Goal: Task Accomplishment & Management: Manage account settings

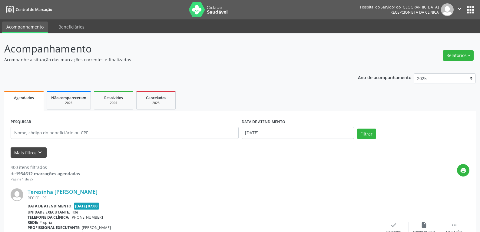
drag, startPoint x: 42, startPoint y: 146, endPoint x: 40, endPoint y: 149, distance: 3.5
click at [41, 148] on form "PESQUISAR DATA DE ATENDIMENTO [DATE] Filtrar UNIDADE EXECUTANTE Todos as unidad…" at bounding box center [240, 137] width 459 height 40
click at [39, 151] on icon "keyboard_arrow_down" at bounding box center [40, 152] width 7 height 7
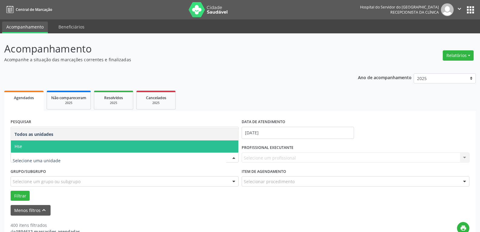
click at [99, 140] on span "Hse" at bounding box center [125, 146] width 228 height 12
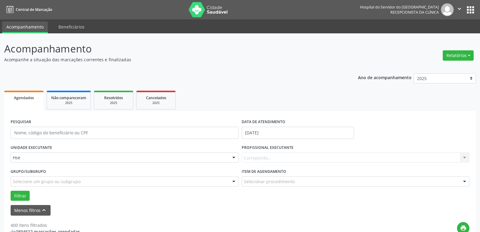
click at [268, 156] on div "Carregando... Nenhum resultado encontrado para: " " Não há nenhuma opção para s…" at bounding box center [356, 157] width 228 height 10
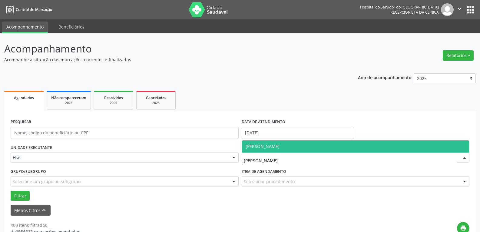
click at [307, 147] on span "[PERSON_NAME]" at bounding box center [356, 146] width 228 height 12
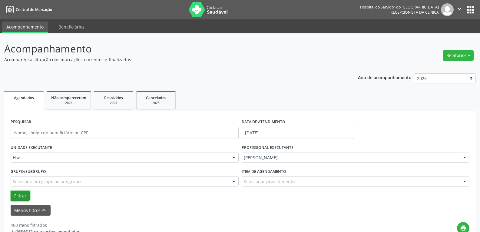
click at [19, 196] on button "Filtrar" at bounding box center [20, 196] width 19 height 10
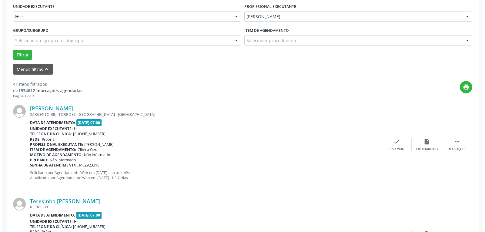
scroll to position [152, 0]
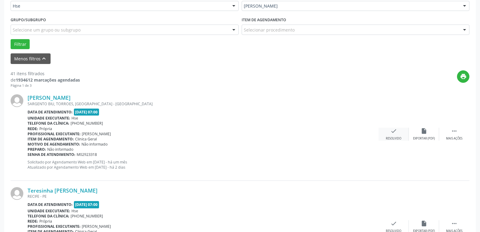
click at [394, 132] on icon "check" at bounding box center [394, 131] width 7 height 7
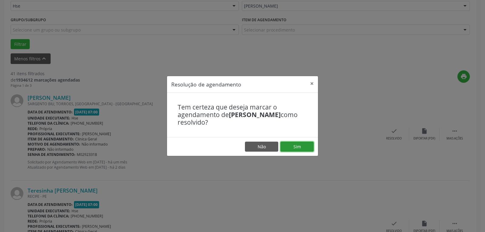
click at [292, 146] on button "Sim" at bounding box center [296, 147] width 33 height 10
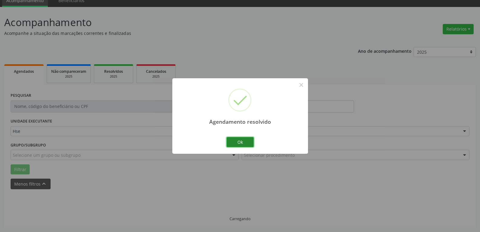
click at [235, 142] on button "Ok" at bounding box center [240, 142] width 27 height 10
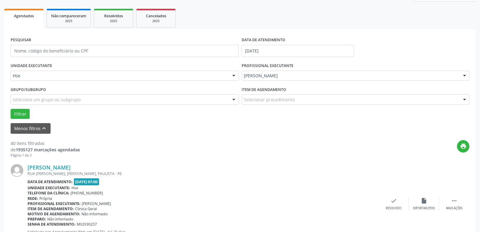
scroll to position [87, 0]
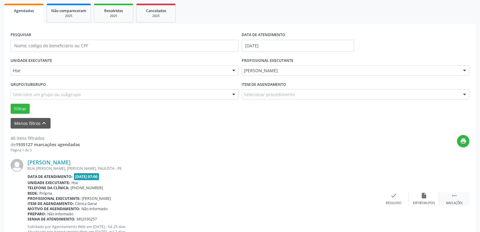
click at [457, 198] on icon "" at bounding box center [454, 195] width 7 height 7
click at [431, 199] on div "alarm_off Não compareceu" at bounding box center [424, 198] width 30 height 13
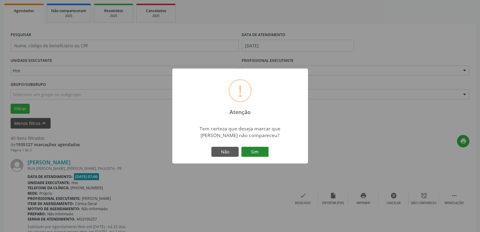
click at [257, 150] on button "Sim" at bounding box center [255, 152] width 27 height 10
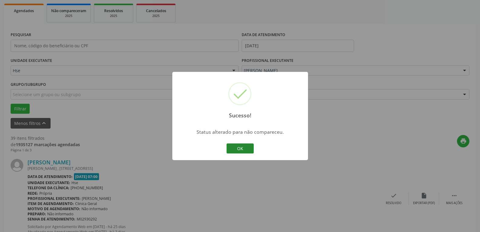
click at [247, 150] on button "OK" at bounding box center [240, 148] width 27 height 10
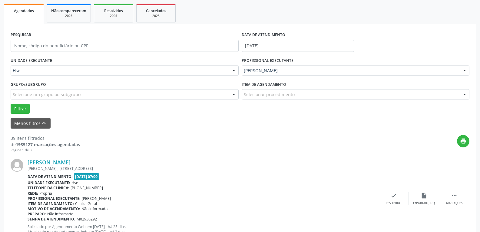
scroll to position [117, 0]
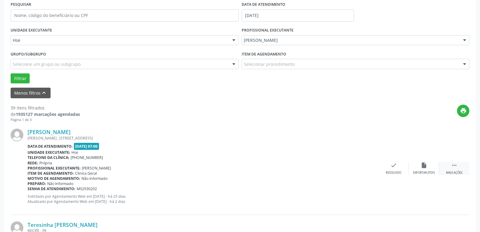
click at [451, 167] on div " Mais ações" at bounding box center [454, 168] width 30 height 13
click at [423, 171] on div "Não compareceu" at bounding box center [424, 173] width 26 height 4
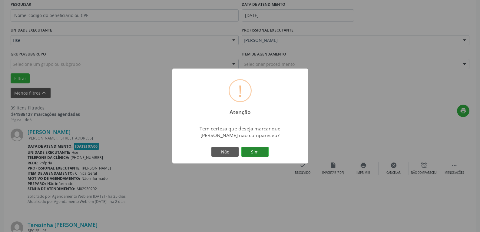
click at [259, 153] on button "Sim" at bounding box center [255, 152] width 27 height 10
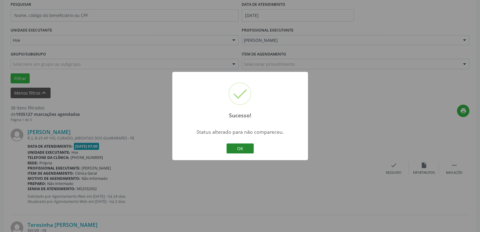
click at [240, 152] on button "OK" at bounding box center [240, 148] width 27 height 10
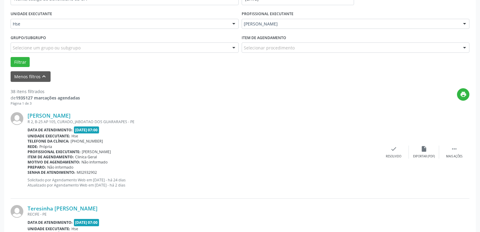
scroll to position [148, 0]
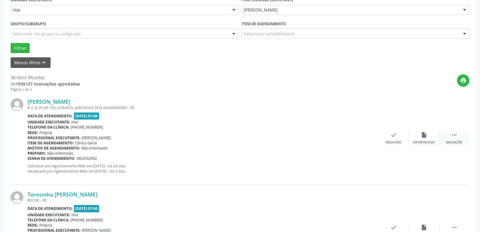
click at [458, 138] on icon "" at bounding box center [454, 135] width 7 height 7
click at [419, 139] on div "alarm_off Não compareceu" at bounding box center [424, 138] width 30 height 13
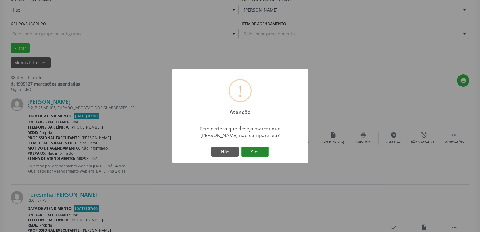
click at [261, 149] on button "Sim" at bounding box center [255, 152] width 27 height 10
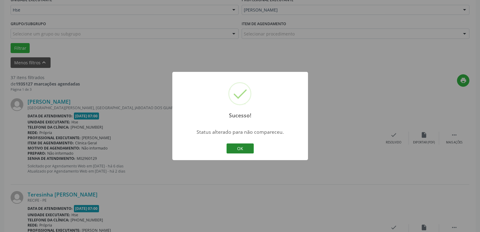
click at [242, 146] on button "OK" at bounding box center [240, 148] width 27 height 10
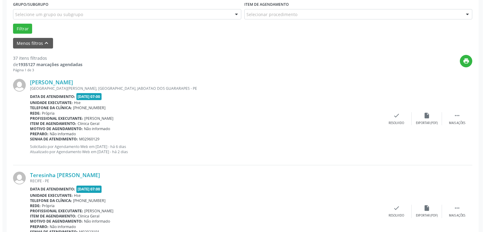
scroll to position [178, 0]
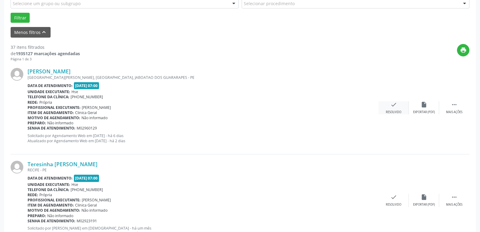
click at [394, 109] on div "check Resolvido" at bounding box center [394, 107] width 30 height 13
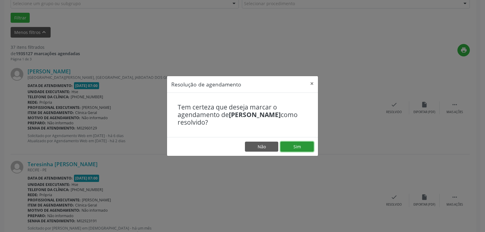
click at [310, 145] on button "Sim" at bounding box center [296, 147] width 33 height 10
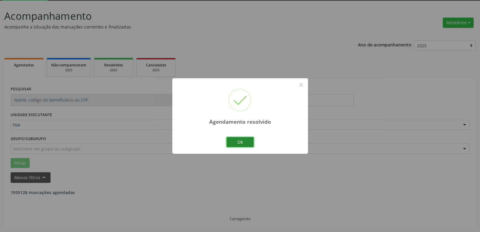
click at [245, 144] on button "Ok" at bounding box center [240, 142] width 27 height 10
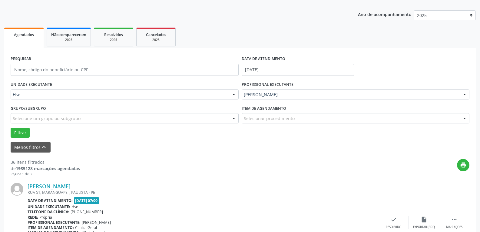
scroll to position [93, 0]
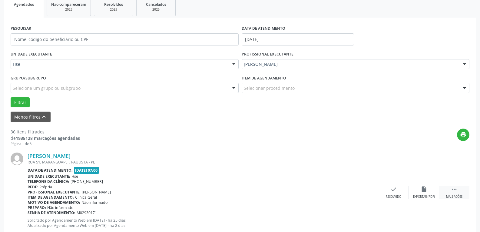
click at [455, 193] on div " Mais ações" at bounding box center [454, 192] width 30 height 13
click at [423, 192] on icon "alarm_off" at bounding box center [424, 189] width 7 height 7
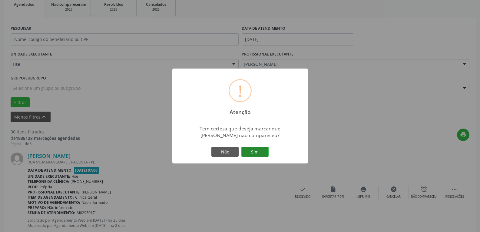
click at [261, 155] on button "Sim" at bounding box center [255, 152] width 27 height 10
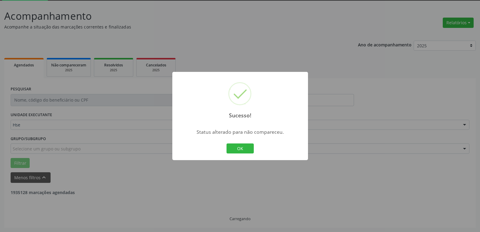
scroll to position [33, 0]
click at [240, 151] on button "OK" at bounding box center [240, 148] width 27 height 10
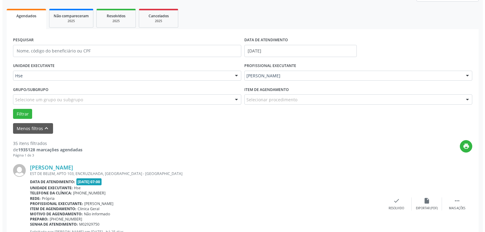
scroll to position [93, 0]
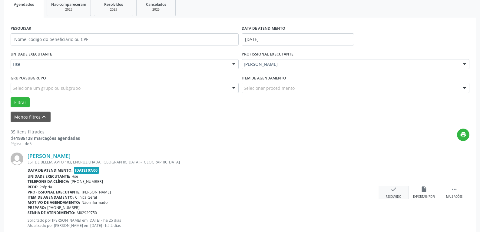
click at [398, 195] on div "Resolvido" at bounding box center [393, 197] width 15 height 4
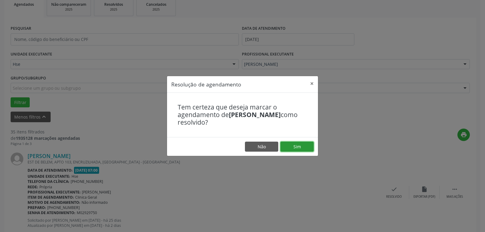
click at [306, 142] on button "Sim" at bounding box center [296, 147] width 33 height 10
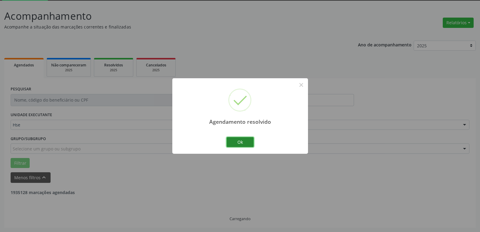
click at [242, 144] on button "Ok" at bounding box center [240, 142] width 27 height 10
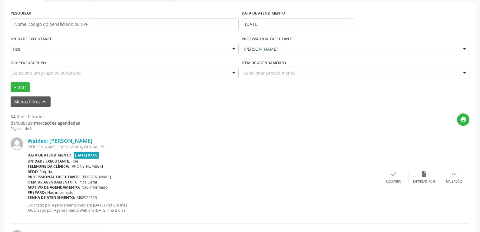
scroll to position [124, 0]
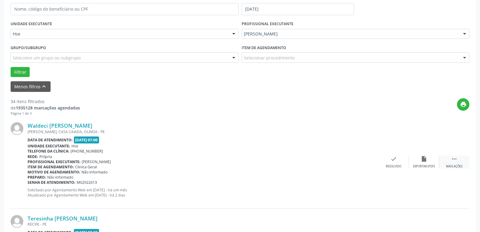
click at [452, 162] on icon "" at bounding box center [454, 158] width 7 height 7
click at [420, 161] on div "alarm_off Não compareceu" at bounding box center [424, 161] width 30 height 13
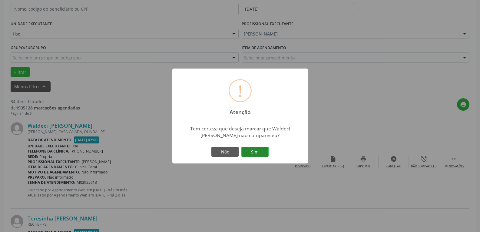
click at [266, 150] on button "Sim" at bounding box center [255, 152] width 27 height 10
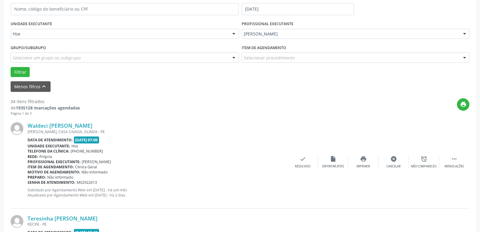
scroll to position [33, 0]
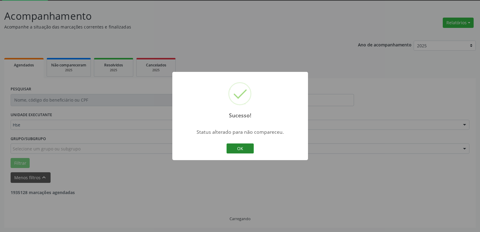
click at [248, 151] on button "OK" at bounding box center [240, 148] width 27 height 10
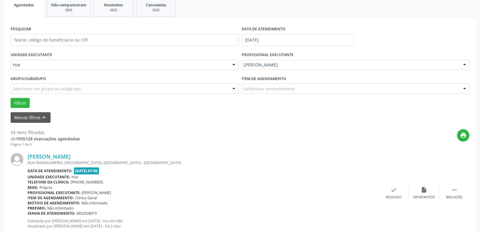
scroll to position [93, 0]
click at [456, 195] on div "Mais ações" at bounding box center [454, 197] width 16 height 4
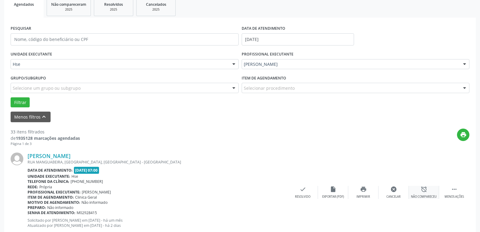
click at [429, 192] on div "alarm_off Não compareceu" at bounding box center [424, 192] width 30 height 13
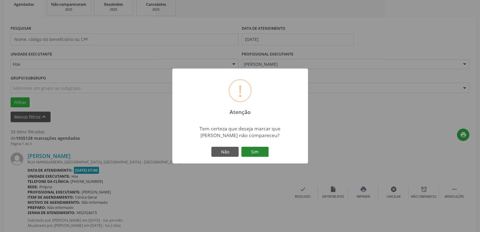
click at [261, 148] on button "Sim" at bounding box center [255, 152] width 27 height 10
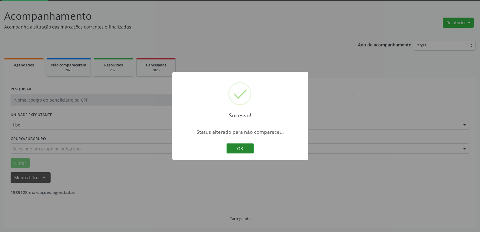
click at [231, 148] on button "OK" at bounding box center [240, 148] width 27 height 10
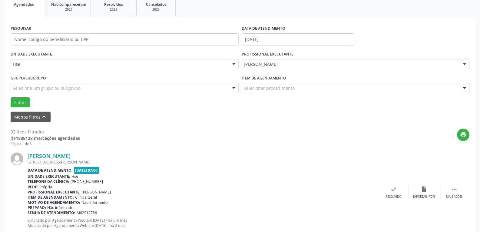
scroll to position [124, 0]
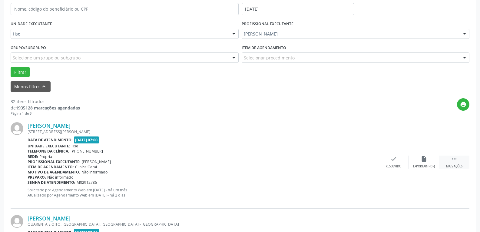
click at [448, 162] on div " Mais ações" at bounding box center [454, 161] width 30 height 13
click at [432, 163] on div "alarm_off Não compareceu" at bounding box center [424, 161] width 30 height 13
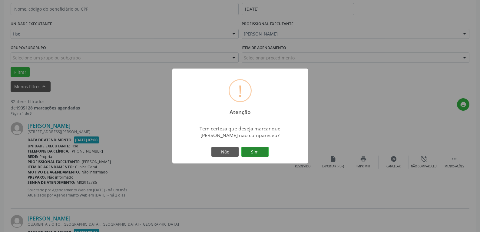
click at [249, 149] on button "Sim" at bounding box center [255, 152] width 27 height 10
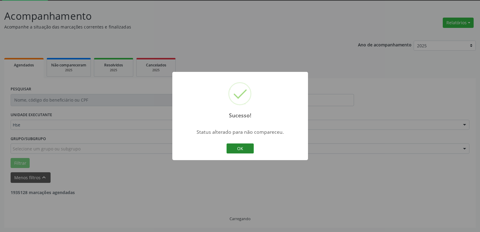
click at [234, 145] on button "OK" at bounding box center [240, 148] width 27 height 10
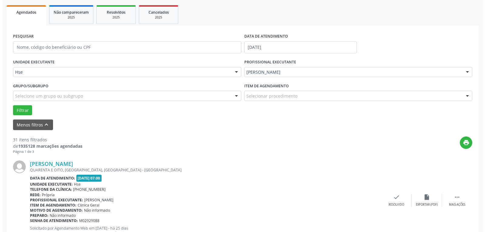
scroll to position [93, 0]
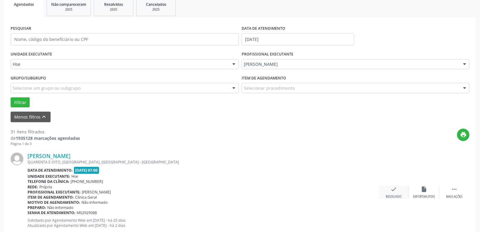
click at [396, 186] on icon "check" at bounding box center [394, 189] width 7 height 7
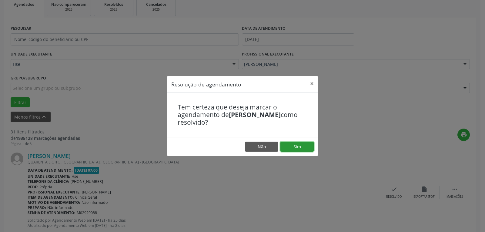
click at [306, 148] on button "Sim" at bounding box center [296, 147] width 33 height 10
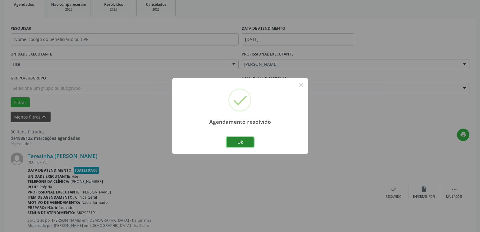
click at [239, 142] on button "Ok" at bounding box center [240, 142] width 27 height 10
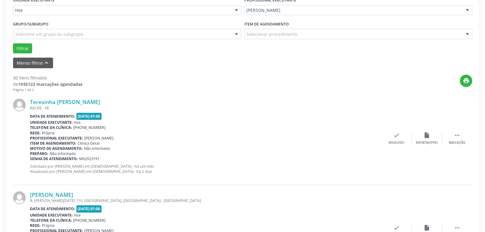
scroll to position [154, 0]
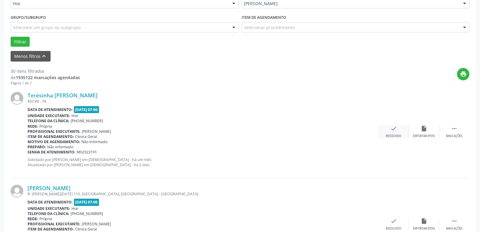
click at [396, 130] on icon "check" at bounding box center [394, 128] width 7 height 7
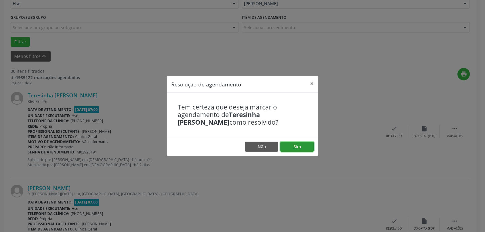
click at [306, 147] on button "Sim" at bounding box center [296, 147] width 33 height 10
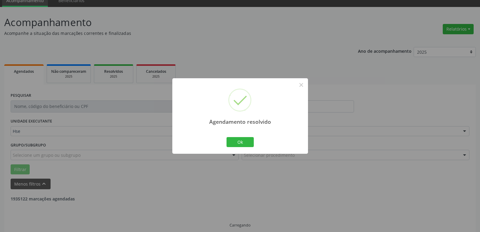
scroll to position [33, 0]
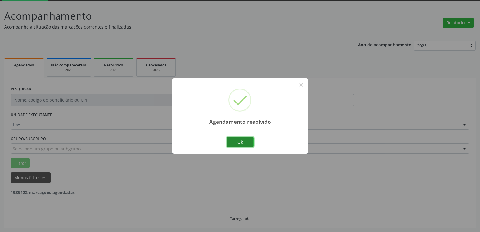
click at [247, 142] on button "Ok" at bounding box center [240, 142] width 27 height 10
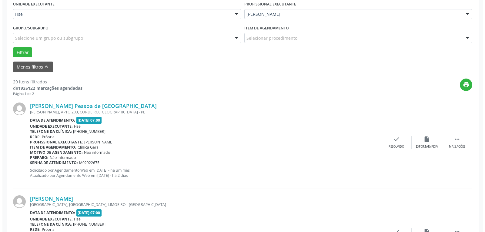
scroll to position [154, 0]
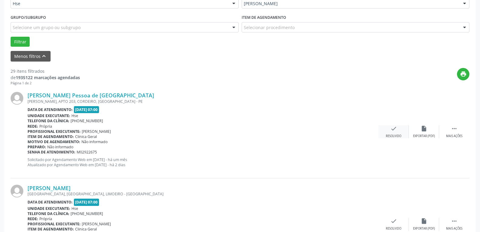
click at [393, 130] on icon "check" at bounding box center [394, 128] width 7 height 7
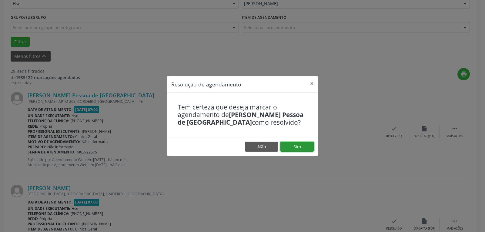
click at [285, 145] on button "Sim" at bounding box center [296, 147] width 33 height 10
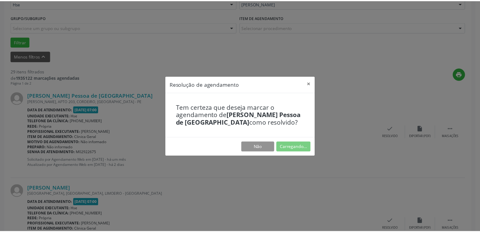
scroll to position [26, 0]
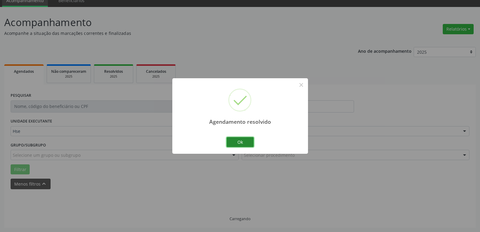
click at [234, 138] on button "Ok" at bounding box center [240, 142] width 27 height 10
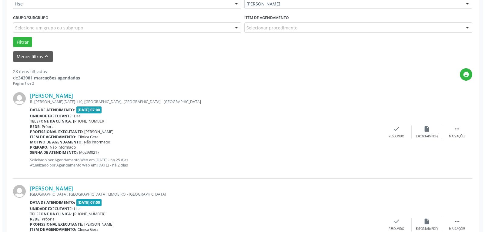
scroll to position [154, 0]
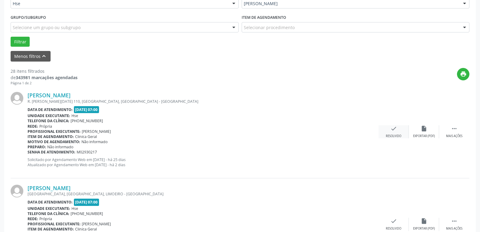
click at [395, 133] on div "check Resolvido" at bounding box center [394, 131] width 30 height 13
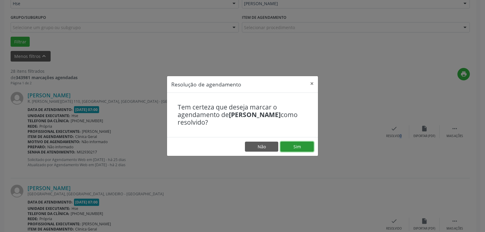
click at [287, 144] on button "Sim" at bounding box center [296, 147] width 33 height 10
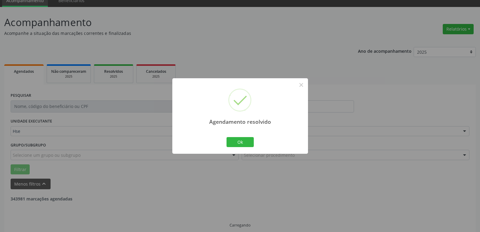
scroll to position [33, 0]
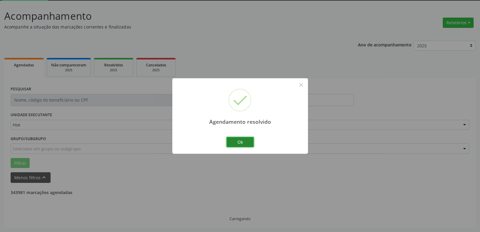
click at [239, 142] on button "Ok" at bounding box center [240, 142] width 27 height 10
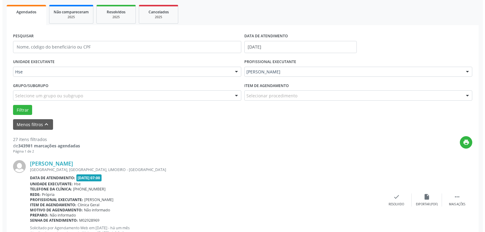
scroll to position [93, 0]
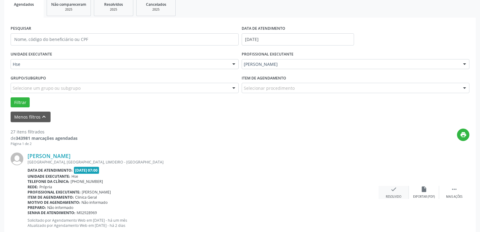
click at [399, 188] on div "check Resolvido" at bounding box center [394, 192] width 30 height 13
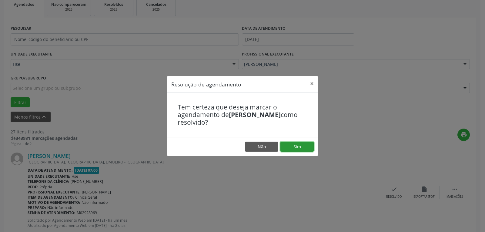
click at [295, 146] on button "Sim" at bounding box center [296, 147] width 33 height 10
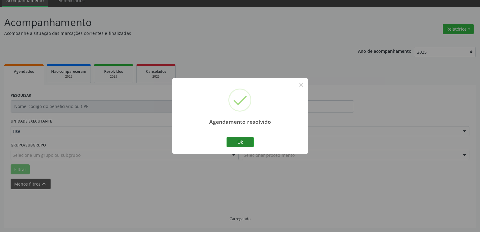
scroll to position [33, 0]
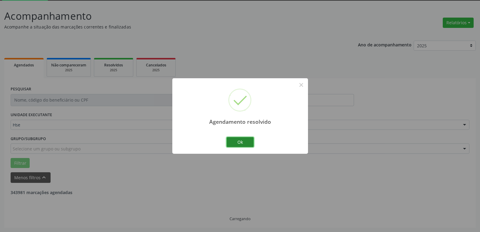
click at [238, 145] on button "Ok" at bounding box center [240, 142] width 27 height 10
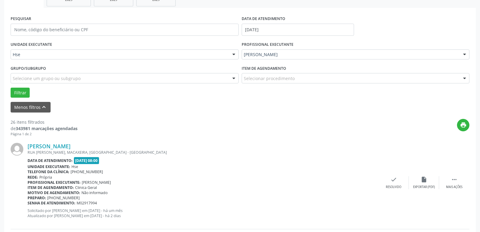
scroll to position [124, 0]
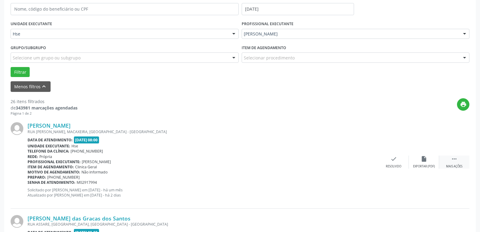
click at [463, 162] on div " Mais ações" at bounding box center [454, 161] width 30 height 13
click at [422, 164] on div "Não compareceu" at bounding box center [424, 166] width 26 height 4
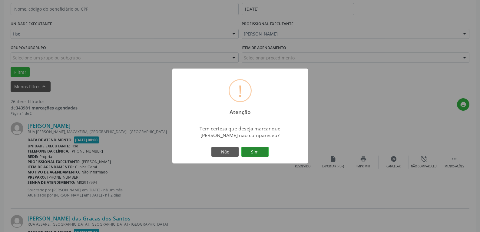
click at [262, 152] on button "Sim" at bounding box center [255, 152] width 27 height 10
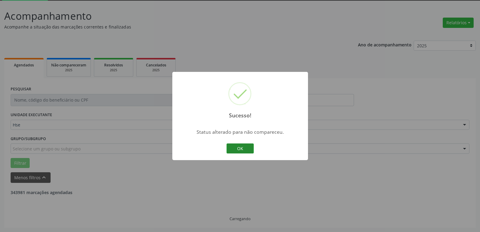
scroll to position [33, 0]
click at [237, 147] on button "OK" at bounding box center [240, 148] width 27 height 10
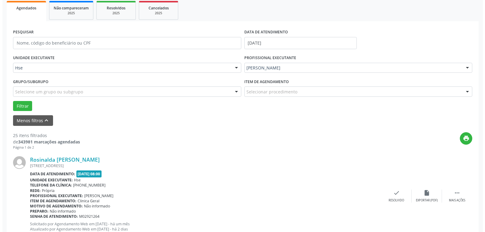
scroll to position [93, 0]
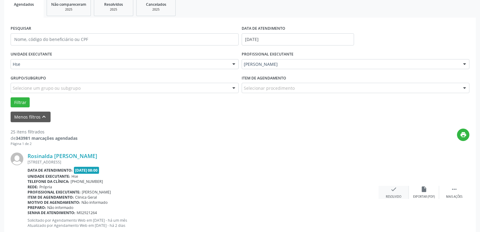
click at [395, 189] on icon "check" at bounding box center [394, 189] width 7 height 7
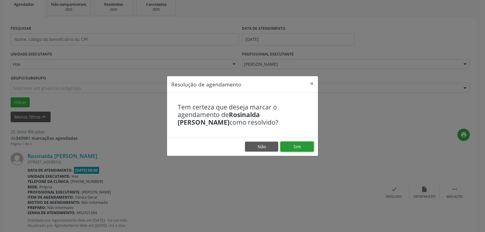
click at [298, 147] on button "Sim" at bounding box center [296, 147] width 33 height 10
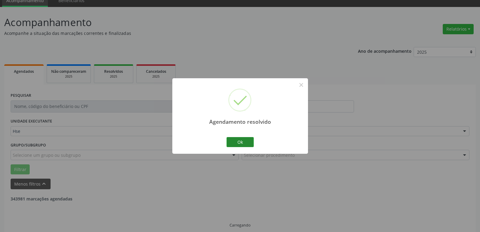
scroll to position [33, 0]
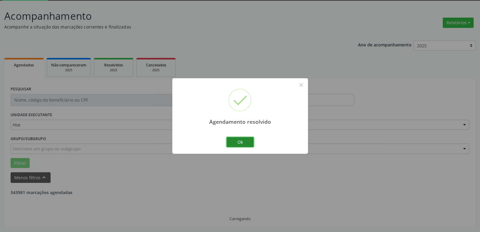
click at [234, 139] on button "Ok" at bounding box center [240, 142] width 27 height 10
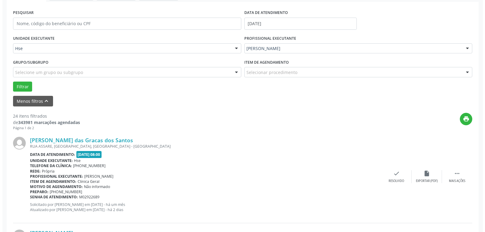
scroll to position [124, 0]
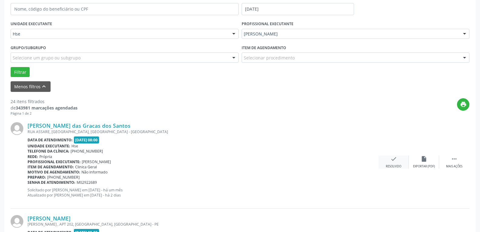
click at [399, 165] on div "Resolvido" at bounding box center [393, 166] width 15 height 4
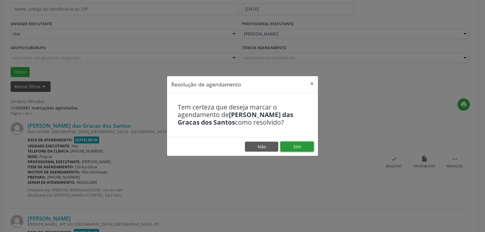
click at [301, 145] on button "Sim" at bounding box center [296, 147] width 33 height 10
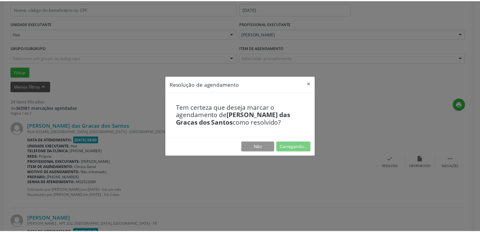
scroll to position [26, 0]
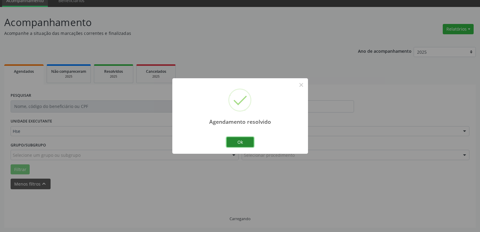
click at [244, 144] on button "Ok" at bounding box center [240, 142] width 27 height 10
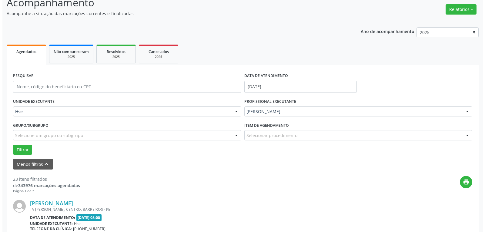
scroll to position [57, 0]
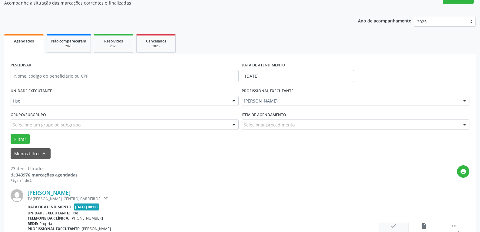
click at [394, 225] on icon "check" at bounding box center [394, 225] width 7 height 7
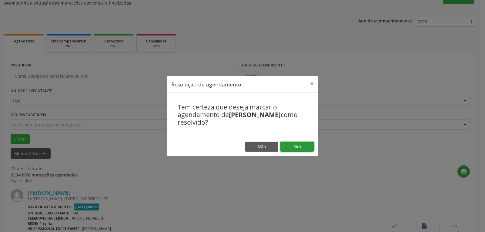
drag, startPoint x: 302, startPoint y: 146, endPoint x: 298, endPoint y: 146, distance: 3.6
click at [300, 145] on button "Sim" at bounding box center [296, 147] width 33 height 10
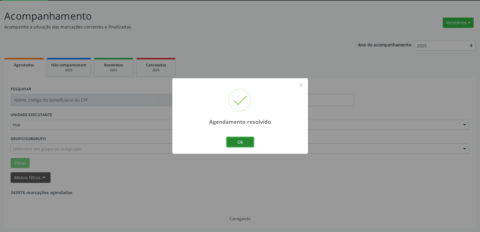
click at [230, 137] on button "Ok" at bounding box center [240, 142] width 27 height 10
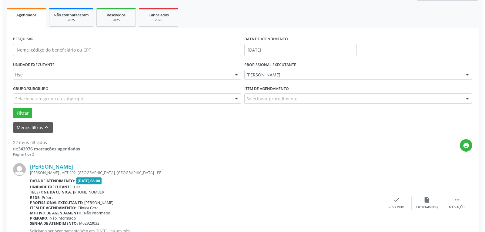
scroll to position [93, 0]
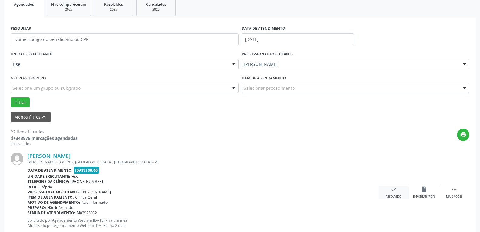
click at [394, 192] on icon "check" at bounding box center [394, 189] width 7 height 7
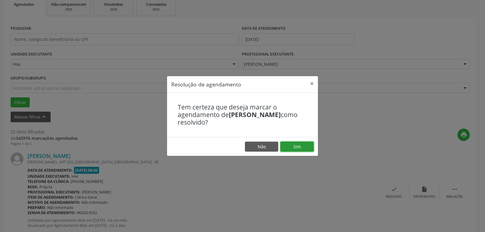
click at [297, 149] on button "Sim" at bounding box center [296, 147] width 33 height 10
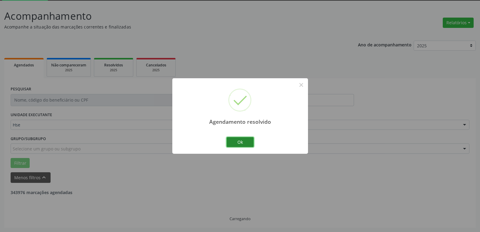
click at [234, 143] on button "Ok" at bounding box center [240, 142] width 27 height 10
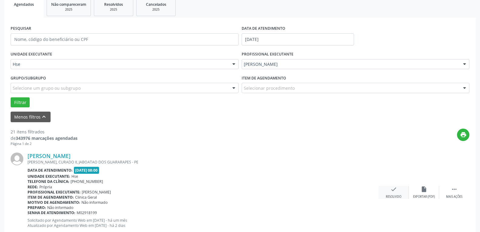
click at [382, 193] on div "check Resolvido" at bounding box center [394, 192] width 30 height 13
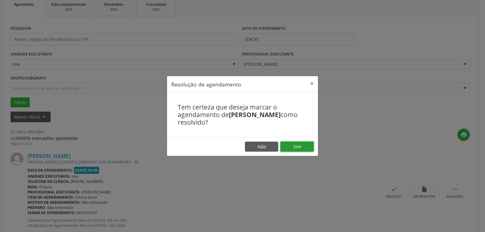
click at [302, 145] on button "Sim" at bounding box center [296, 147] width 33 height 10
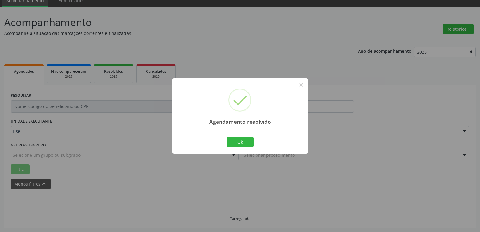
scroll to position [33, 0]
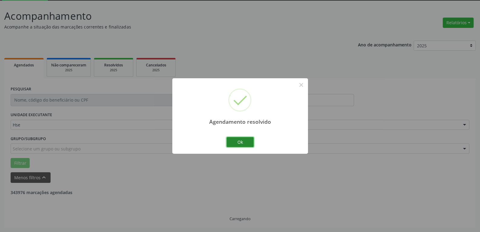
click at [241, 140] on button "Ok" at bounding box center [240, 142] width 27 height 10
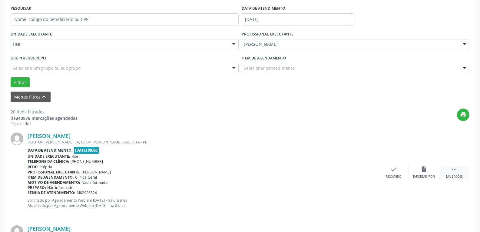
scroll to position [124, 0]
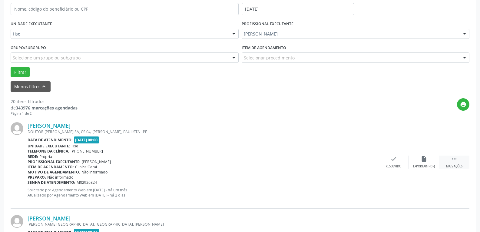
click at [461, 166] on div "Mais ações" at bounding box center [454, 166] width 16 height 4
click at [422, 164] on div "alarm_off Não compareceu" at bounding box center [424, 161] width 30 height 13
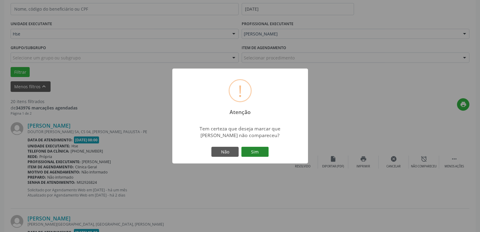
click at [245, 151] on button "Sim" at bounding box center [255, 152] width 27 height 10
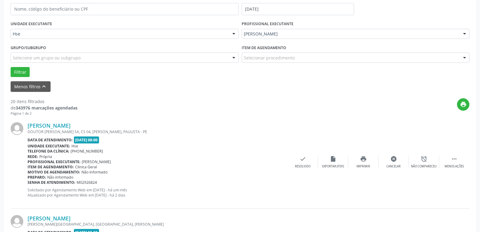
scroll to position [33, 0]
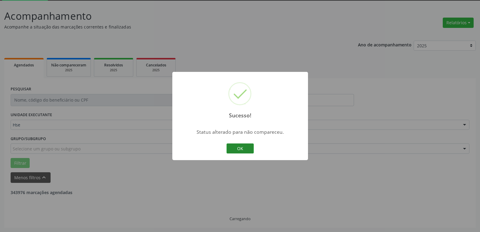
click at [244, 153] on button "OK" at bounding box center [240, 148] width 27 height 10
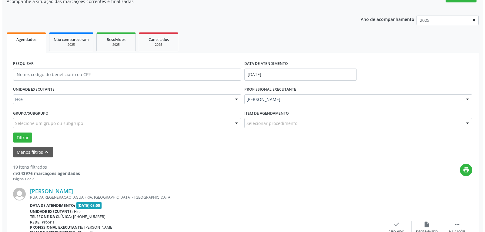
scroll to position [93, 0]
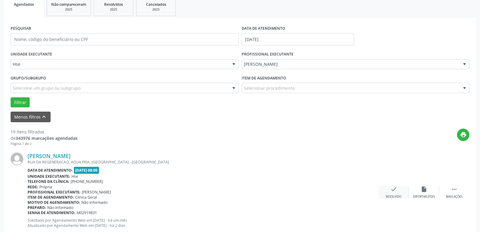
click at [398, 189] on div "check Resolvido" at bounding box center [394, 192] width 30 height 13
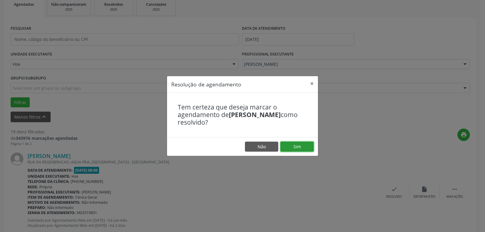
click at [301, 146] on button "Sim" at bounding box center [296, 147] width 33 height 10
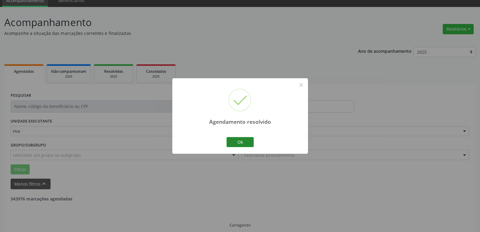
scroll to position [33, 0]
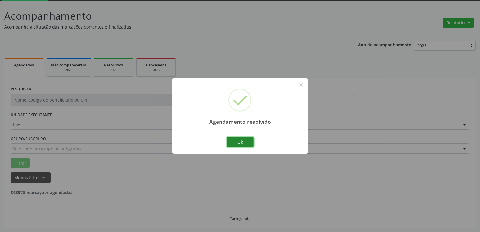
click at [234, 144] on button "Ok" at bounding box center [240, 142] width 27 height 10
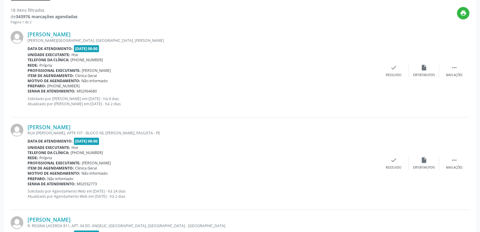
scroll to position [235, 0]
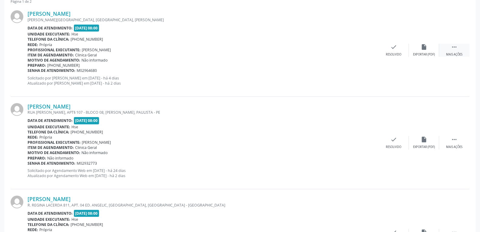
click at [464, 46] on div " Mais ações" at bounding box center [454, 50] width 30 height 13
click at [437, 53] on div "Não compareceu" at bounding box center [424, 54] width 26 height 4
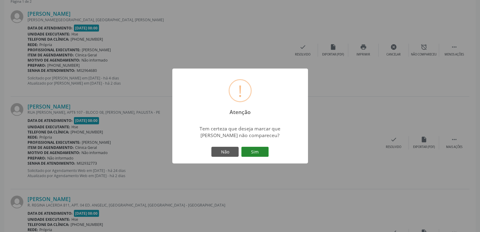
click at [249, 151] on button "Sim" at bounding box center [255, 152] width 27 height 10
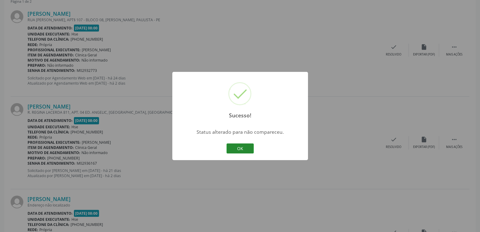
click at [240, 150] on button "OK" at bounding box center [240, 148] width 27 height 10
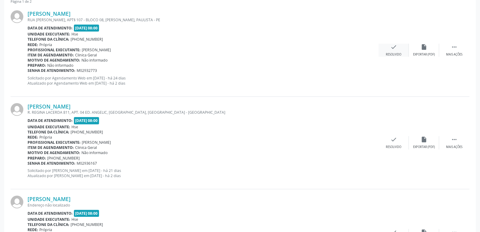
click at [389, 48] on div "check Resolvido" at bounding box center [394, 50] width 30 height 13
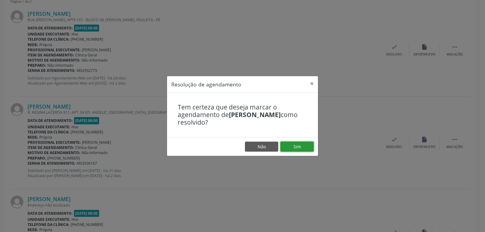
click at [295, 144] on button "Sim" at bounding box center [296, 147] width 33 height 10
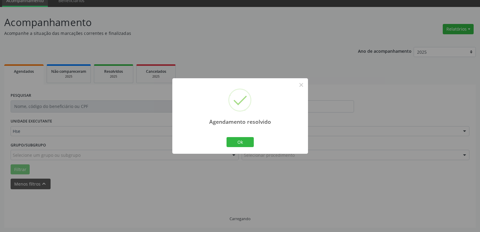
scroll to position [33, 0]
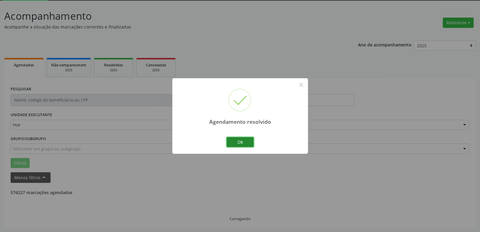
click at [237, 142] on button "Ok" at bounding box center [240, 142] width 27 height 10
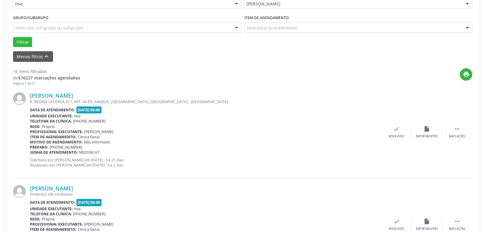
scroll to position [154, 0]
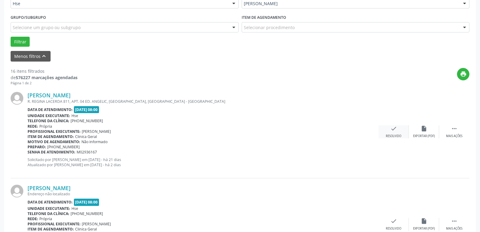
click at [395, 131] on icon "check" at bounding box center [394, 128] width 7 height 7
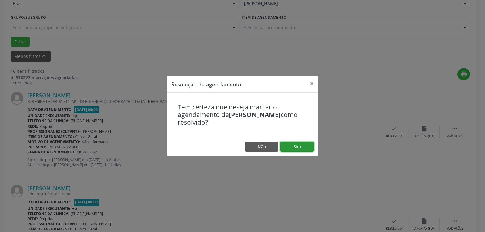
click at [297, 146] on button "Sim" at bounding box center [296, 147] width 33 height 10
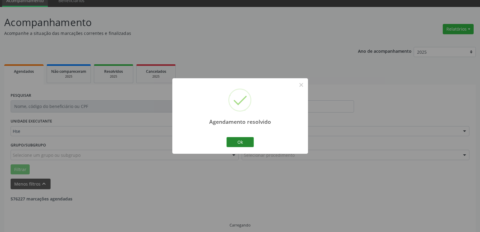
scroll to position [33, 0]
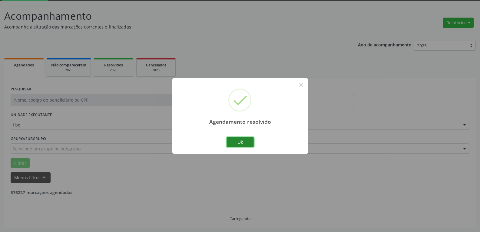
click at [249, 141] on button "Ok" at bounding box center [240, 142] width 27 height 10
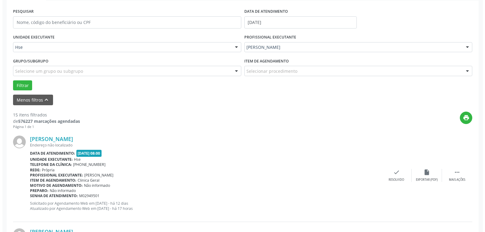
scroll to position [124, 0]
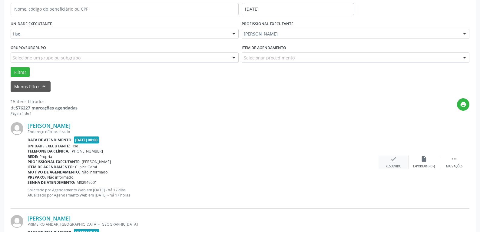
click at [393, 156] on icon "check" at bounding box center [394, 158] width 7 height 7
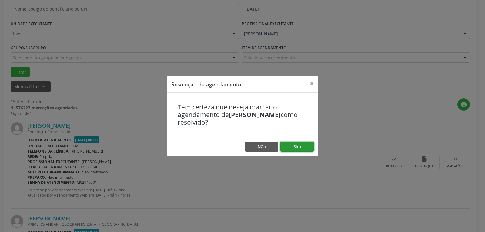
click at [303, 142] on button "Sim" at bounding box center [296, 147] width 33 height 10
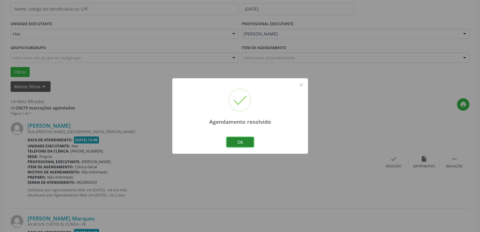
click at [239, 141] on button "Ok" at bounding box center [240, 142] width 27 height 10
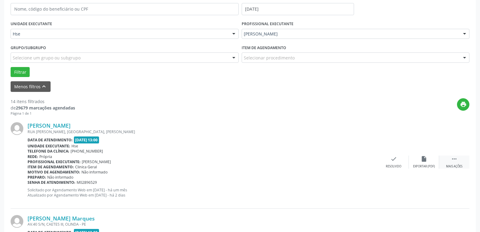
click at [456, 165] on div "Mais ações" at bounding box center [454, 166] width 16 height 4
click at [415, 155] on div "alarm_off Não compareceu" at bounding box center [424, 161] width 30 height 13
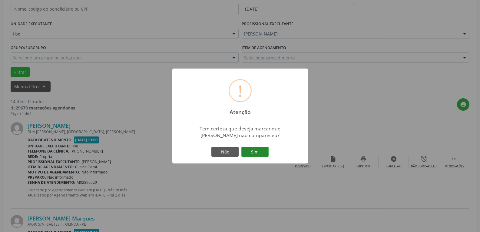
click at [262, 149] on button "Sim" at bounding box center [255, 152] width 27 height 10
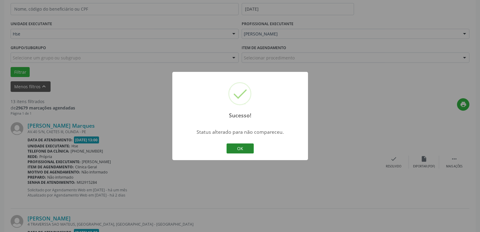
click at [243, 148] on button "OK" at bounding box center [240, 148] width 27 height 10
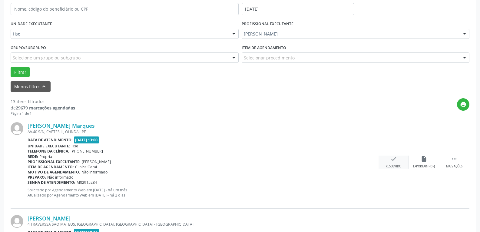
click at [397, 158] on div "check Resolvido" at bounding box center [394, 161] width 30 height 13
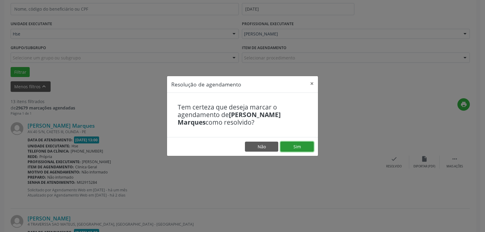
click at [291, 142] on button "Sim" at bounding box center [296, 147] width 33 height 10
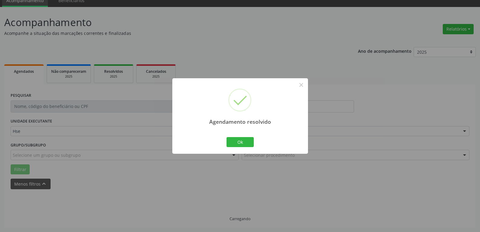
scroll to position [33, 0]
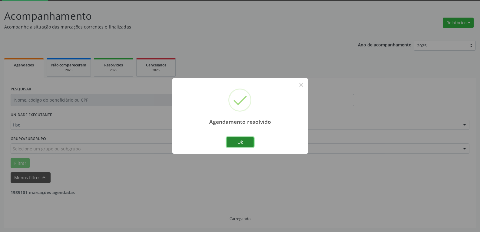
click at [241, 142] on button "Ok" at bounding box center [240, 142] width 27 height 10
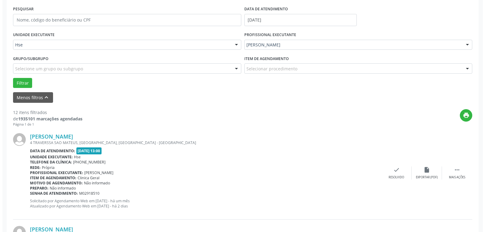
scroll to position [124, 0]
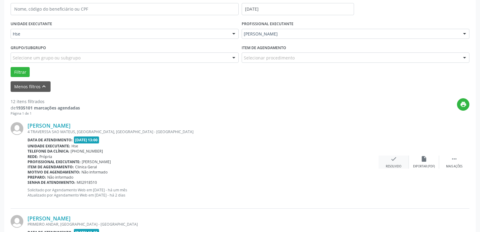
click at [397, 162] on icon "check" at bounding box center [394, 158] width 7 height 7
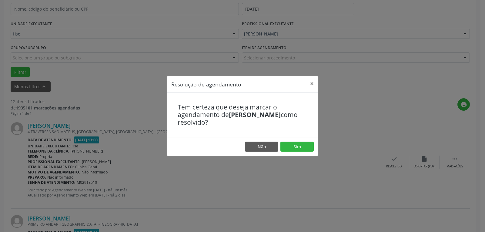
click at [306, 141] on footer "Não Sim" at bounding box center [242, 146] width 151 height 19
click at [299, 143] on button "Sim" at bounding box center [296, 147] width 33 height 10
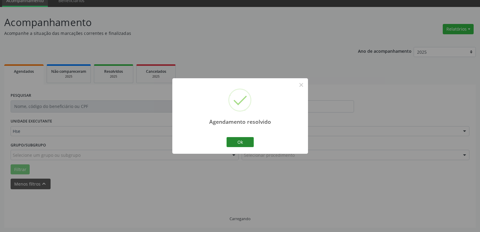
scroll to position [33, 0]
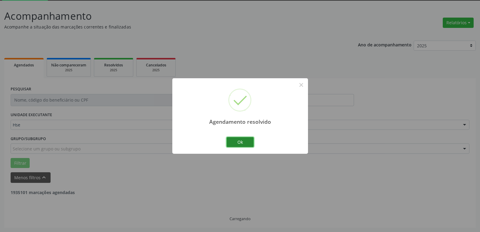
click at [227, 143] on button "Ok" at bounding box center [240, 142] width 27 height 10
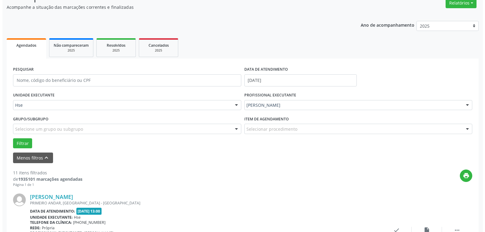
scroll to position [63, 0]
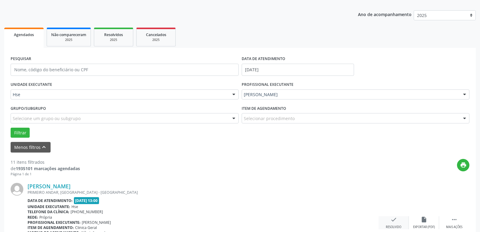
click at [394, 218] on icon "check" at bounding box center [394, 219] width 7 height 7
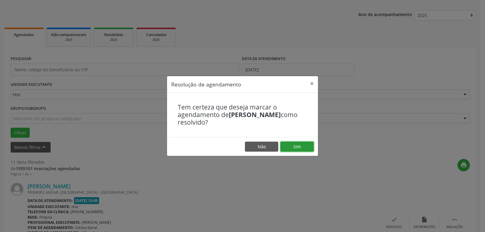
click at [310, 148] on button "Sim" at bounding box center [296, 147] width 33 height 10
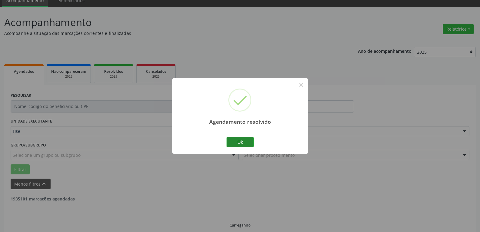
scroll to position [33, 0]
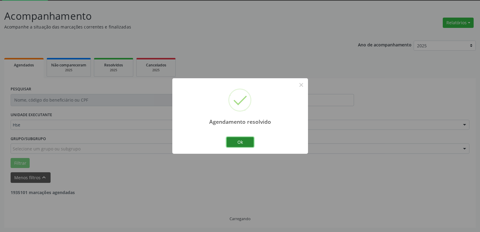
click at [229, 138] on button "Ok" at bounding box center [240, 142] width 27 height 10
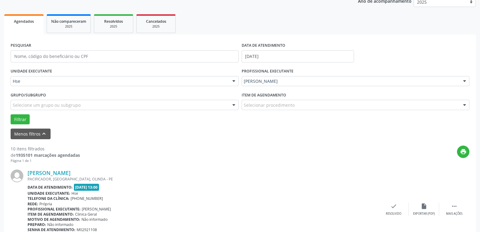
scroll to position [93, 0]
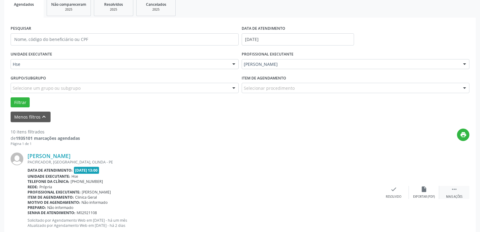
click at [451, 191] on div " Mais ações" at bounding box center [454, 192] width 30 height 13
click at [422, 188] on icon "alarm_off" at bounding box center [424, 189] width 7 height 7
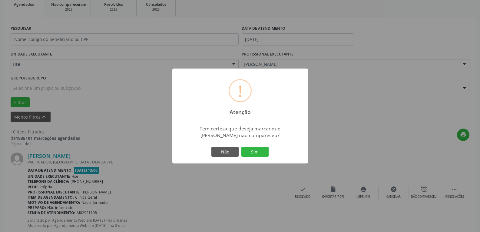
click at [255, 158] on div "! Atenção × Tem certeza que deseja marcar que [PERSON_NAME] não compareceu? Não…" at bounding box center [240, 115] width 136 height 95
click at [264, 153] on button "Sim" at bounding box center [255, 152] width 27 height 10
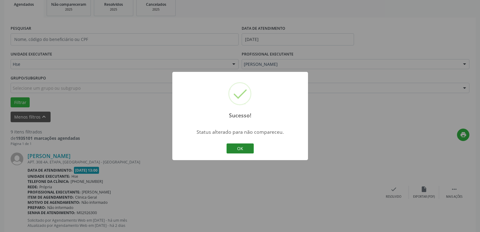
click at [251, 146] on button "OK" at bounding box center [240, 148] width 27 height 10
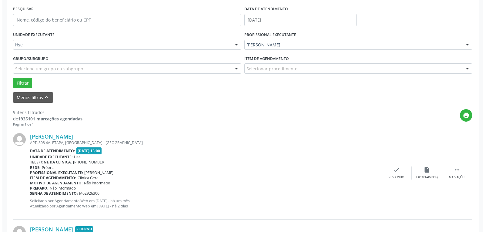
scroll to position [124, 0]
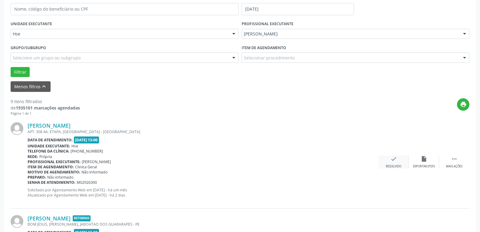
click at [393, 162] on div "check Resolvido" at bounding box center [394, 161] width 30 height 13
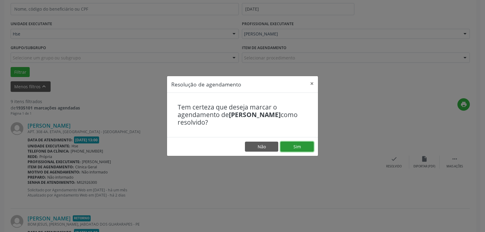
click at [301, 144] on button "Sim" at bounding box center [296, 147] width 33 height 10
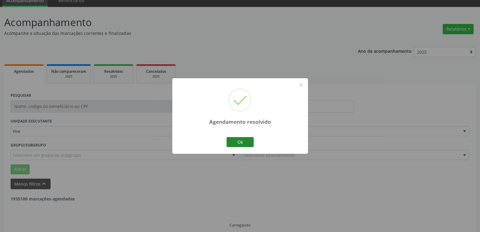
scroll to position [33, 0]
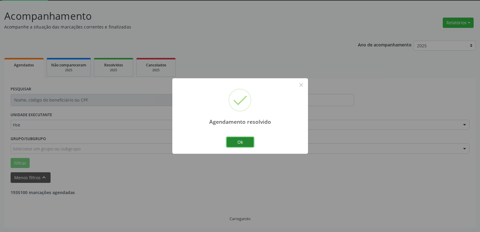
click at [246, 144] on button "Ok" at bounding box center [240, 142] width 27 height 10
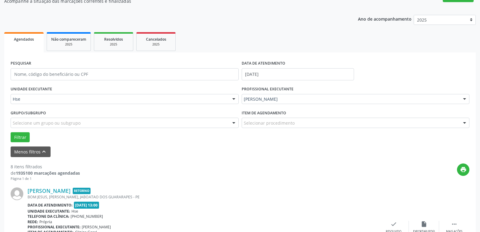
scroll to position [124, 0]
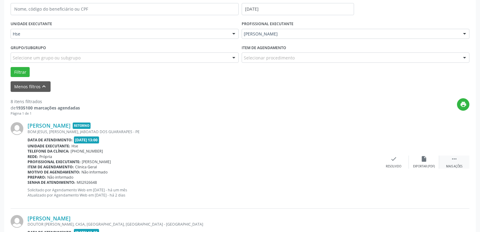
click at [450, 162] on div " Mais ações" at bounding box center [454, 161] width 30 height 13
click at [422, 161] on icon "alarm_off" at bounding box center [424, 158] width 7 height 7
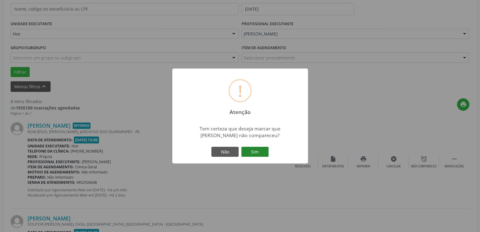
click at [259, 153] on button "Sim" at bounding box center [255, 152] width 27 height 10
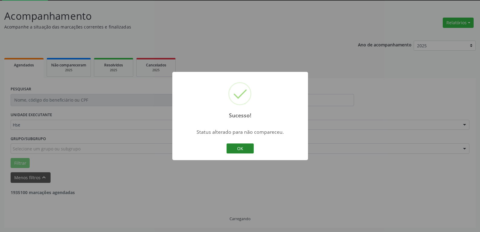
click at [231, 147] on button "OK" at bounding box center [240, 148] width 27 height 10
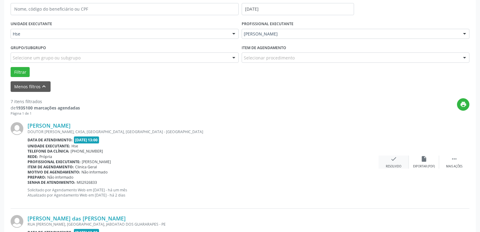
click at [398, 164] on div "check Resolvido" at bounding box center [394, 161] width 30 height 13
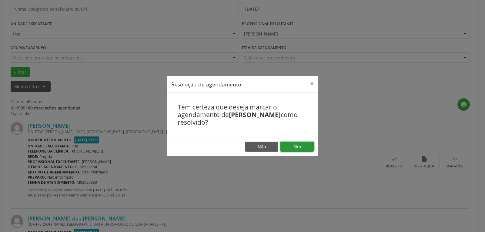
click at [295, 144] on button "Sim" at bounding box center [296, 147] width 33 height 10
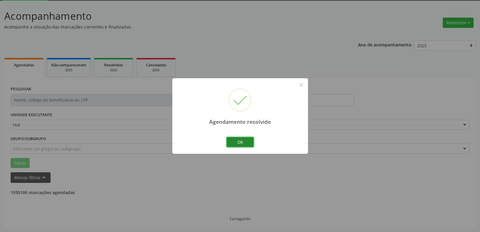
click at [242, 147] on button "Ok" at bounding box center [240, 142] width 27 height 10
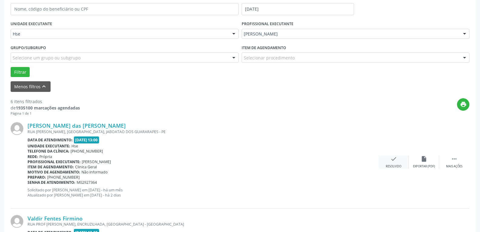
click at [395, 158] on icon "check" at bounding box center [394, 158] width 7 height 7
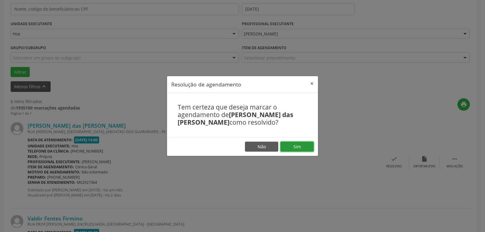
click at [300, 147] on button "Sim" at bounding box center [296, 147] width 33 height 10
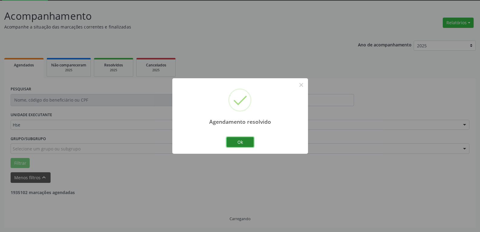
click at [240, 145] on button "Ok" at bounding box center [240, 142] width 27 height 10
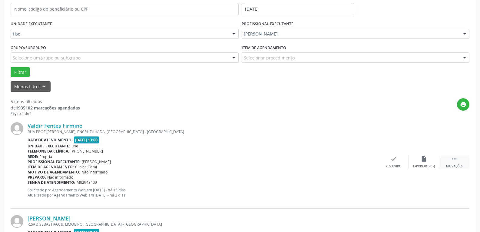
click at [460, 161] on div " Mais ações" at bounding box center [454, 161] width 30 height 13
click at [429, 162] on div "alarm_off Não compareceu" at bounding box center [424, 161] width 30 height 13
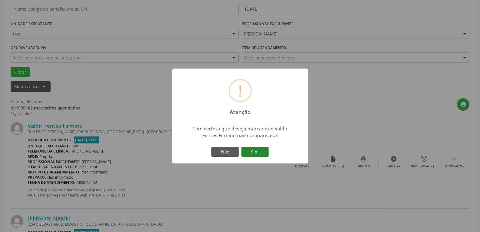
click at [257, 149] on button "Sim" at bounding box center [255, 152] width 27 height 10
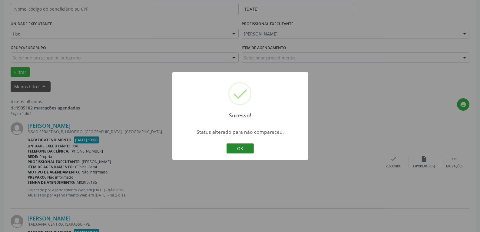
click at [238, 147] on button "OK" at bounding box center [240, 148] width 27 height 10
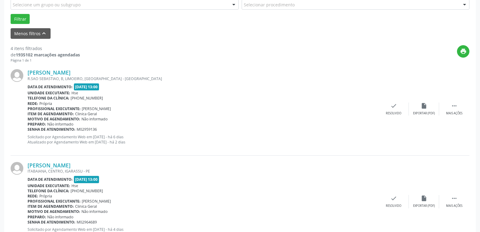
scroll to position [184, 0]
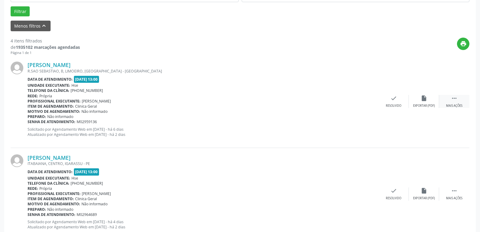
click at [455, 99] on icon "" at bounding box center [454, 98] width 7 height 7
click at [420, 98] on div "alarm_off Não compareceu" at bounding box center [424, 101] width 30 height 13
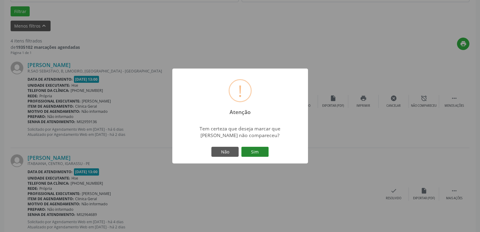
click at [257, 148] on button "Sim" at bounding box center [255, 152] width 27 height 10
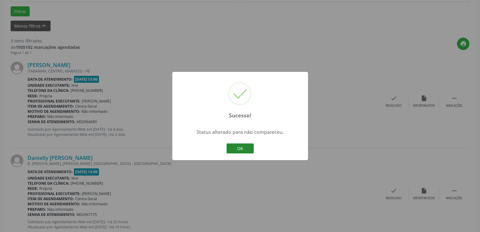
click at [241, 146] on button "OK" at bounding box center [240, 148] width 27 height 10
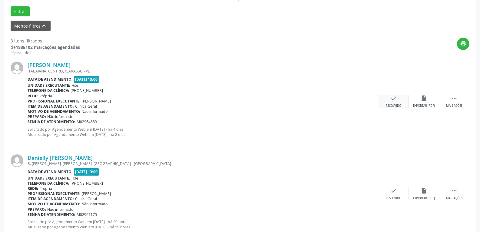
click at [395, 103] on div "check Resolvido" at bounding box center [394, 101] width 30 height 13
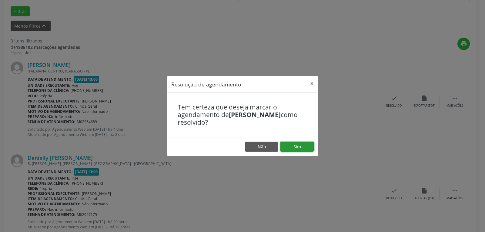
click at [304, 144] on button "Sim" at bounding box center [296, 147] width 33 height 10
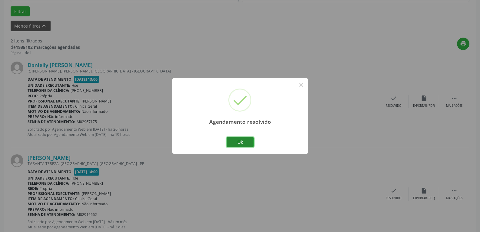
click at [234, 142] on button "Ok" at bounding box center [240, 142] width 27 height 10
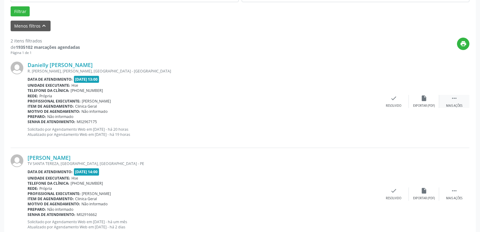
click at [453, 101] on icon "" at bounding box center [454, 98] width 7 height 7
click at [432, 100] on div "alarm_off Não compareceu" at bounding box center [424, 101] width 30 height 13
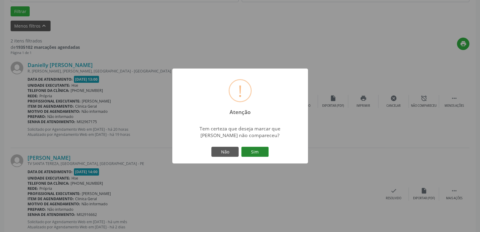
click at [256, 152] on button "Sim" at bounding box center [255, 152] width 27 height 10
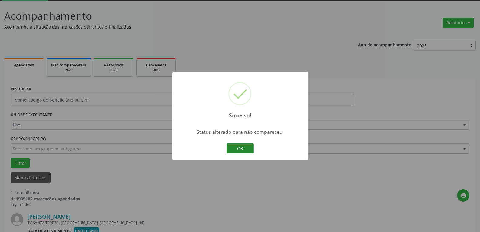
scroll to position [111, 0]
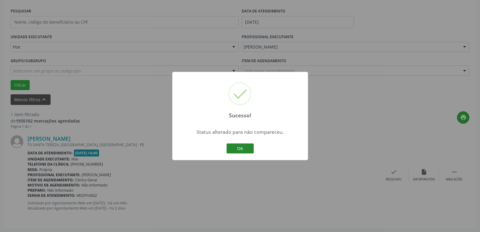
click at [235, 145] on button "OK" at bounding box center [240, 148] width 27 height 10
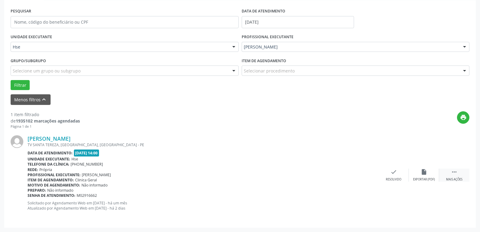
click at [455, 173] on icon "" at bounding box center [454, 171] width 7 height 7
click at [409, 172] on div "alarm_off Não compareceu" at bounding box center [424, 174] width 30 height 13
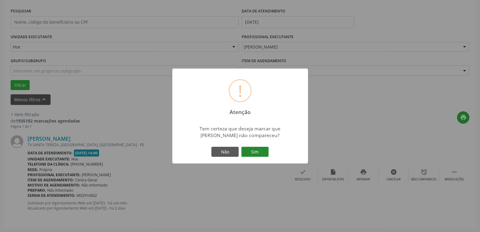
click at [252, 152] on button "Sim" at bounding box center [255, 152] width 27 height 10
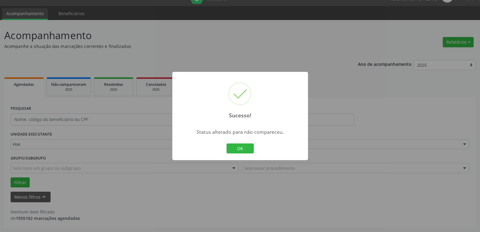
scroll to position [13, 0]
click at [252, 152] on button "OK" at bounding box center [240, 148] width 27 height 10
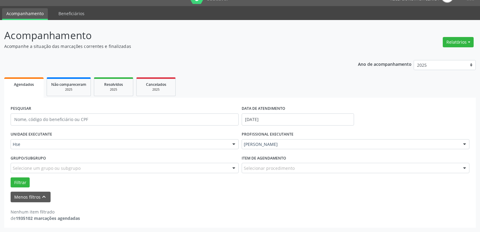
click at [335, 147] on div "[PERSON_NAME]" at bounding box center [356, 144] width 228 height 10
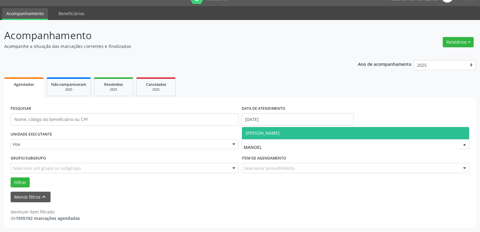
click at [304, 128] on span "[PERSON_NAME]" at bounding box center [356, 133] width 228 height 12
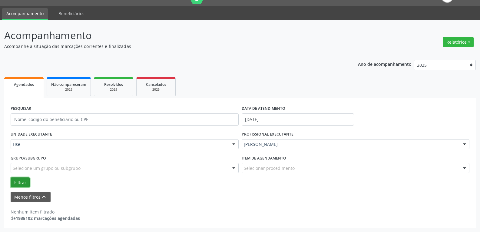
click at [20, 179] on button "Filtrar" at bounding box center [20, 182] width 19 height 10
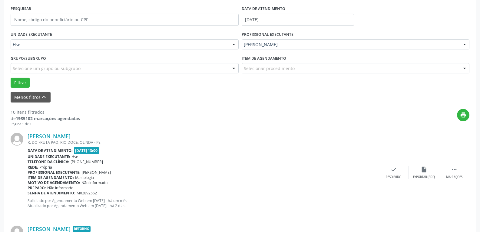
scroll to position [124, 0]
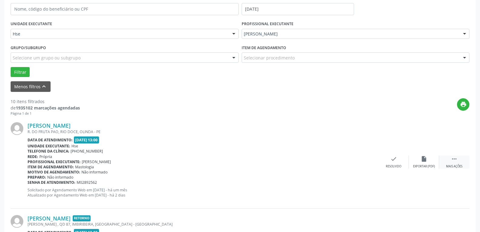
click at [456, 166] on div "Mais ações" at bounding box center [454, 166] width 16 height 4
click at [427, 161] on icon "alarm_off" at bounding box center [424, 158] width 7 height 7
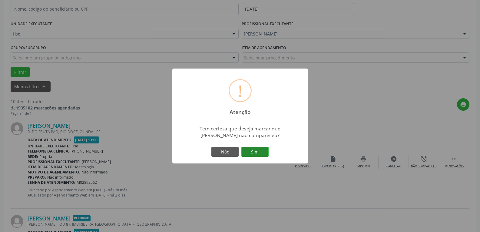
click at [255, 153] on button "Sim" at bounding box center [255, 152] width 27 height 10
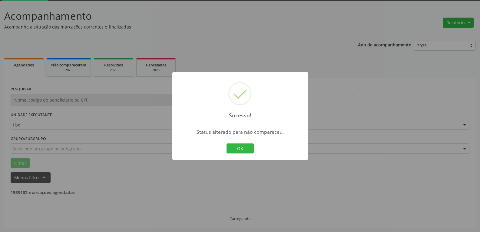
scroll to position [33, 0]
click at [236, 150] on button "OK" at bounding box center [240, 148] width 27 height 10
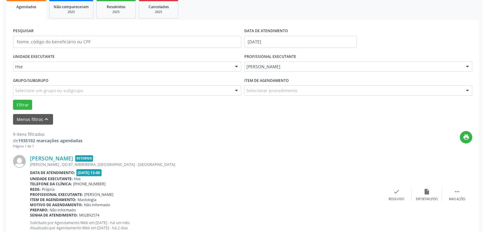
scroll to position [93, 0]
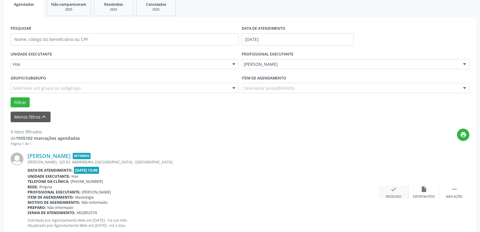
click at [396, 193] on div "check Resolvido" at bounding box center [394, 192] width 30 height 13
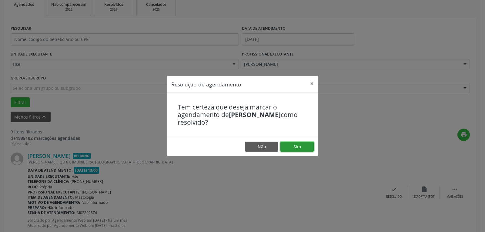
click at [297, 149] on button "Sim" at bounding box center [296, 147] width 33 height 10
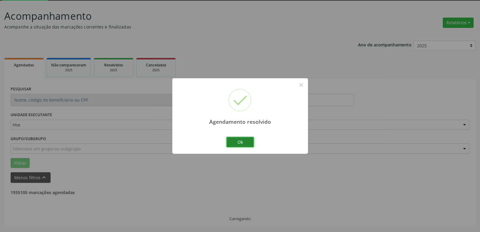
click at [242, 143] on button "Ok" at bounding box center [240, 142] width 27 height 10
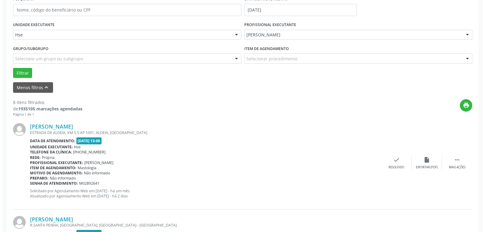
scroll to position [124, 0]
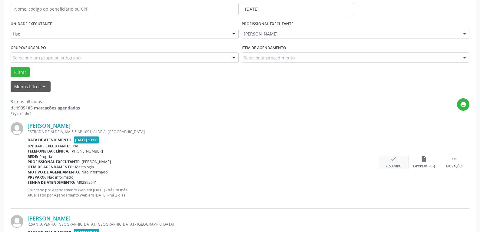
click at [391, 162] on icon "check" at bounding box center [394, 158] width 7 height 7
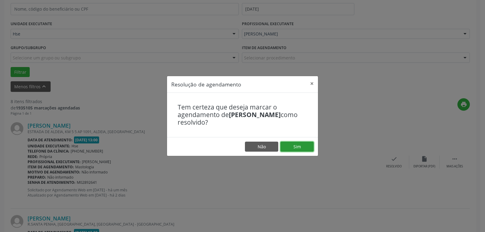
click at [300, 147] on button "Sim" at bounding box center [296, 147] width 33 height 10
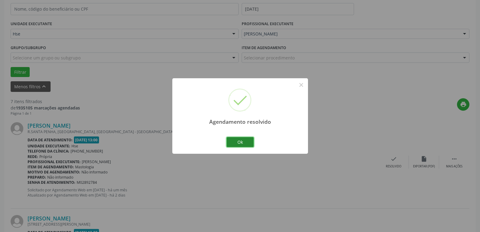
click at [242, 140] on button "Ok" at bounding box center [240, 142] width 27 height 10
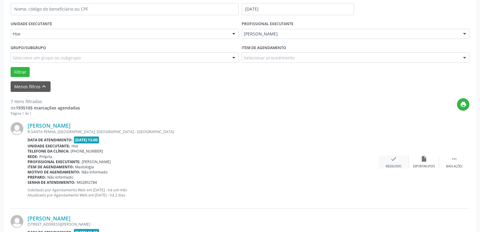
click at [391, 156] on div "[PERSON_NAME] R.SANTA PENHA, [GEOGRAPHIC_DATA], [GEOGRAPHIC_DATA] - [GEOGRAPHIC…" at bounding box center [240, 162] width 459 height 92
click at [390, 159] on div "check Resolvido" at bounding box center [394, 161] width 30 height 13
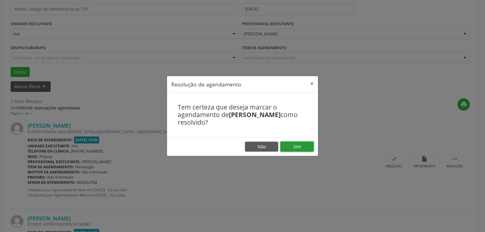
click at [295, 144] on button "Sim" at bounding box center [296, 147] width 33 height 10
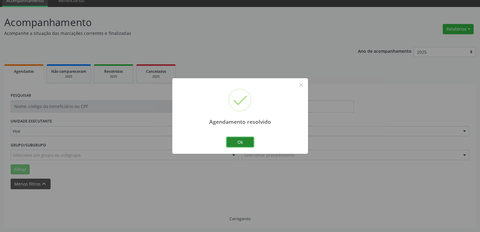
scroll to position [33, 0]
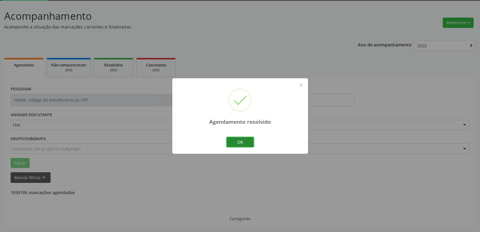
click at [243, 145] on button "Ok" at bounding box center [240, 142] width 27 height 10
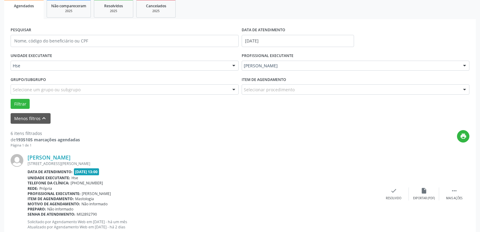
scroll to position [93, 0]
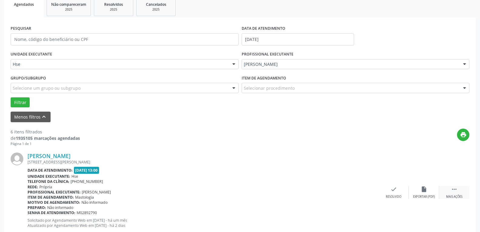
click at [457, 192] on icon "" at bounding box center [454, 189] width 7 height 7
click at [428, 187] on div "alarm_off Não compareceu" at bounding box center [424, 192] width 30 height 13
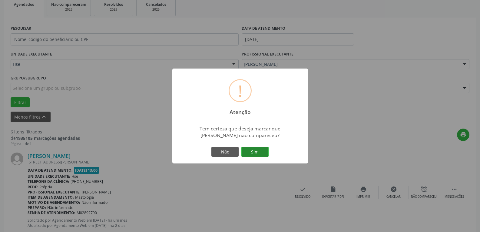
click at [256, 153] on button "Sim" at bounding box center [255, 152] width 27 height 10
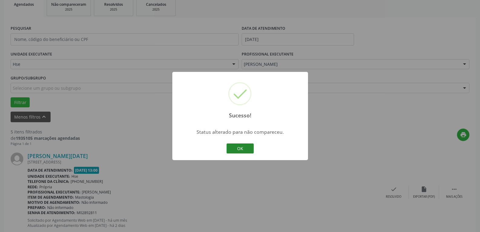
click at [243, 147] on button "OK" at bounding box center [240, 148] width 27 height 10
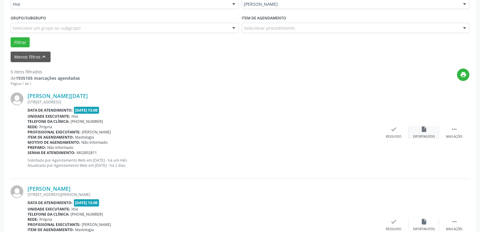
scroll to position [154, 0]
click at [452, 130] on icon "" at bounding box center [454, 128] width 7 height 7
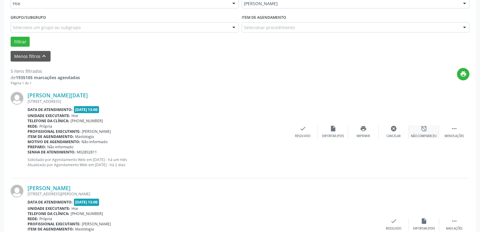
click at [423, 129] on icon "alarm_off" at bounding box center [424, 128] width 7 height 7
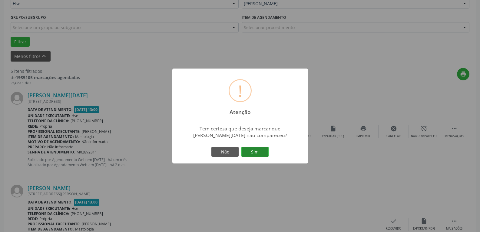
click at [250, 153] on button "Sim" at bounding box center [255, 152] width 27 height 10
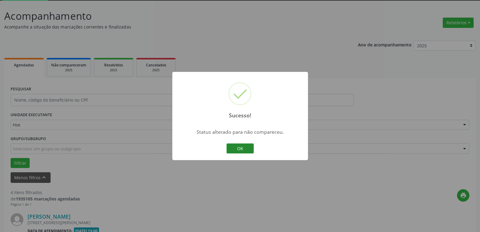
click at [231, 147] on button "OK" at bounding box center [240, 148] width 27 height 10
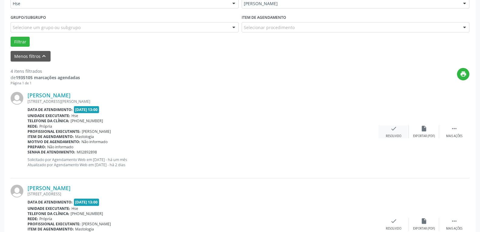
click at [390, 137] on div "Resolvido" at bounding box center [393, 136] width 15 height 4
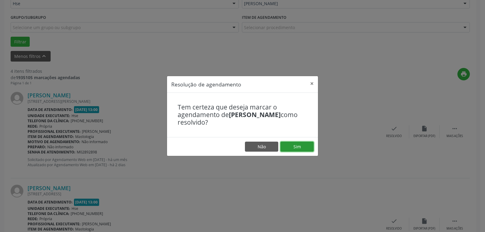
click at [295, 146] on button "Sim" at bounding box center [296, 147] width 33 height 10
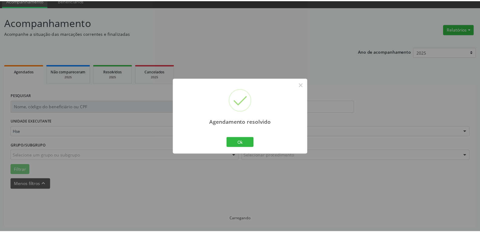
scroll to position [26, 0]
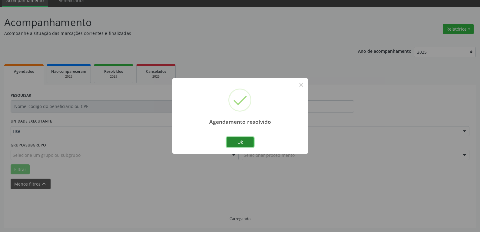
click at [241, 141] on button "Ok" at bounding box center [240, 142] width 27 height 10
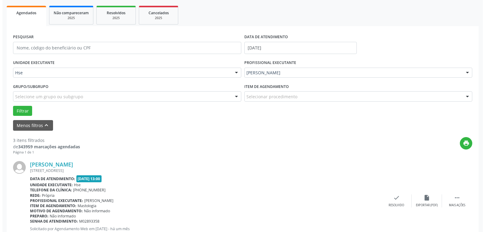
scroll to position [87, 0]
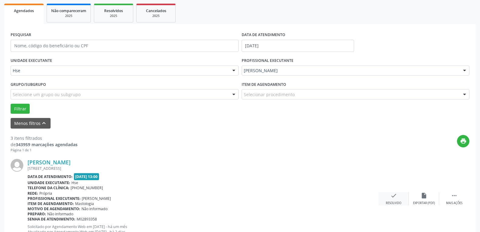
click at [392, 195] on icon "check" at bounding box center [394, 195] width 7 height 7
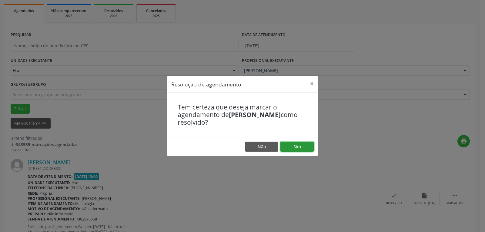
click at [302, 144] on button "Sim" at bounding box center [296, 147] width 33 height 10
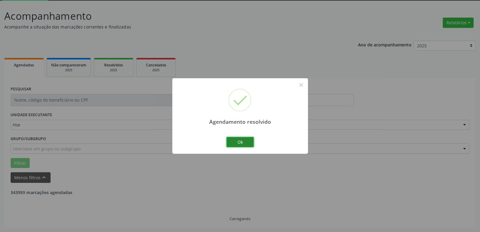
click at [242, 141] on button "Ok" at bounding box center [240, 142] width 27 height 10
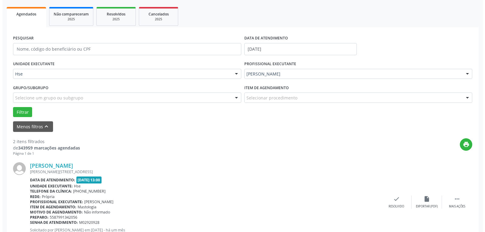
scroll to position [93, 0]
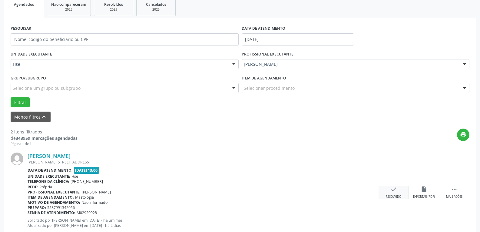
click at [395, 192] on icon "check" at bounding box center [394, 189] width 7 height 7
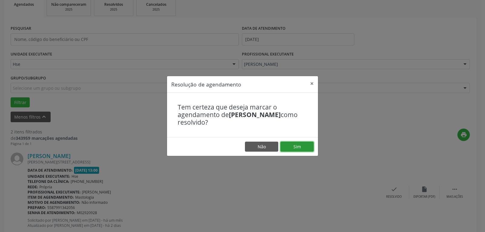
click at [296, 146] on button "Sim" at bounding box center [296, 147] width 33 height 10
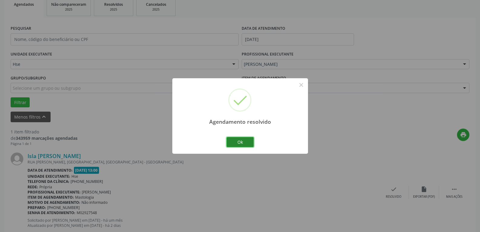
click at [243, 143] on button "Ok" at bounding box center [240, 142] width 27 height 10
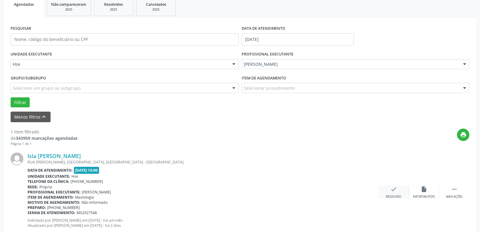
click at [393, 193] on div "check Resolvido" at bounding box center [394, 192] width 30 height 13
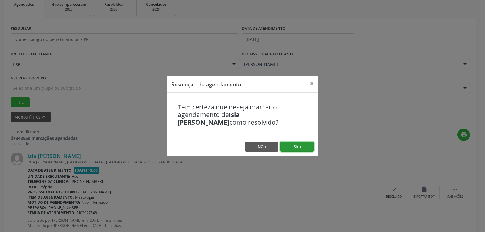
click at [298, 146] on button "Sim" at bounding box center [296, 147] width 33 height 10
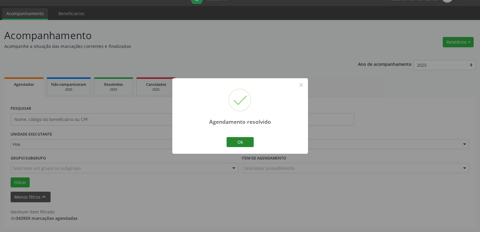
scroll to position [13, 0]
click at [242, 142] on button "Ok" at bounding box center [240, 142] width 27 height 10
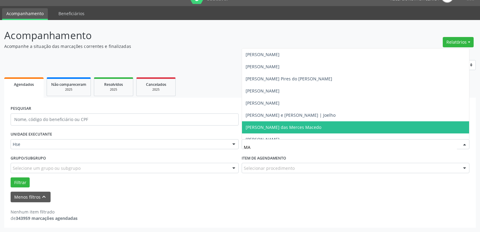
type input "M"
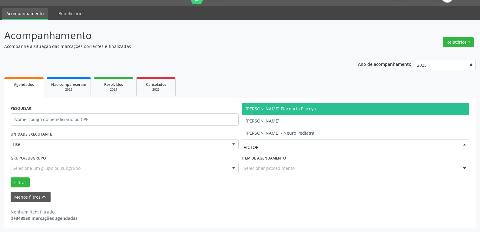
click at [274, 111] on span "[PERSON_NAME] Placencia Piscoya" at bounding box center [281, 109] width 70 height 6
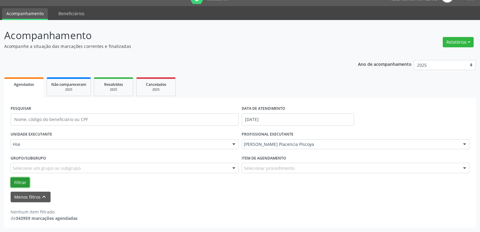
click at [19, 178] on button "Filtrar" at bounding box center [20, 182] width 19 height 10
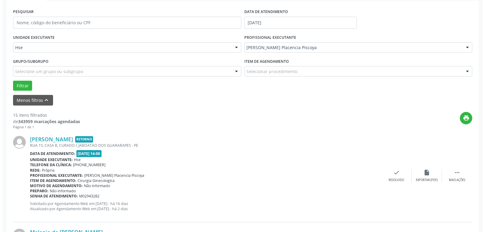
scroll to position [124, 0]
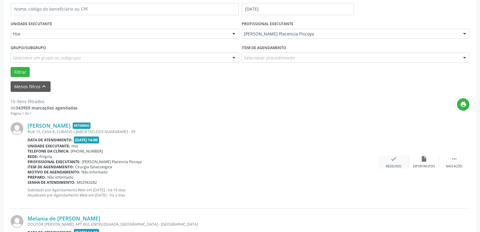
click at [394, 166] on div "Resolvido" at bounding box center [393, 166] width 15 height 4
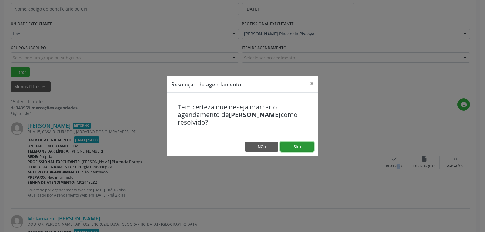
click at [300, 147] on button "Sim" at bounding box center [296, 147] width 33 height 10
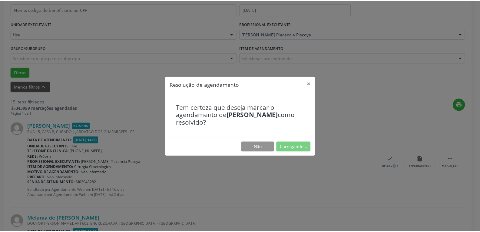
scroll to position [26, 0]
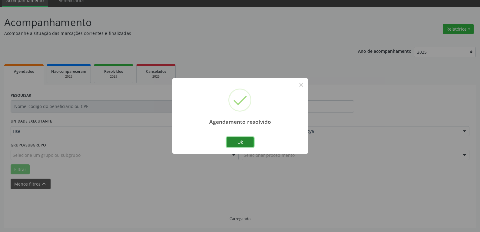
click at [237, 144] on button "Ok" at bounding box center [240, 142] width 27 height 10
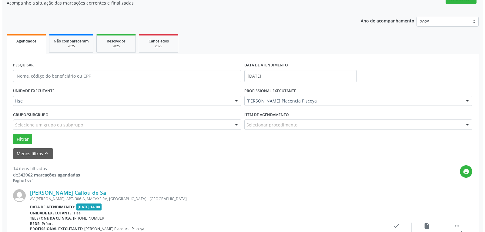
scroll to position [87, 0]
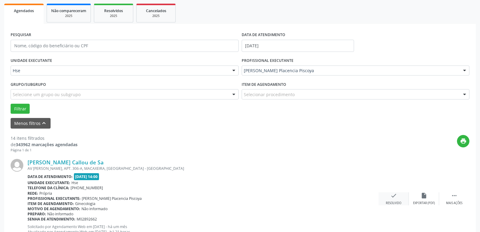
click at [394, 195] on icon "check" at bounding box center [394, 195] width 7 height 7
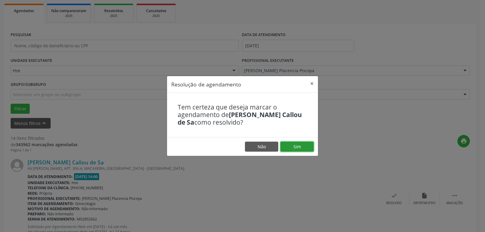
click at [301, 141] on footer "Não Sim" at bounding box center [242, 146] width 151 height 19
click at [290, 149] on button "Sim" at bounding box center [296, 147] width 33 height 10
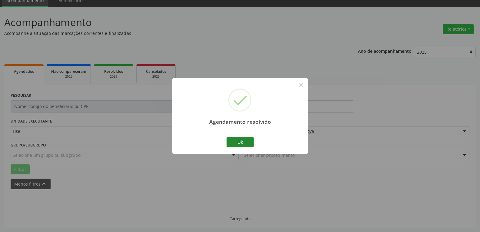
scroll to position [33, 0]
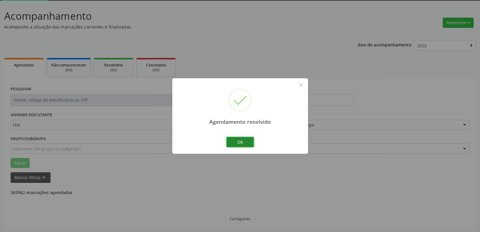
click at [247, 142] on button "Ok" at bounding box center [240, 142] width 27 height 10
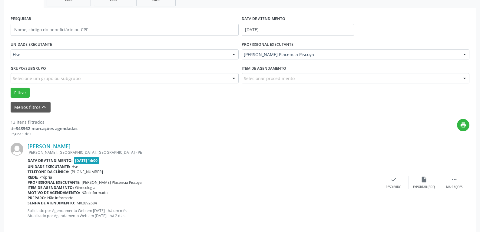
scroll to position [124, 0]
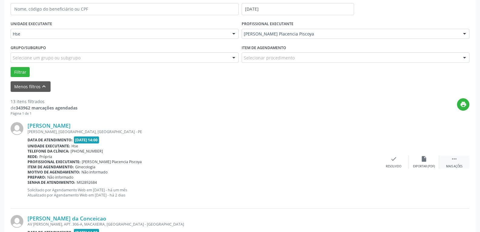
click at [450, 163] on div " Mais ações" at bounding box center [454, 161] width 30 height 13
click at [420, 162] on div "alarm_off Não compareceu" at bounding box center [424, 161] width 30 height 13
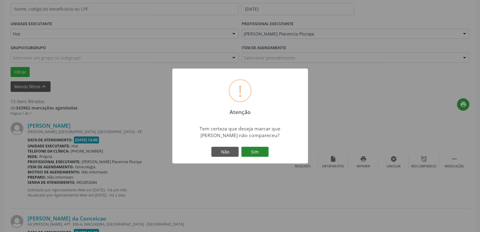
click at [256, 152] on button "Sim" at bounding box center [255, 152] width 27 height 10
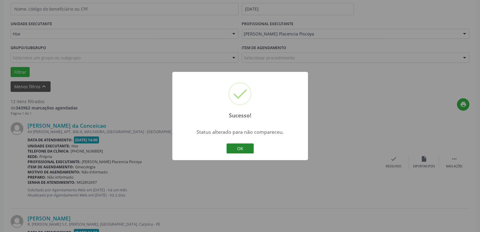
drag, startPoint x: 220, startPoint y: 140, endPoint x: 238, endPoint y: 145, distance: 18.9
click at [223, 142] on div "Sucesso! × Status alterado para não compareceu. OK Cancel" at bounding box center [240, 116] width 136 height 88
click at [239, 145] on button "OK" at bounding box center [240, 148] width 27 height 10
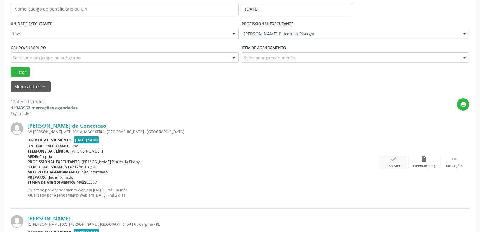
click at [397, 162] on icon "check" at bounding box center [394, 158] width 7 height 7
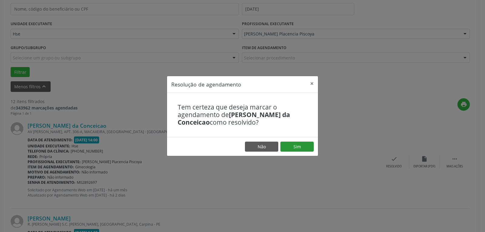
click at [300, 141] on footer "Não Sim" at bounding box center [242, 146] width 151 height 19
click at [299, 146] on button "Sim" at bounding box center [296, 147] width 33 height 10
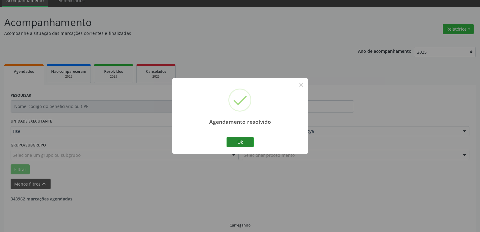
scroll to position [33, 0]
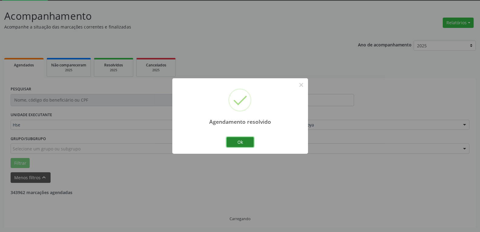
click at [242, 139] on button "Ok" at bounding box center [240, 142] width 27 height 10
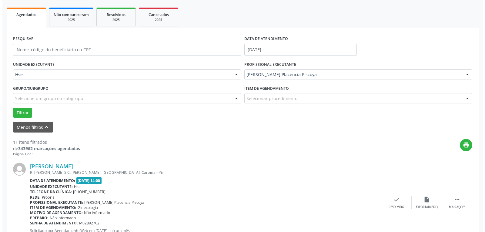
scroll to position [93, 0]
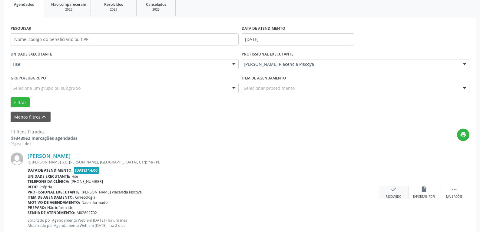
click at [393, 191] on icon "check" at bounding box center [394, 189] width 7 height 7
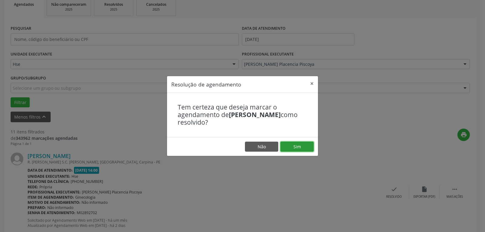
click at [302, 148] on button "Sim" at bounding box center [296, 147] width 33 height 10
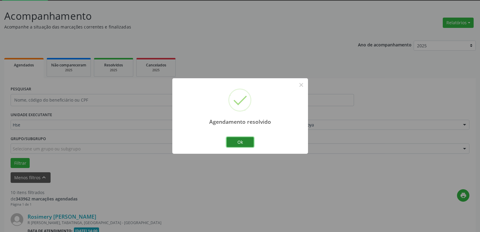
click at [240, 140] on button "Ok" at bounding box center [240, 142] width 27 height 10
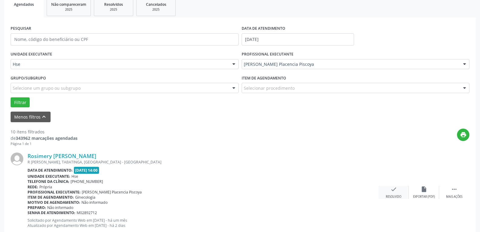
click at [389, 195] on div "Resolvido" at bounding box center [393, 197] width 15 height 4
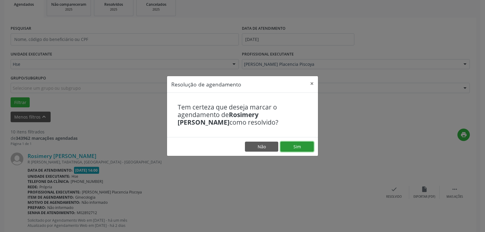
click at [306, 146] on button "Sim" at bounding box center [296, 147] width 33 height 10
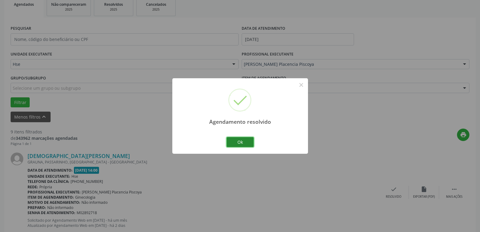
click at [236, 138] on button "Ok" at bounding box center [240, 142] width 27 height 10
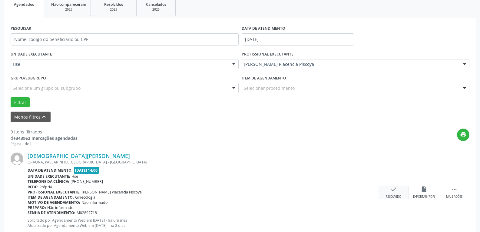
click at [395, 195] on div "Resolvido" at bounding box center [393, 197] width 15 height 4
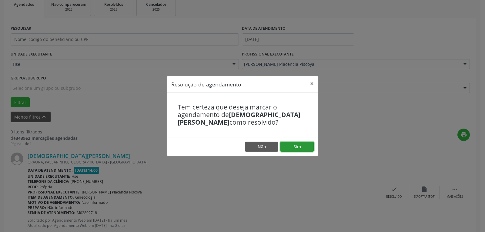
click at [285, 143] on button "Sim" at bounding box center [296, 147] width 33 height 10
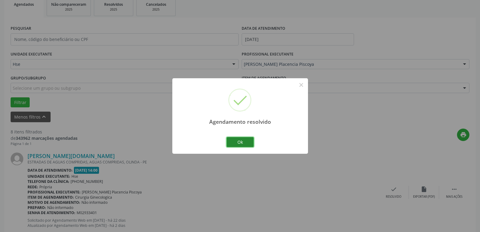
click at [237, 140] on button "Ok" at bounding box center [240, 142] width 27 height 10
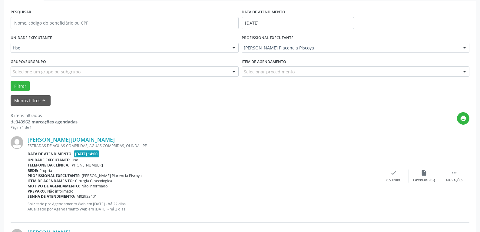
scroll to position [124, 0]
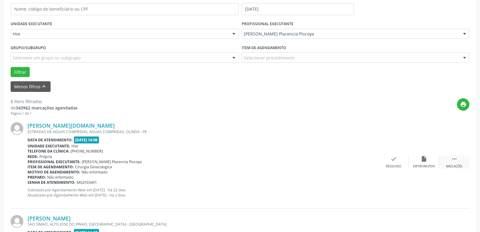
click at [458, 162] on div " Mais ações" at bounding box center [454, 161] width 30 height 13
click at [422, 161] on icon "alarm_off" at bounding box center [424, 158] width 7 height 7
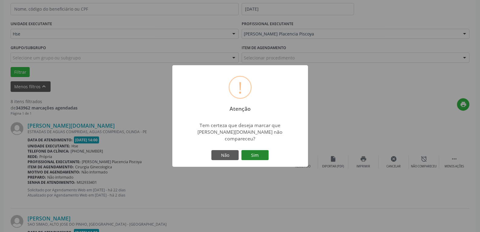
click at [261, 153] on button "Sim" at bounding box center [255, 155] width 27 height 10
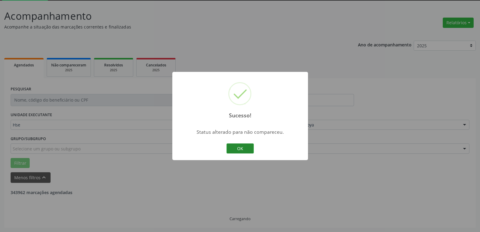
click at [240, 151] on button "OK" at bounding box center [240, 148] width 27 height 10
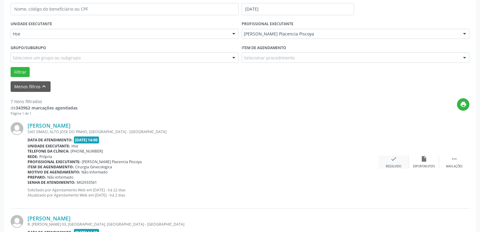
click at [384, 163] on div "check Resolvido" at bounding box center [394, 161] width 30 height 13
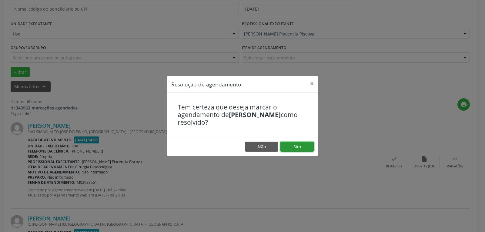
drag, startPoint x: 285, startPoint y: 143, endPoint x: 282, endPoint y: 143, distance: 3.7
click at [285, 143] on button "Sim" at bounding box center [296, 147] width 33 height 10
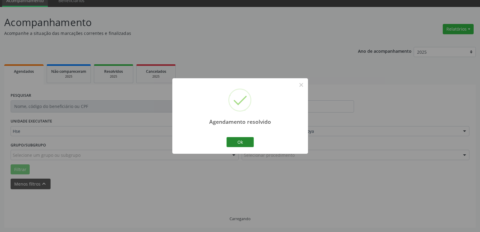
scroll to position [33, 0]
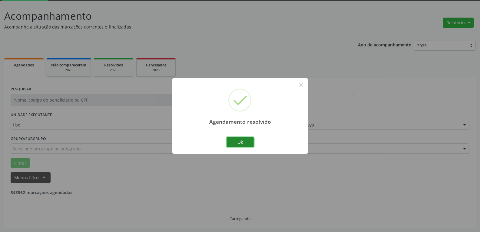
click at [241, 139] on button "Ok" at bounding box center [240, 142] width 27 height 10
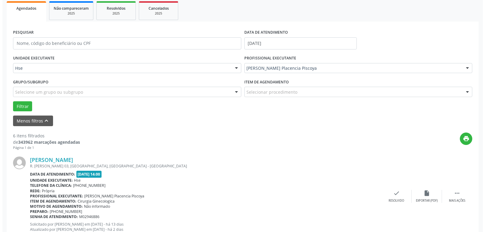
scroll to position [93, 0]
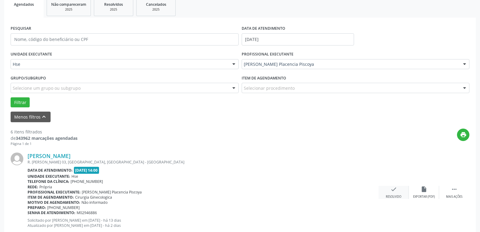
click at [398, 193] on div "check Resolvido" at bounding box center [394, 192] width 30 height 13
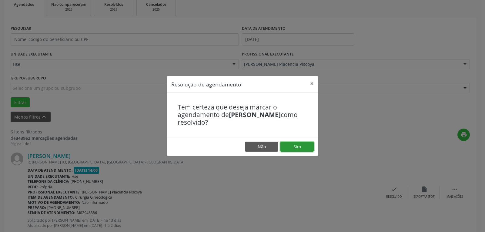
click at [295, 148] on button "Sim" at bounding box center [296, 147] width 33 height 10
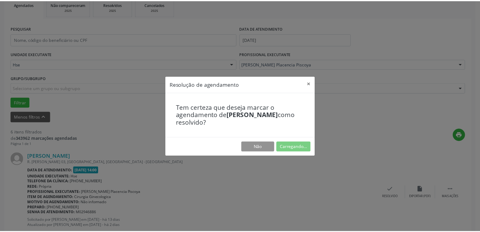
scroll to position [26, 0]
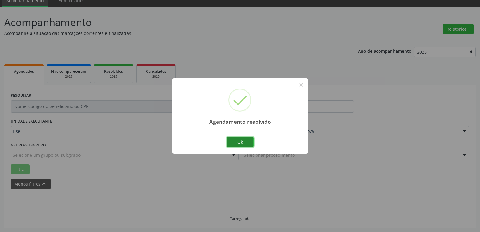
click at [236, 144] on button "Ok" at bounding box center [240, 142] width 27 height 10
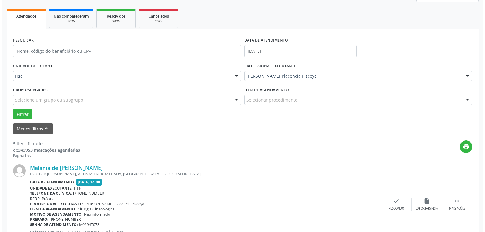
scroll to position [117, 0]
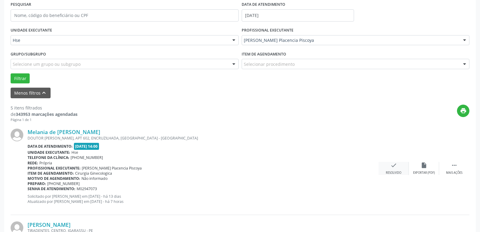
click at [390, 169] on div "check Resolvido" at bounding box center [394, 168] width 30 height 13
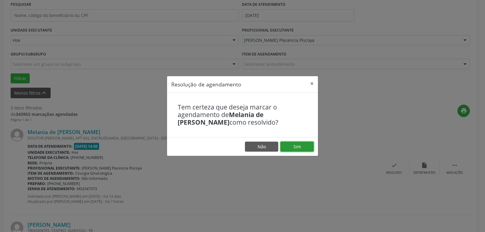
click at [307, 149] on button "Sim" at bounding box center [296, 147] width 33 height 10
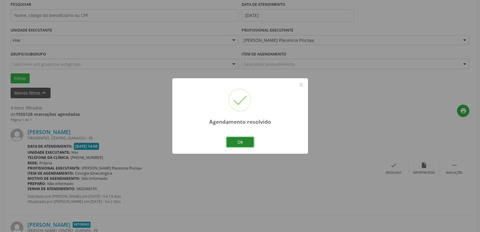
click at [228, 140] on button "Ok" at bounding box center [240, 142] width 27 height 10
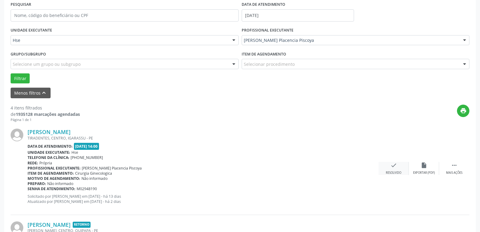
click at [404, 168] on div "check Resolvido" at bounding box center [394, 168] width 30 height 13
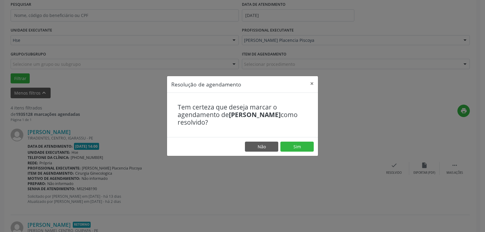
click at [292, 140] on footer "Não Sim" at bounding box center [242, 146] width 151 height 19
click at [295, 144] on button "Sim" at bounding box center [296, 147] width 33 height 10
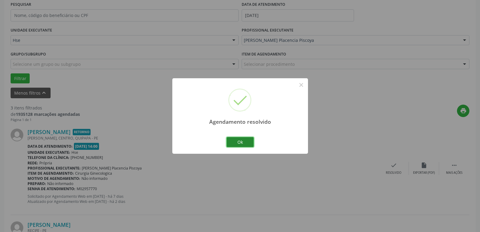
click at [242, 140] on button "Ok" at bounding box center [240, 142] width 27 height 10
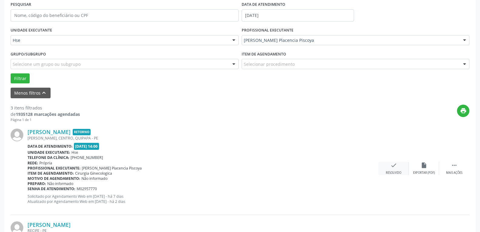
click at [407, 166] on div "check Resolvido" at bounding box center [394, 168] width 30 height 13
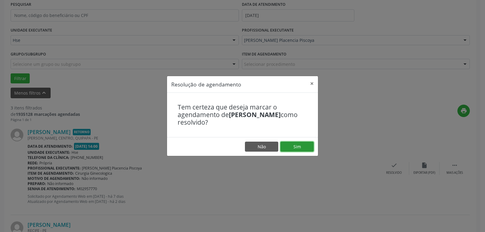
click at [291, 147] on button "Sim" at bounding box center [296, 147] width 33 height 10
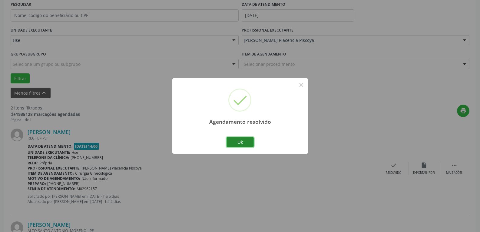
click at [245, 143] on button "Ok" at bounding box center [240, 142] width 27 height 10
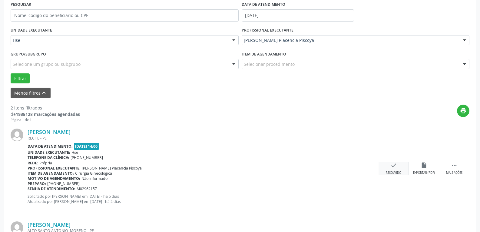
click at [389, 169] on div "check Resolvido" at bounding box center [394, 168] width 30 height 13
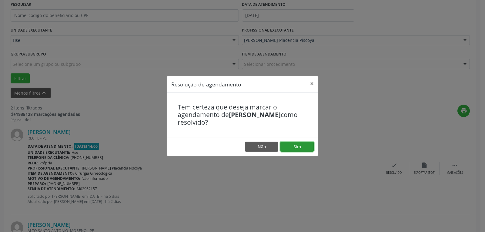
click at [305, 151] on button "Sim" at bounding box center [296, 147] width 33 height 10
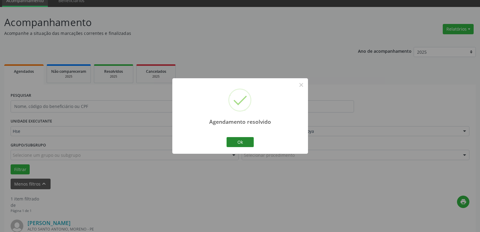
scroll to position [111, 0]
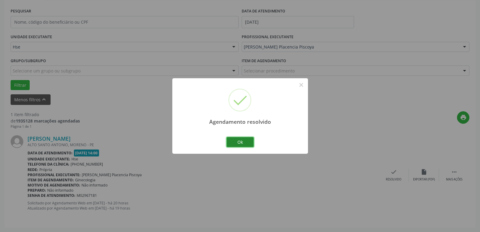
click at [246, 140] on button "Ok" at bounding box center [240, 142] width 27 height 10
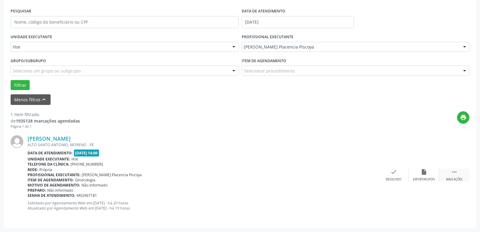
click at [459, 178] on div "Mais ações" at bounding box center [454, 179] width 16 height 4
click at [420, 171] on div "alarm_off Não compareceu" at bounding box center [424, 174] width 30 height 13
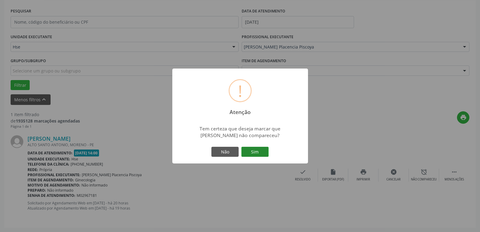
click at [249, 151] on button "Sim" at bounding box center [255, 152] width 27 height 10
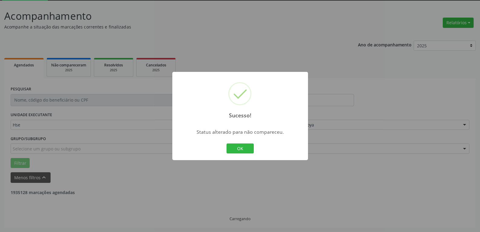
scroll to position [13, 0]
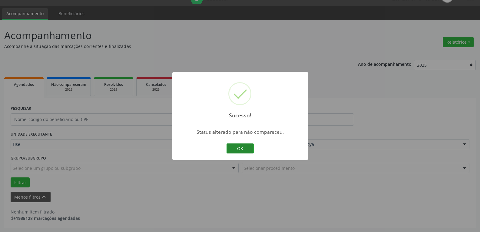
click at [234, 149] on button "OK" at bounding box center [240, 148] width 27 height 10
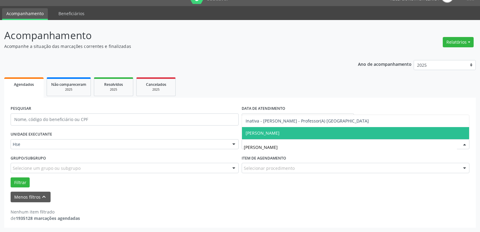
click at [274, 131] on span "[PERSON_NAME]" at bounding box center [263, 133] width 34 height 6
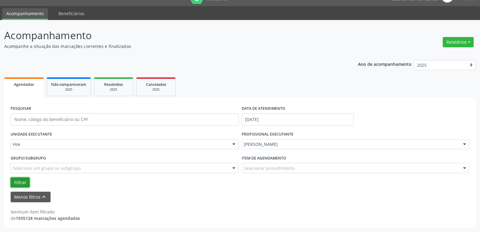
click at [22, 181] on button "Filtrar" at bounding box center [20, 182] width 19 height 10
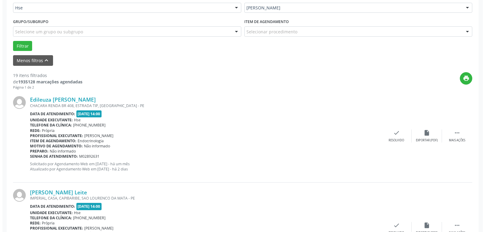
scroll to position [165, 0]
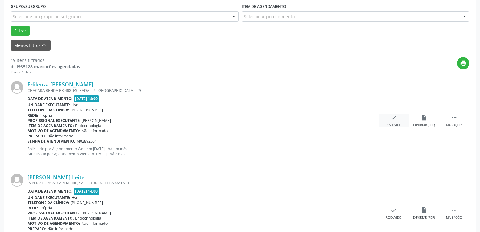
click at [395, 120] on icon "check" at bounding box center [394, 117] width 7 height 7
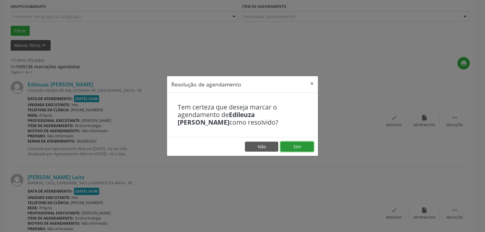
click at [291, 145] on button "Sim" at bounding box center [296, 147] width 33 height 10
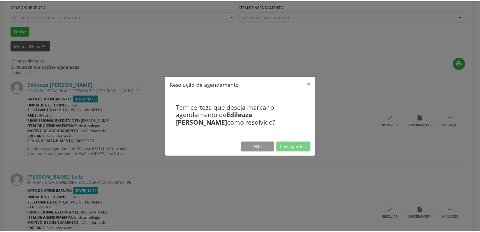
scroll to position [26, 0]
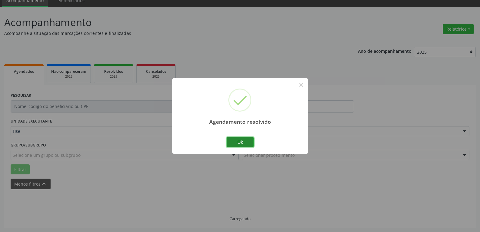
click at [245, 142] on button "Ok" at bounding box center [240, 142] width 27 height 10
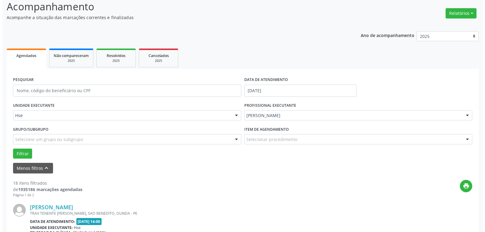
scroll to position [57, 0]
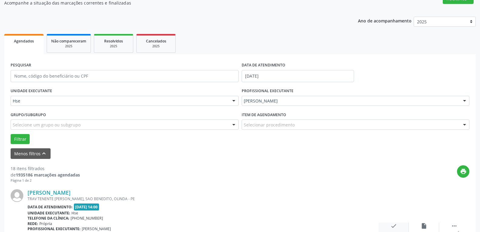
click at [396, 225] on icon "check" at bounding box center [394, 225] width 7 height 7
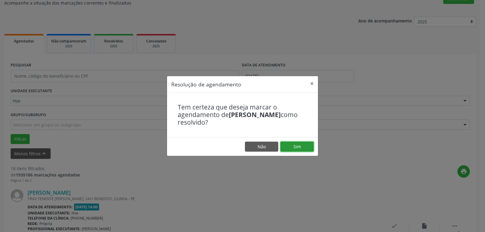
click at [302, 148] on button "Sim" at bounding box center [296, 147] width 33 height 10
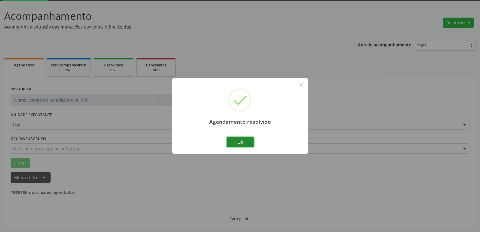
click at [233, 142] on button "Ok" at bounding box center [240, 142] width 27 height 10
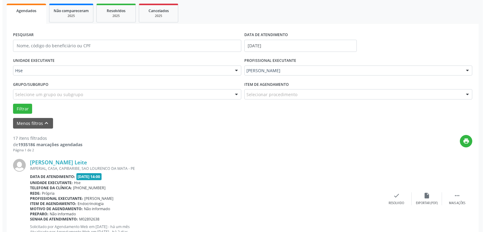
scroll to position [148, 0]
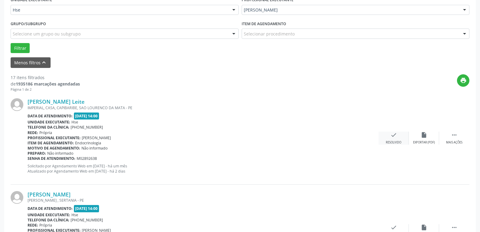
click at [387, 138] on div "check Resolvido" at bounding box center [394, 138] width 30 height 13
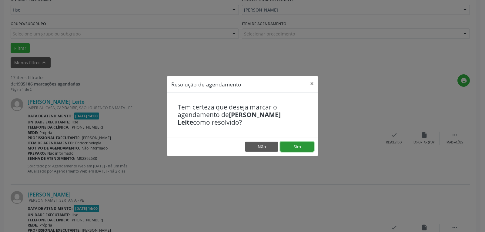
click at [311, 145] on button "Sim" at bounding box center [296, 147] width 33 height 10
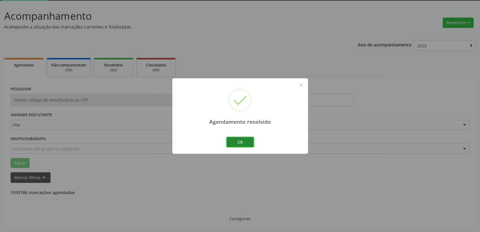
click at [249, 144] on button "Ok" at bounding box center [240, 142] width 27 height 10
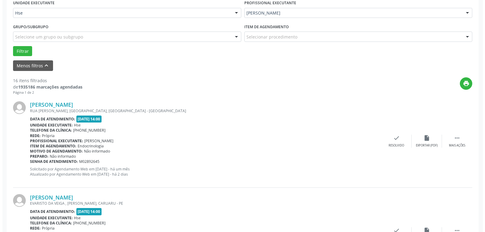
scroll to position [154, 0]
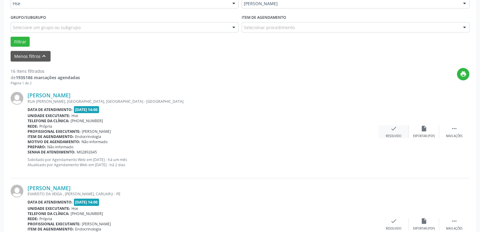
click at [397, 132] on div "check Resolvido" at bounding box center [394, 131] width 30 height 13
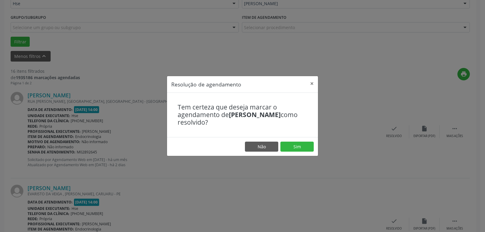
click at [303, 155] on footer "Não Sim" at bounding box center [242, 146] width 151 height 19
click at [305, 146] on button "Sim" at bounding box center [296, 147] width 33 height 10
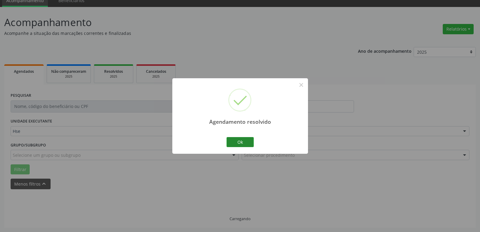
scroll to position [33, 0]
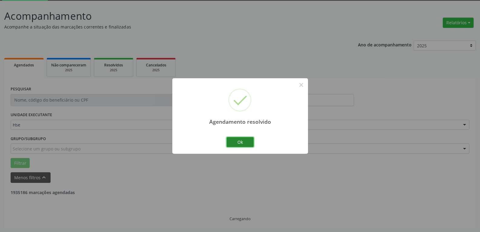
click at [240, 142] on button "Ok" at bounding box center [240, 142] width 27 height 10
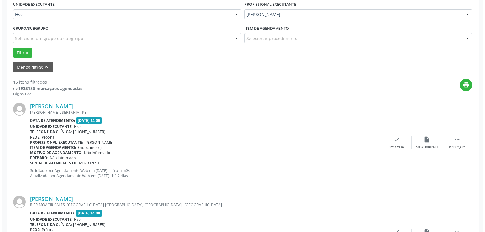
scroll to position [154, 0]
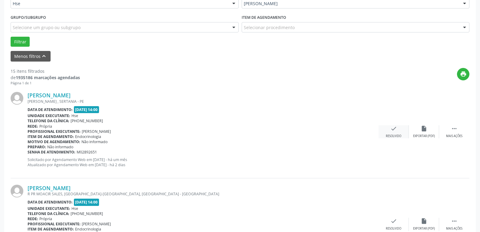
click at [393, 130] on icon "check" at bounding box center [394, 128] width 7 height 7
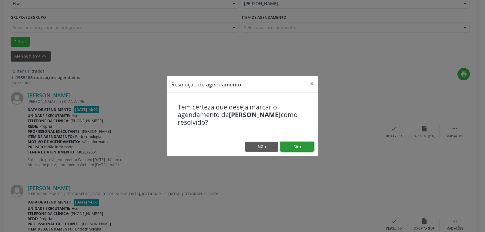
click at [309, 142] on button "Sim" at bounding box center [296, 147] width 33 height 10
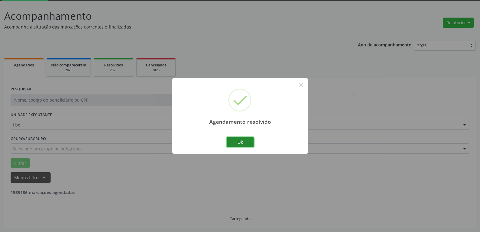
click at [243, 141] on button "Ok" at bounding box center [240, 142] width 27 height 10
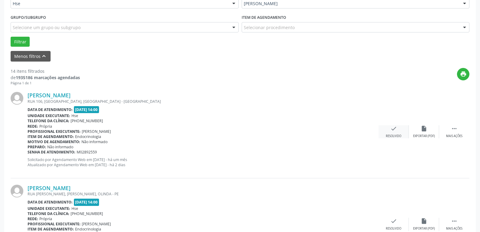
click at [397, 125] on icon "check" at bounding box center [394, 128] width 7 height 7
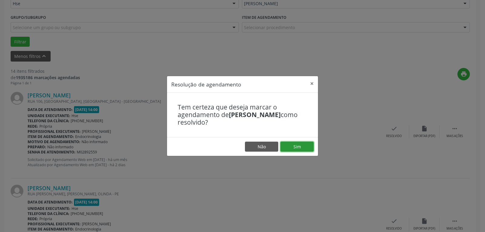
click at [302, 147] on button "Sim" at bounding box center [296, 147] width 33 height 10
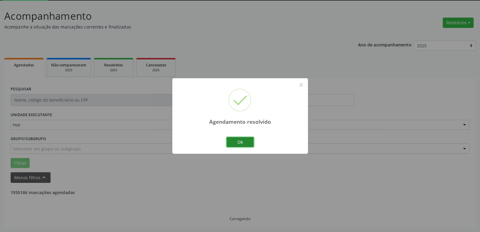
click at [238, 139] on button "Ok" at bounding box center [240, 142] width 27 height 10
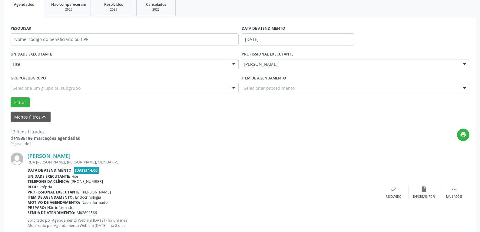
scroll to position [124, 0]
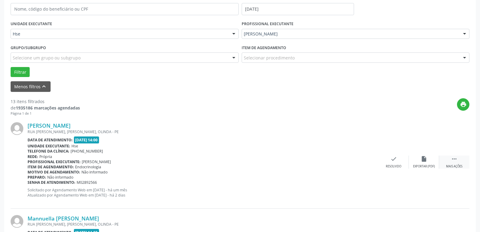
click at [448, 159] on div " Mais ações" at bounding box center [454, 161] width 30 height 13
click at [413, 159] on div "alarm_off Não compareceu" at bounding box center [424, 161] width 30 height 13
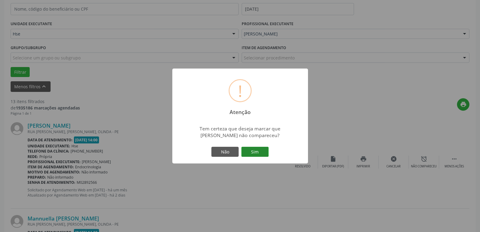
click at [252, 149] on button "Sim" at bounding box center [255, 152] width 27 height 10
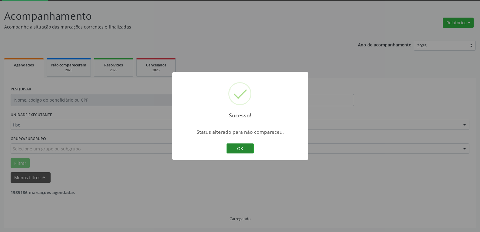
scroll to position [33, 0]
click at [249, 150] on button "OK" at bounding box center [240, 148] width 27 height 10
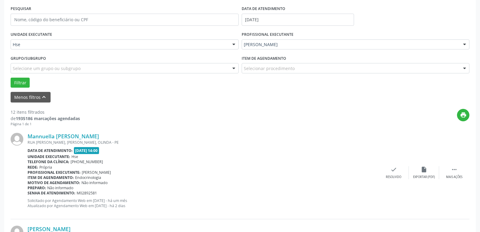
scroll to position [124, 0]
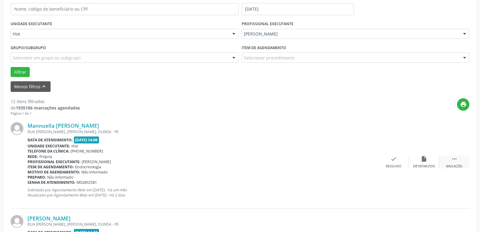
click at [454, 160] on icon "" at bounding box center [454, 158] width 7 height 7
click at [431, 158] on div "alarm_off Não compareceu" at bounding box center [424, 161] width 30 height 13
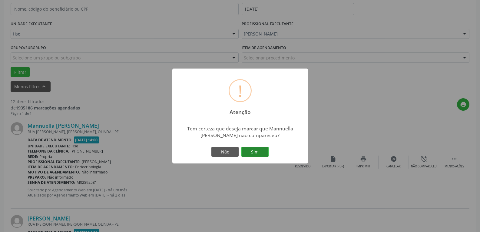
click at [258, 153] on button "Sim" at bounding box center [255, 152] width 27 height 10
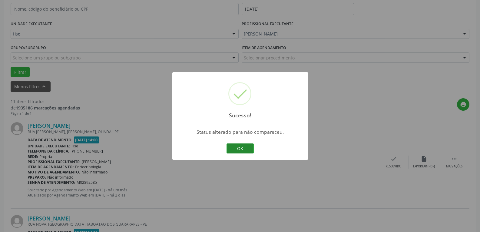
click at [242, 152] on button "OK" at bounding box center [240, 148] width 27 height 10
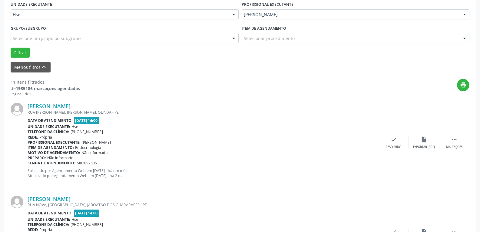
scroll to position [154, 0]
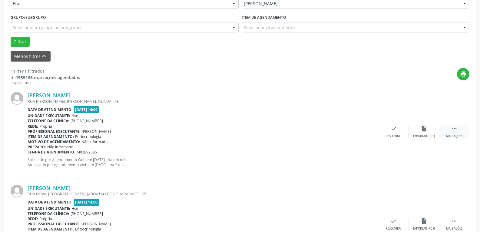
click at [461, 130] on div " Mais ações" at bounding box center [454, 131] width 30 height 13
click at [421, 132] on div "alarm_off Não compareceu" at bounding box center [424, 131] width 30 height 13
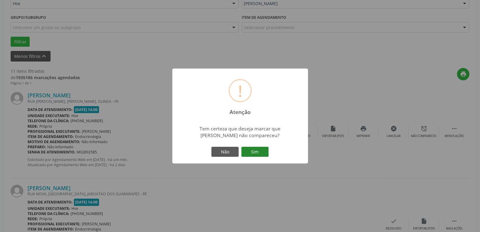
click at [259, 149] on button "Sim" at bounding box center [255, 152] width 27 height 10
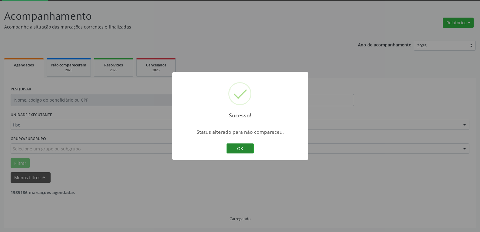
click at [241, 146] on button "OK" at bounding box center [240, 148] width 27 height 10
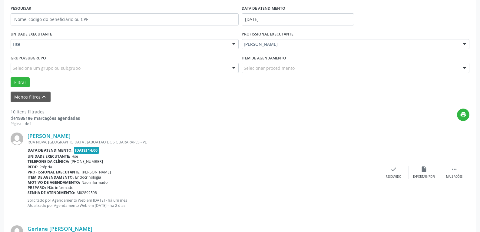
scroll to position [124, 0]
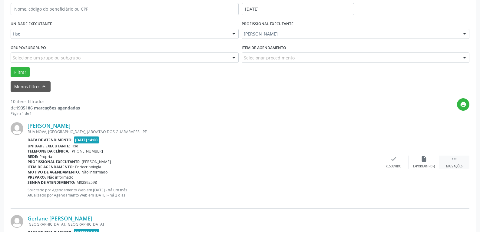
click at [450, 160] on div " Mais ações" at bounding box center [454, 161] width 30 height 13
click at [419, 158] on div "alarm_off Não compareceu" at bounding box center [424, 161] width 30 height 13
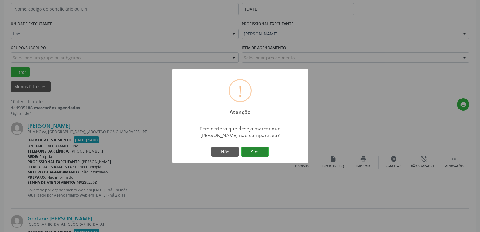
click at [259, 148] on button "Sim" at bounding box center [255, 152] width 27 height 10
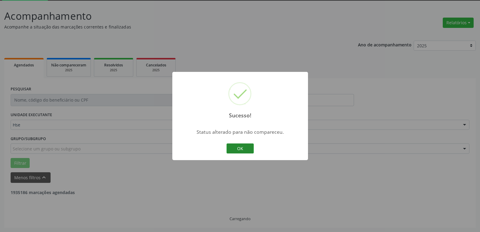
click at [242, 149] on button "OK" at bounding box center [240, 148] width 27 height 10
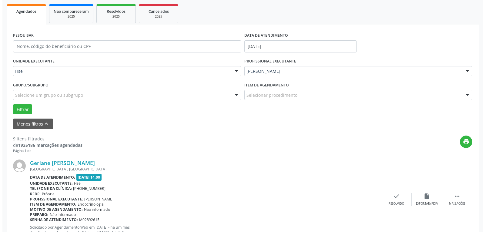
scroll to position [93, 0]
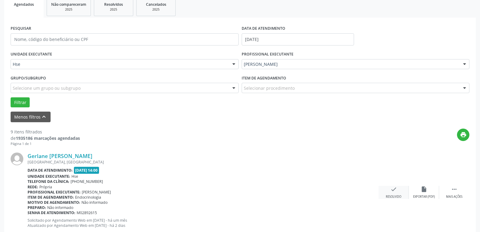
click at [395, 190] on icon "check" at bounding box center [394, 189] width 7 height 7
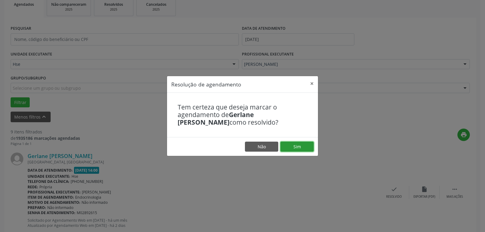
click at [299, 149] on button "Sim" at bounding box center [296, 147] width 33 height 10
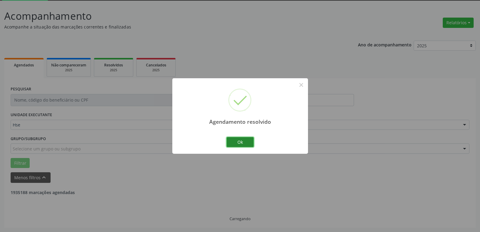
click at [236, 145] on button "Ok" at bounding box center [240, 142] width 27 height 10
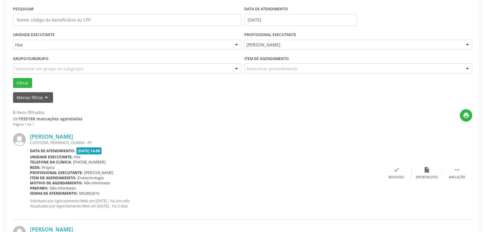
scroll to position [124, 0]
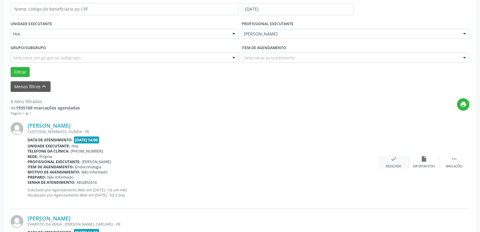
click at [388, 162] on div "check Resolvido" at bounding box center [394, 161] width 30 height 13
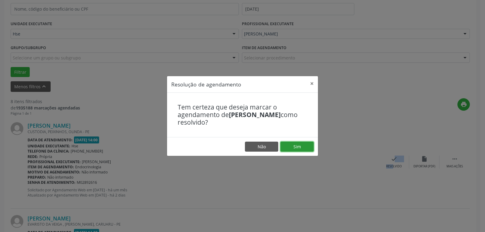
click at [299, 145] on button "Sim" at bounding box center [296, 147] width 33 height 10
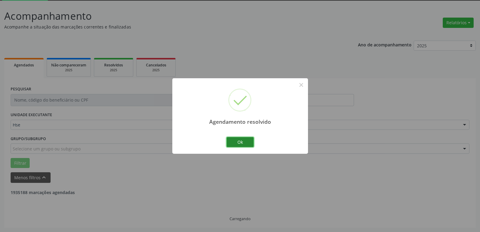
click at [237, 141] on button "Ok" at bounding box center [240, 142] width 27 height 10
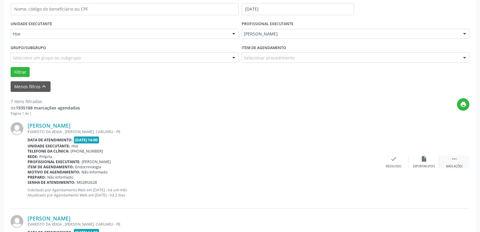
click at [455, 162] on div " Mais ações" at bounding box center [454, 161] width 30 height 13
click at [422, 161] on icon "alarm_off" at bounding box center [424, 158] width 7 height 7
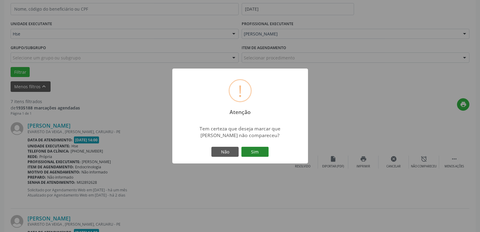
click at [255, 150] on button "Sim" at bounding box center [255, 152] width 27 height 10
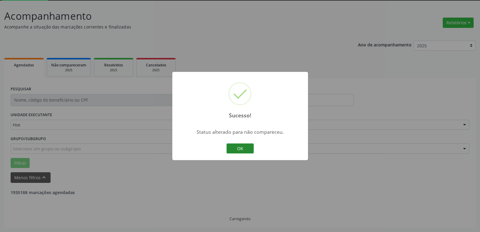
click at [243, 150] on button "OK" at bounding box center [240, 148] width 27 height 10
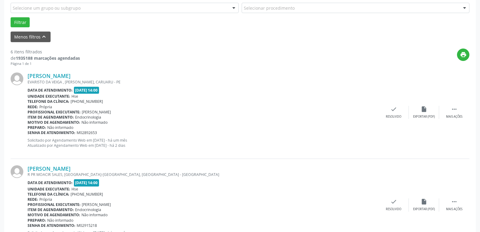
scroll to position [184, 0]
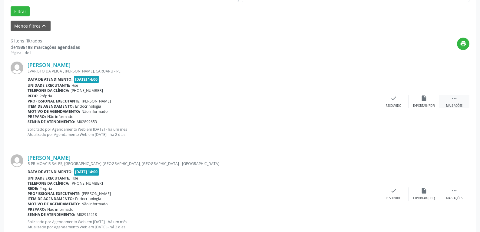
click at [456, 106] on div "Mais ações" at bounding box center [454, 106] width 16 height 4
click at [418, 97] on div "alarm_off Não compareceu" at bounding box center [424, 101] width 30 height 13
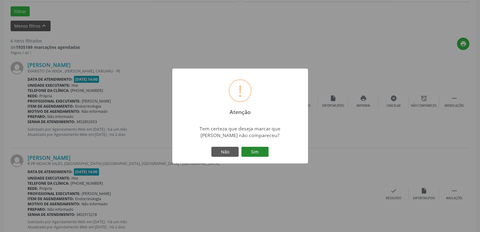
click at [252, 155] on button "Sim" at bounding box center [255, 152] width 27 height 10
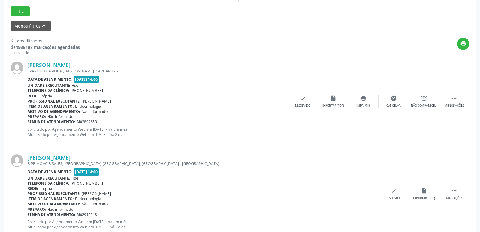
scroll to position [33, 0]
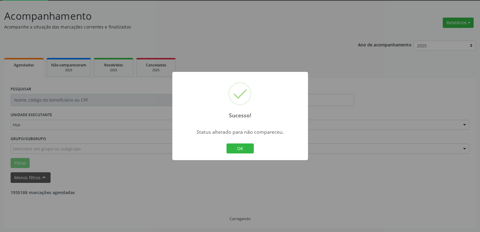
drag, startPoint x: 233, startPoint y: 144, endPoint x: 240, endPoint y: 142, distance: 7.4
click at [241, 139] on div "Sucesso! × Status alterado para não compareceu. OK Cancel" at bounding box center [240, 116] width 136 height 88
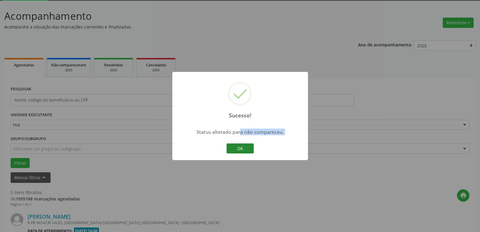
click at [239, 144] on button "OK" at bounding box center [240, 148] width 27 height 10
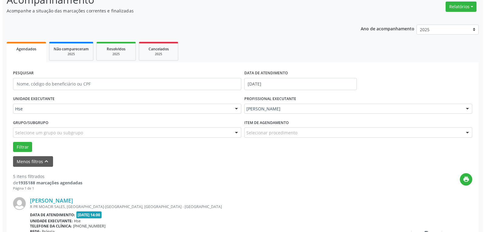
scroll to position [63, 0]
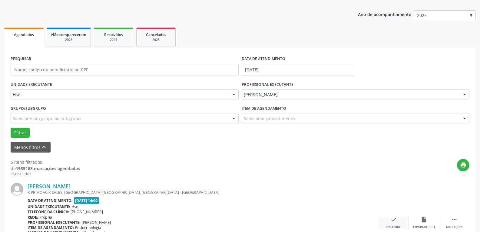
click at [397, 221] on icon "check" at bounding box center [394, 219] width 7 height 7
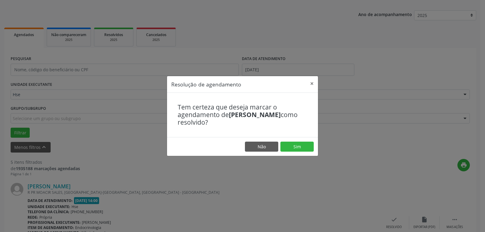
drag, startPoint x: 315, startPoint y: 139, endPoint x: 309, endPoint y: 141, distance: 6.3
click at [312, 139] on footer "Não Sim" at bounding box center [242, 146] width 151 height 19
click at [308, 142] on button "Sim" at bounding box center [296, 147] width 33 height 10
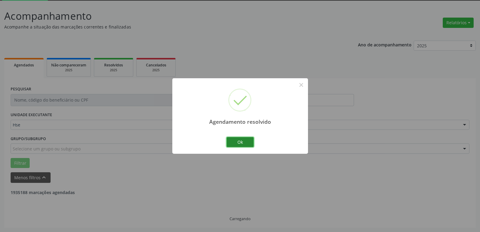
click at [239, 143] on button "Ok" at bounding box center [240, 142] width 27 height 10
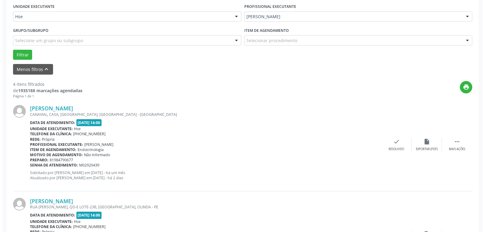
scroll to position [154, 0]
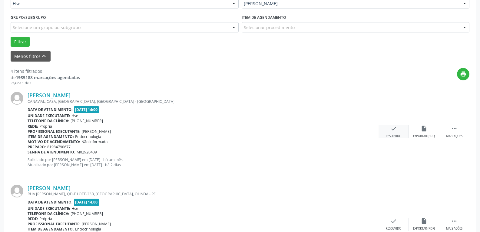
click at [397, 130] on div "check Resolvido" at bounding box center [394, 131] width 30 height 13
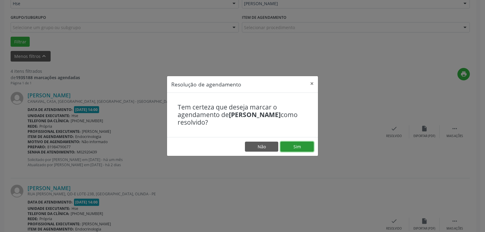
click at [299, 145] on button "Sim" at bounding box center [296, 147] width 33 height 10
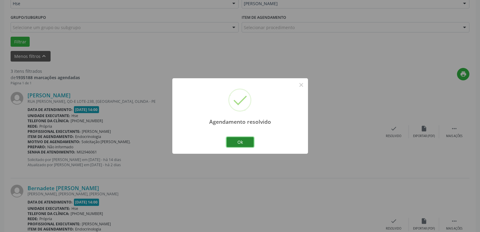
click at [240, 142] on button "Ok" at bounding box center [240, 142] width 27 height 10
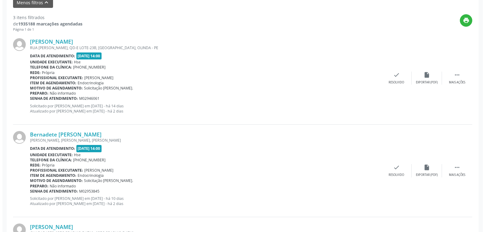
scroll to position [215, 0]
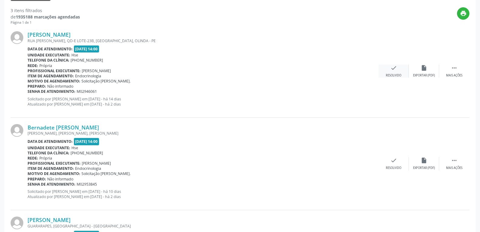
click at [392, 73] on div "check Resolvido" at bounding box center [394, 71] width 30 height 13
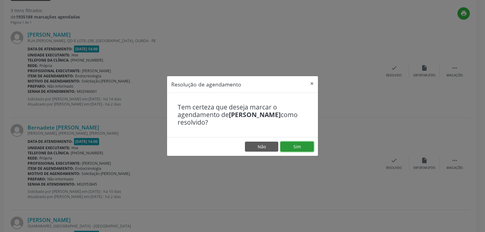
click at [302, 146] on button "Sim" at bounding box center [296, 147] width 33 height 10
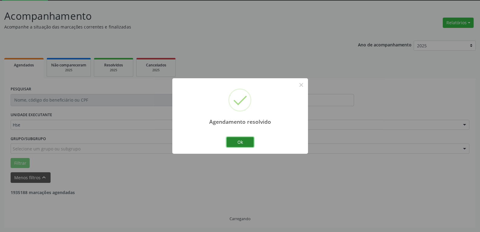
click at [242, 143] on button "Ok" at bounding box center [240, 142] width 27 height 10
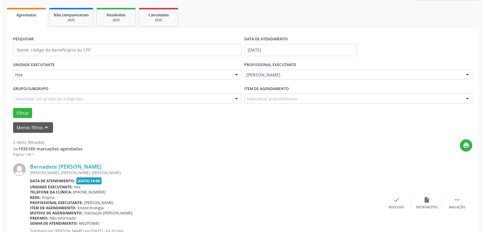
scroll to position [93, 0]
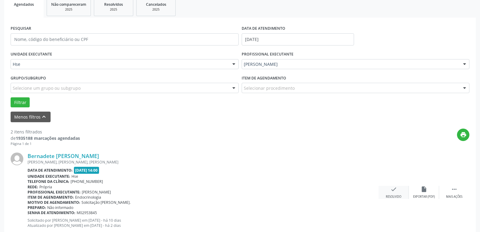
click at [391, 191] on icon "check" at bounding box center [394, 189] width 7 height 7
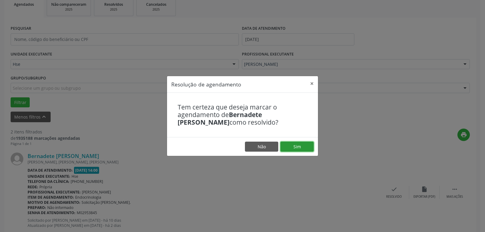
click at [298, 147] on button "Sim" at bounding box center [296, 147] width 33 height 10
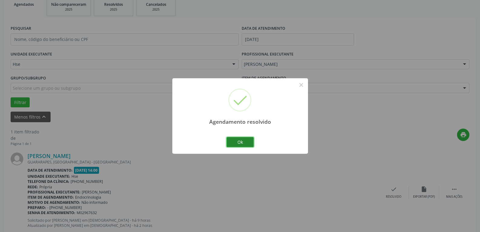
click at [242, 141] on button "Ok" at bounding box center [240, 142] width 27 height 10
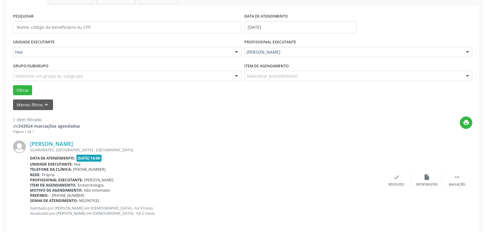
scroll to position [111, 0]
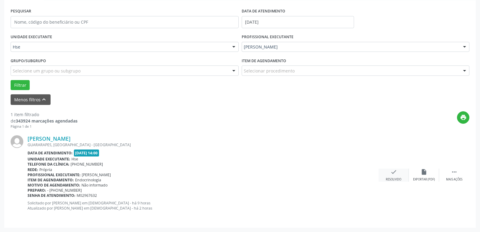
click at [394, 175] on icon "check" at bounding box center [394, 171] width 7 height 7
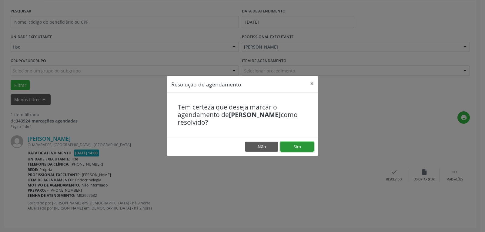
click at [297, 145] on button "Sim" at bounding box center [296, 147] width 33 height 10
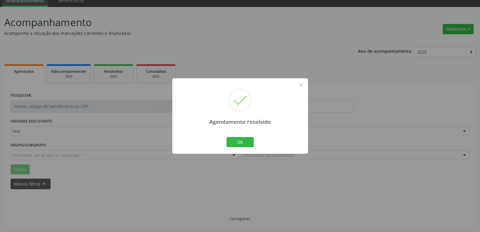
scroll to position [13, 0]
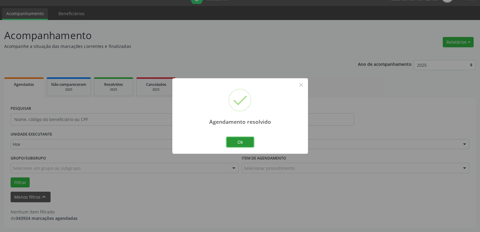
drag, startPoint x: 246, startPoint y: 146, endPoint x: 240, endPoint y: 136, distance: 11.9
click at [246, 144] on button "Ok" at bounding box center [240, 142] width 27 height 10
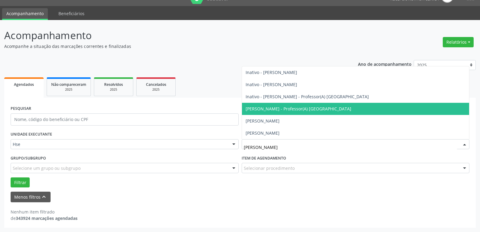
click at [285, 111] on span "[PERSON_NAME] - Professor(A) [GEOGRAPHIC_DATA]" at bounding box center [299, 109] width 106 height 6
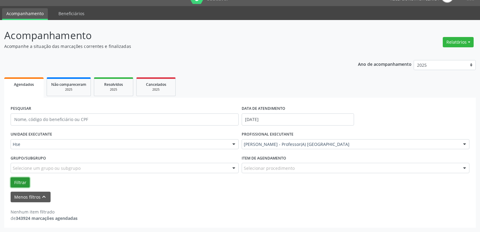
click at [22, 181] on button "Filtrar" at bounding box center [20, 182] width 19 height 10
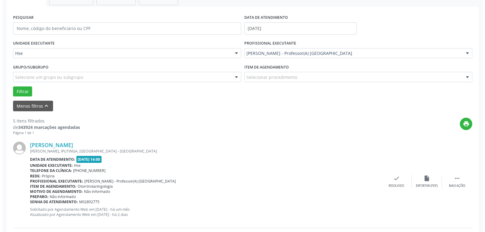
scroll to position [307, 0]
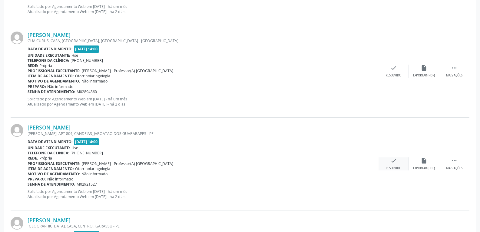
click at [391, 161] on icon "check" at bounding box center [394, 160] width 7 height 7
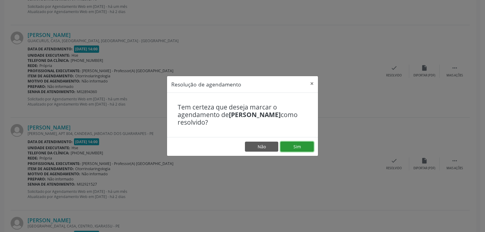
click at [304, 146] on button "Sim" at bounding box center [296, 147] width 33 height 10
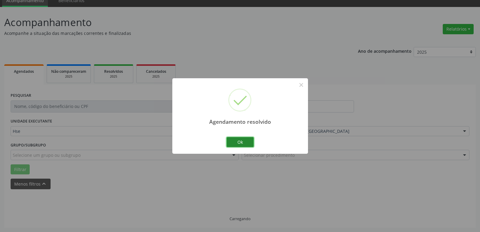
click at [231, 142] on button "Ok" at bounding box center [240, 142] width 27 height 10
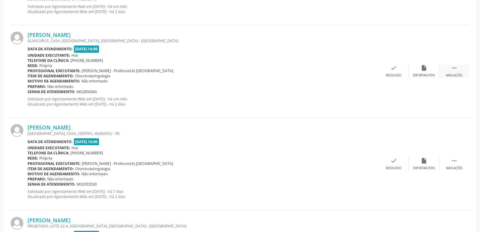
click at [455, 70] on icon "" at bounding box center [454, 68] width 7 height 7
click at [428, 71] on div "alarm_off Não compareceu" at bounding box center [424, 71] width 30 height 13
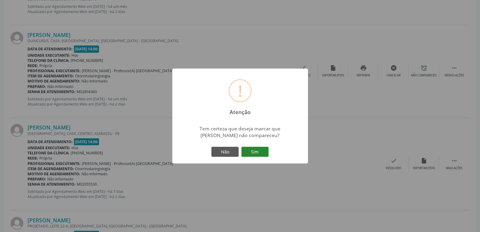
click at [249, 148] on button "Sim" at bounding box center [255, 152] width 27 height 10
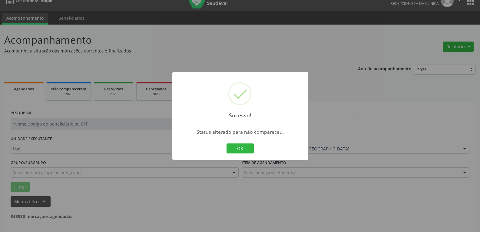
scroll to position [0, 0]
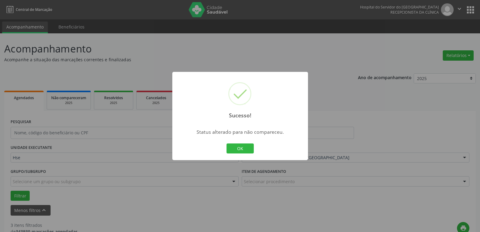
click at [225, 148] on div "Sucesso! × Status alterado para não compareceu. OK Cancel" at bounding box center [240, 116] width 136 height 88
click at [248, 147] on button "OK" at bounding box center [240, 148] width 27 height 10
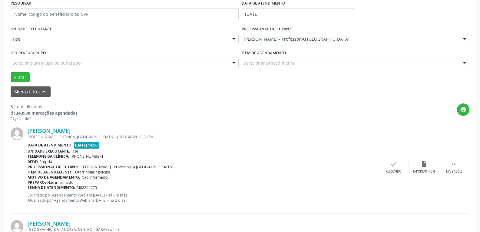
scroll to position [121, 0]
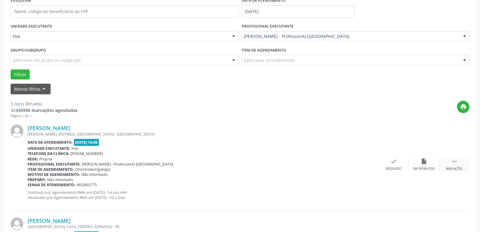
click at [455, 163] on icon "" at bounding box center [454, 161] width 7 height 7
click at [432, 161] on div "alarm_off Não compareceu" at bounding box center [424, 164] width 30 height 13
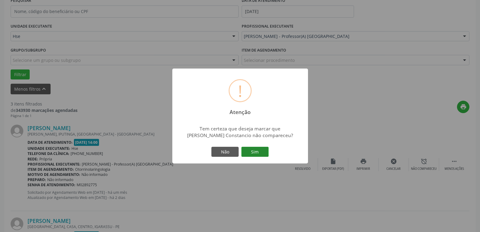
click at [249, 148] on button "Sim" at bounding box center [255, 152] width 27 height 10
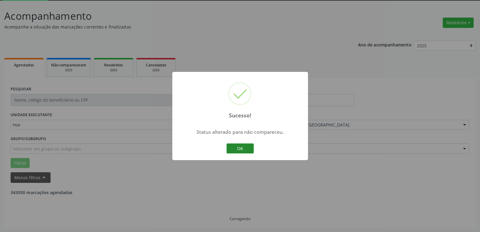
click at [235, 152] on button "OK" at bounding box center [240, 148] width 27 height 10
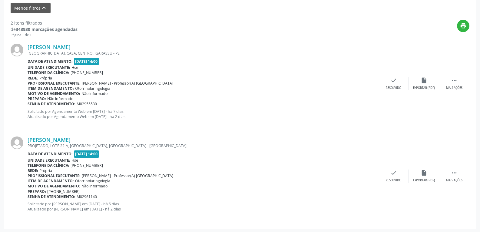
scroll to position [203, 0]
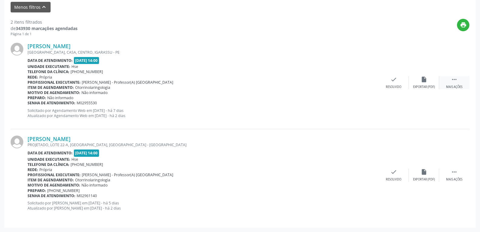
click at [447, 86] on div "Mais ações" at bounding box center [454, 87] width 16 height 4
click at [417, 88] on div "Não compareceu" at bounding box center [424, 87] width 26 height 4
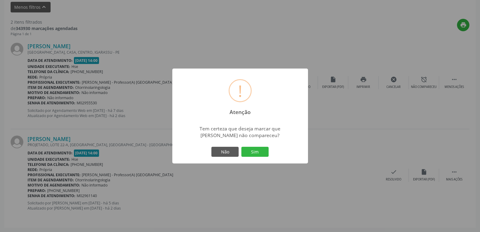
click at [261, 144] on div "! Atenção × Tem certeza que deseja marcar que [PERSON_NAME] não compareceu? Não…" at bounding box center [240, 115] width 136 height 95
click at [259, 153] on button "Sim" at bounding box center [255, 152] width 27 height 10
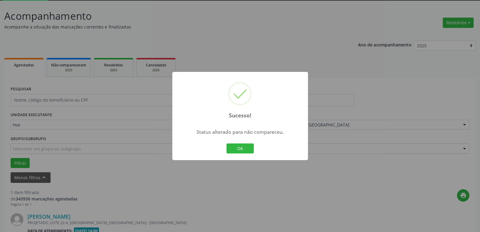
scroll to position [111, 0]
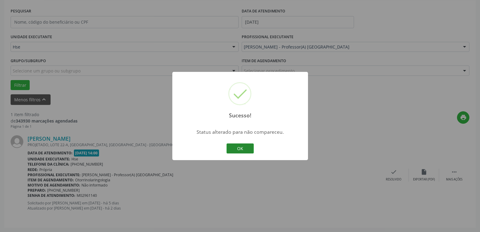
click at [240, 147] on button "OK" at bounding box center [240, 148] width 27 height 10
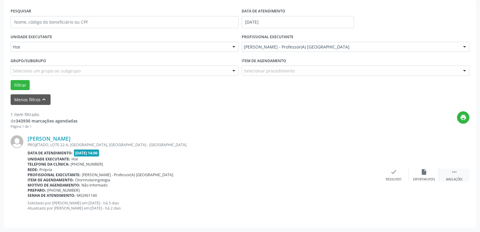
click at [460, 175] on div " Mais ações" at bounding box center [454, 174] width 30 height 13
click at [418, 174] on div "alarm_off Não compareceu" at bounding box center [424, 174] width 30 height 13
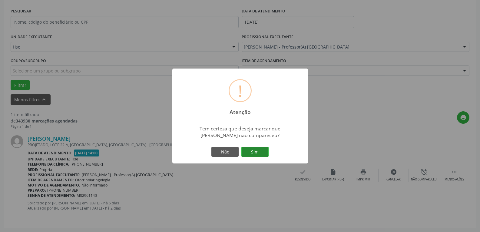
click at [263, 150] on button "Sim" at bounding box center [255, 152] width 27 height 10
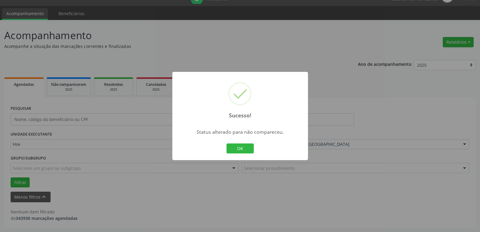
scroll to position [13, 0]
click at [243, 149] on button "OK" at bounding box center [240, 148] width 27 height 10
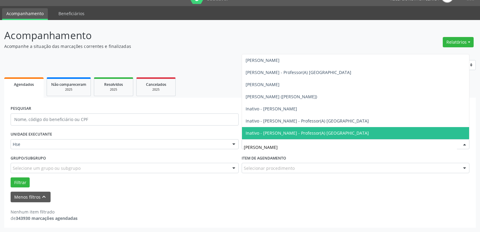
type input "[PERSON_NAME]"
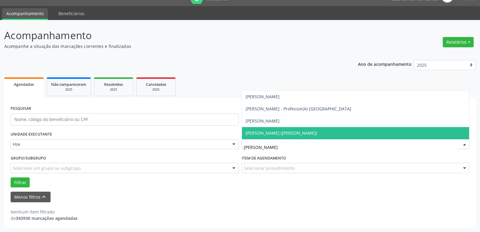
click at [288, 133] on span "[PERSON_NAME] ([PERSON_NAME])" at bounding box center [282, 133] width 72 height 6
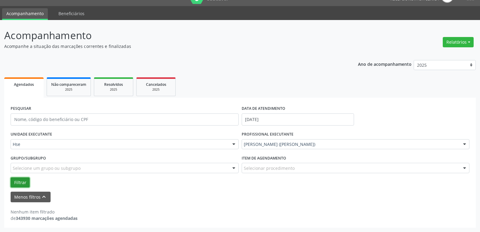
click at [15, 182] on button "Filtrar" at bounding box center [20, 182] width 19 height 10
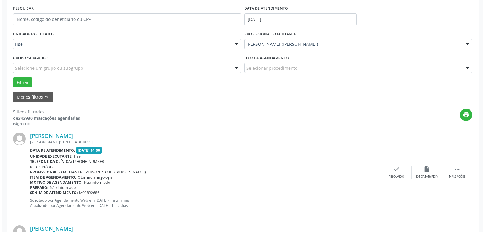
scroll to position [195, 0]
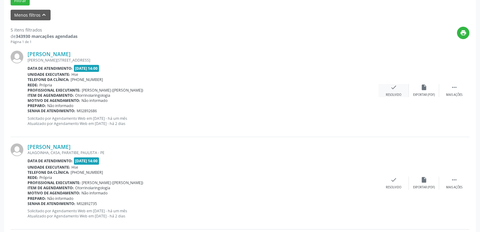
click at [395, 92] on div "check Resolvido" at bounding box center [394, 90] width 30 height 13
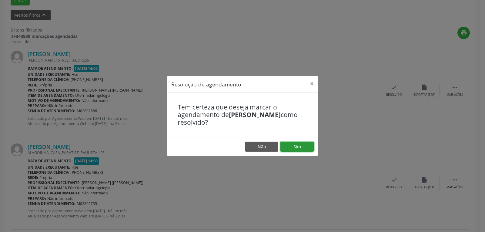
click at [299, 145] on button "Sim" at bounding box center [296, 147] width 33 height 10
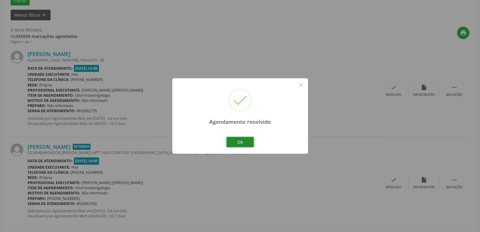
click at [248, 141] on button "Ok" at bounding box center [240, 142] width 27 height 10
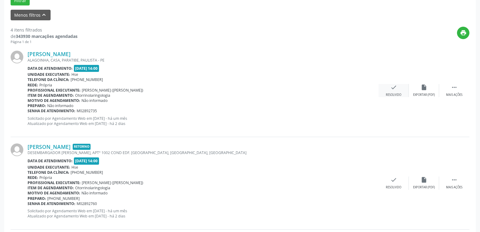
click at [395, 92] on div "check Resolvido" at bounding box center [394, 90] width 30 height 13
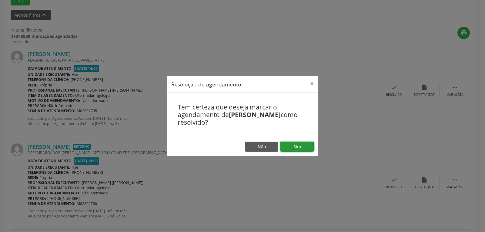
click at [296, 145] on button "Sim" at bounding box center [296, 147] width 33 height 10
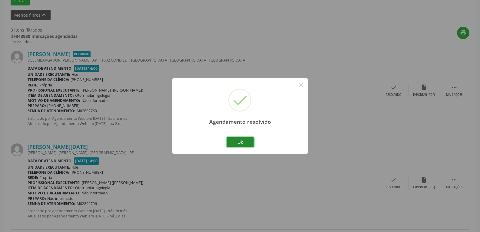
click at [251, 145] on button "Ok" at bounding box center [240, 142] width 27 height 10
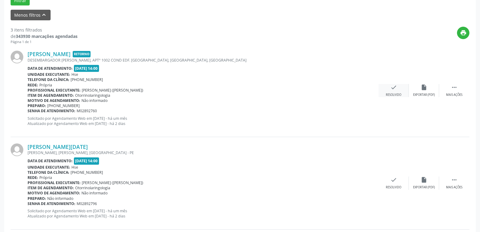
click at [395, 88] on icon "check" at bounding box center [394, 87] width 7 height 7
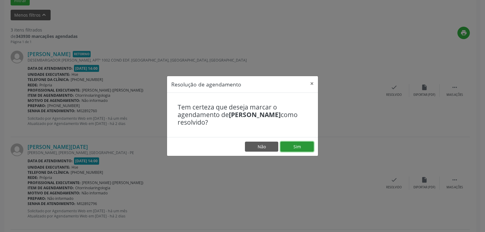
click at [294, 144] on button "Sim" at bounding box center [296, 147] width 33 height 10
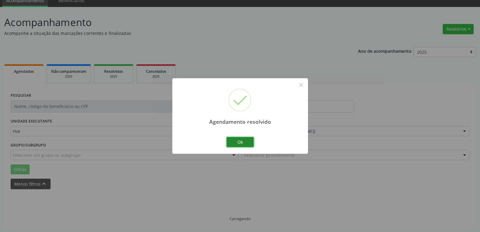
click at [235, 139] on button "Ok" at bounding box center [240, 142] width 27 height 10
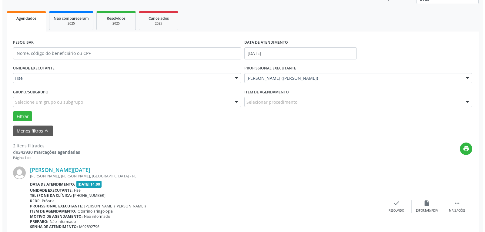
scroll to position [93, 0]
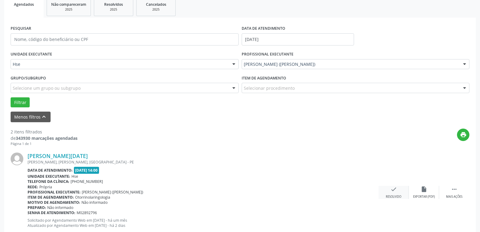
click at [405, 195] on div "check Resolvido" at bounding box center [394, 192] width 30 height 13
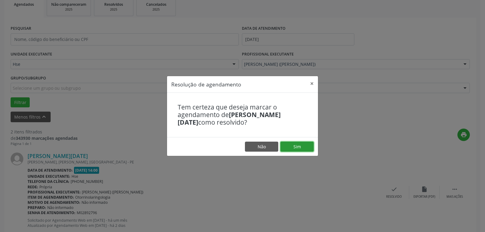
click at [298, 146] on button "Sim" at bounding box center [296, 147] width 33 height 10
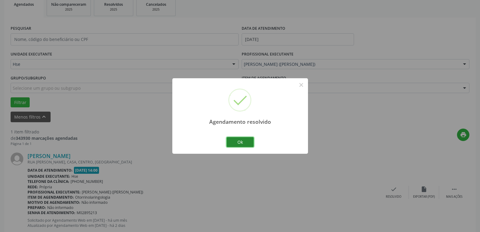
click at [242, 142] on button "Ok" at bounding box center [240, 142] width 27 height 10
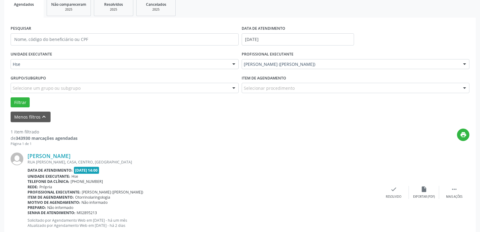
scroll to position [111, 0]
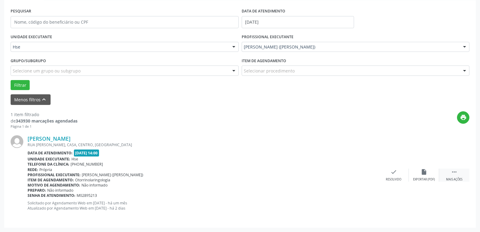
click at [453, 175] on icon "" at bounding box center [454, 171] width 7 height 7
click at [425, 175] on icon "alarm_off" at bounding box center [424, 171] width 7 height 7
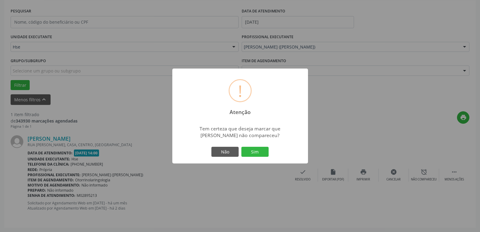
click at [253, 145] on div "Não Sim" at bounding box center [240, 151] width 60 height 13
click at [255, 149] on button "Sim" at bounding box center [255, 152] width 27 height 10
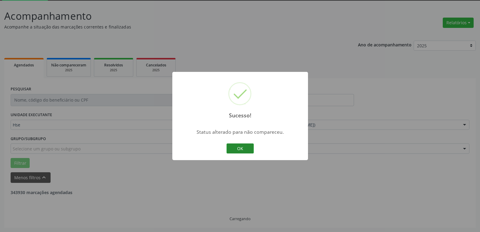
scroll to position [13, 0]
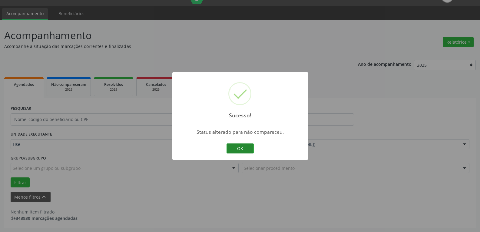
click at [244, 145] on button "OK" at bounding box center [240, 148] width 27 height 10
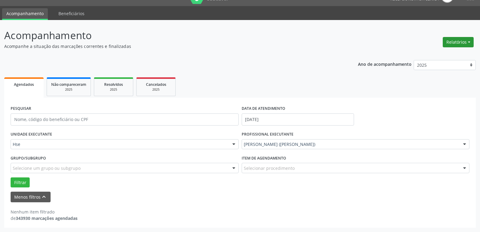
click at [463, 41] on button "Relatórios" at bounding box center [458, 42] width 31 height 10
click at [419, 52] on link "Agendamentos" at bounding box center [441, 55] width 65 height 8
select select "9"
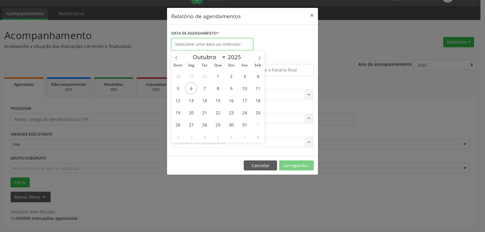
click at [214, 47] on input "text" at bounding box center [212, 44] width 82 height 12
click at [188, 86] on span "6" at bounding box center [191, 88] width 12 height 12
type input "[DATE]"
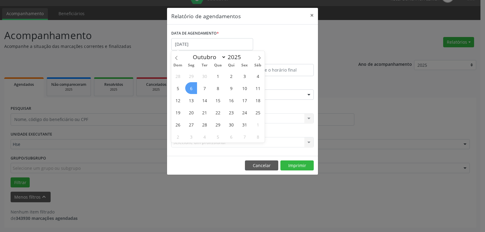
click at [192, 87] on span "6" at bounding box center [191, 88] width 12 height 12
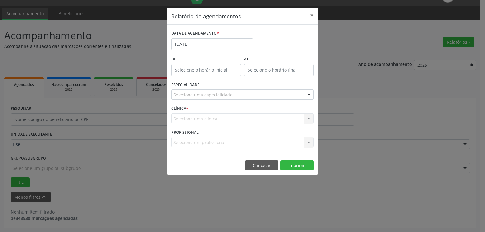
click at [192, 87] on label "ESPECIALIDADE" at bounding box center [185, 84] width 28 height 9
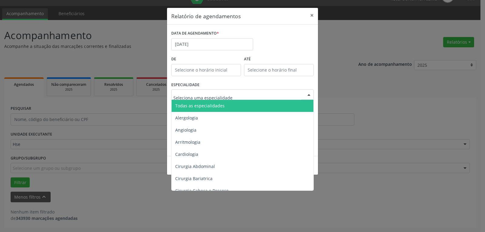
click at [215, 107] on span "Todas as especialidades" at bounding box center [199, 106] width 49 height 6
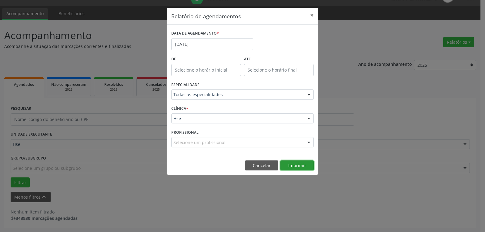
click at [297, 166] on button "Imprimir" at bounding box center [296, 165] width 33 height 10
click at [312, 11] on button "×" at bounding box center [312, 15] width 12 height 15
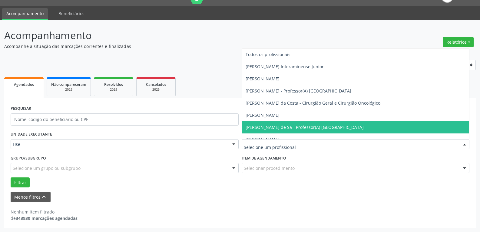
click at [339, 141] on div at bounding box center [356, 144] width 228 height 10
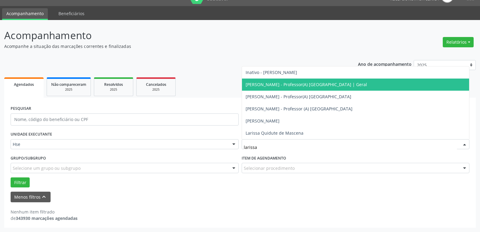
click at [280, 86] on span "[PERSON_NAME] - Professor(A) [GEOGRAPHIC_DATA] | Geral" at bounding box center [307, 85] width 122 height 6
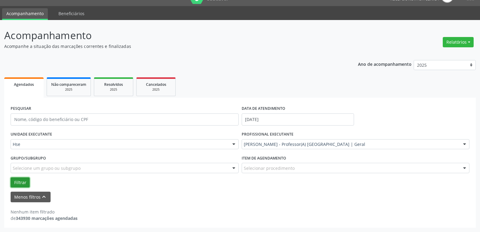
click at [13, 179] on button "Filtrar" at bounding box center [20, 182] width 19 height 10
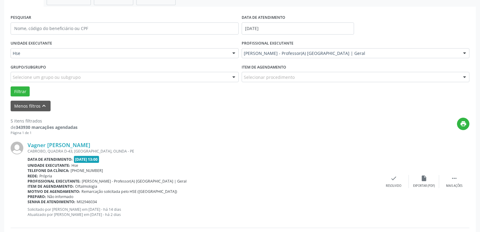
scroll to position [135, 0]
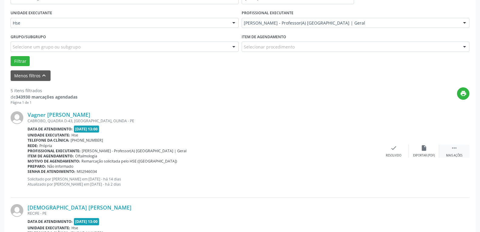
click at [460, 153] on div " Mais ações" at bounding box center [454, 151] width 30 height 13
click at [425, 147] on icon "alarm_off" at bounding box center [424, 148] width 7 height 7
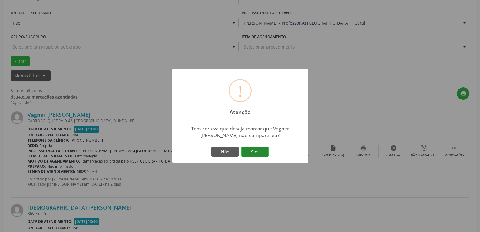
click at [252, 152] on button "Sim" at bounding box center [255, 152] width 27 height 10
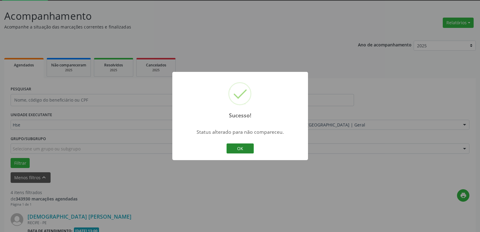
click at [233, 149] on button "OK" at bounding box center [240, 148] width 27 height 10
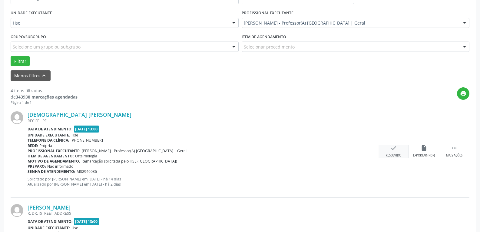
click at [393, 152] on div "check Resolvido" at bounding box center [394, 151] width 30 height 13
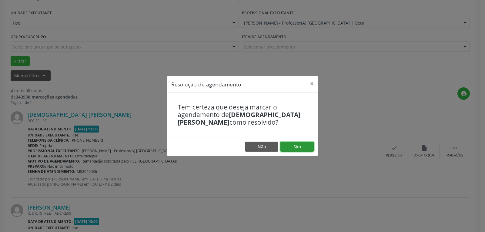
click at [284, 144] on button "Sim" at bounding box center [296, 147] width 33 height 10
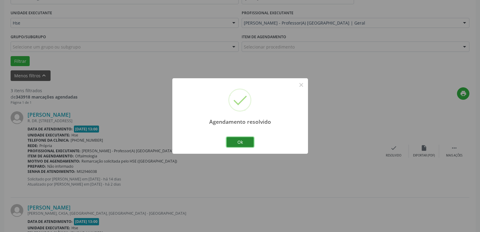
click at [246, 144] on button "Ok" at bounding box center [240, 142] width 27 height 10
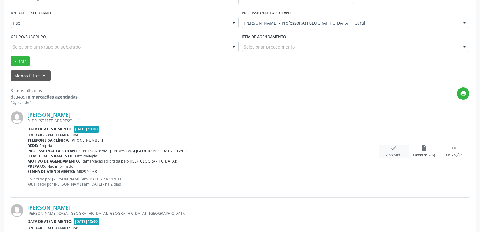
click at [398, 154] on div "Resolvido" at bounding box center [393, 155] width 15 height 4
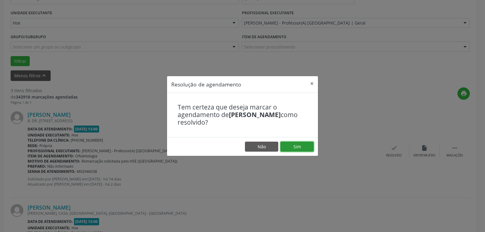
click at [295, 145] on button "Sim" at bounding box center [296, 147] width 33 height 10
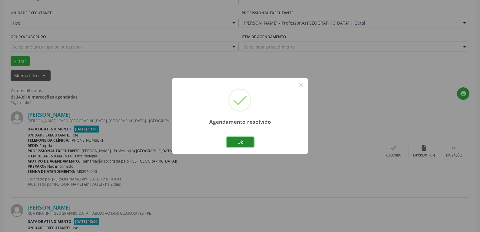
click at [249, 143] on button "Ok" at bounding box center [240, 142] width 27 height 10
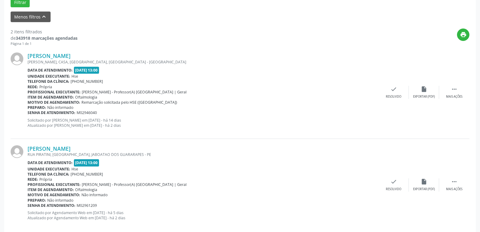
scroll to position [203, 0]
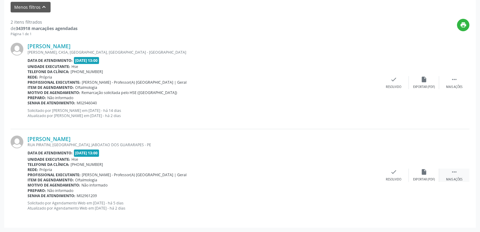
click at [465, 177] on div " Mais ações" at bounding box center [454, 174] width 30 height 13
click at [423, 176] on div "alarm_off Não compareceu" at bounding box center [424, 174] width 30 height 13
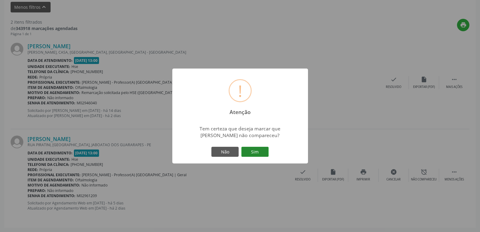
click at [260, 151] on button "Sim" at bounding box center [255, 152] width 27 height 10
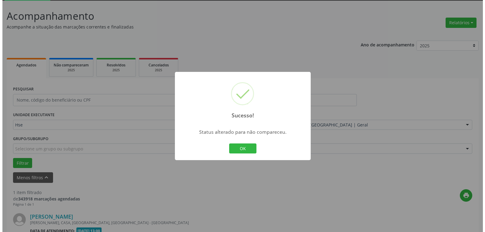
scroll to position [111, 0]
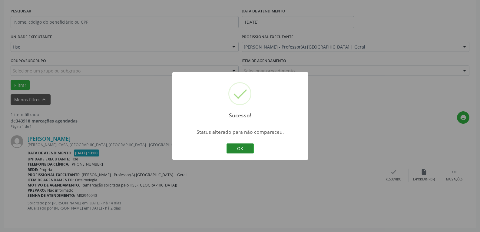
click at [242, 148] on button "OK" at bounding box center [240, 148] width 27 height 10
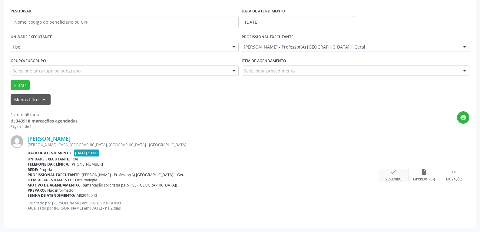
click at [387, 177] on div "check Resolvido" at bounding box center [394, 174] width 30 height 13
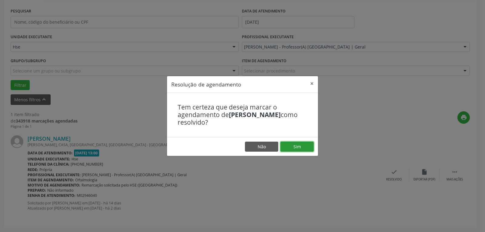
click at [302, 150] on button "Sim" at bounding box center [296, 147] width 33 height 10
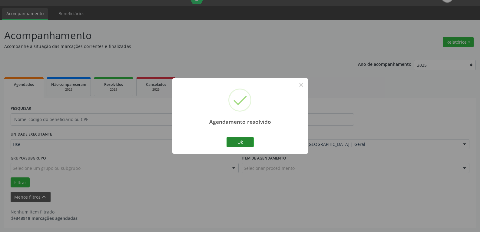
scroll to position [13, 0]
click at [244, 145] on button "Ok" at bounding box center [240, 142] width 27 height 10
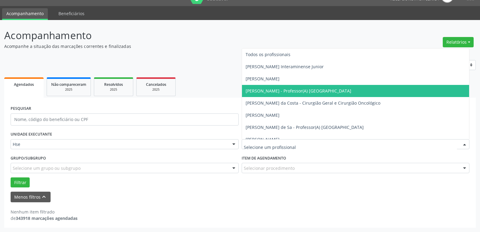
type input "b"
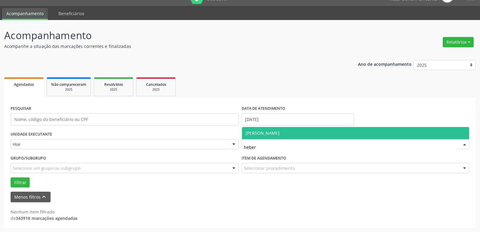
type input "hebert"
click at [317, 133] on span "[PERSON_NAME]" at bounding box center [356, 133] width 228 height 12
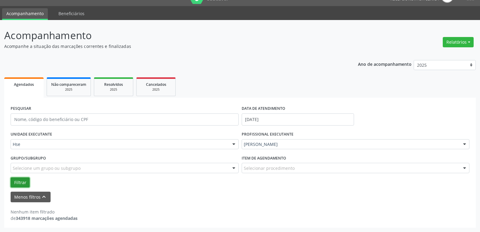
click at [25, 179] on button "Filtrar" at bounding box center [20, 182] width 19 height 10
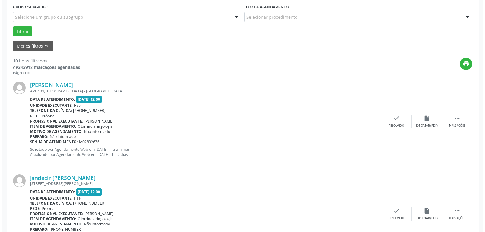
scroll to position [165, 0]
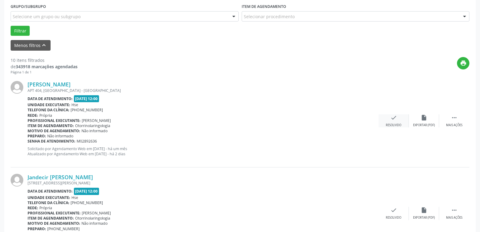
click at [397, 117] on icon "check" at bounding box center [394, 117] width 7 height 7
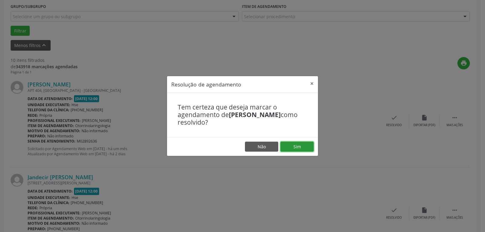
click at [303, 149] on button "Sim" at bounding box center [296, 147] width 33 height 10
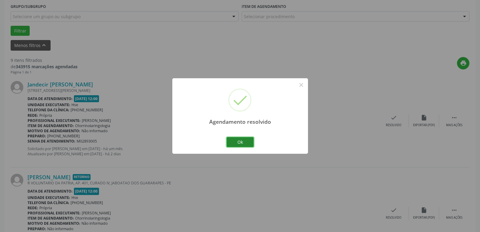
click at [243, 138] on button "Ok" at bounding box center [240, 142] width 27 height 10
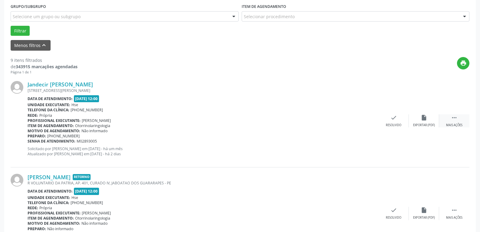
click at [455, 117] on icon "" at bounding box center [454, 117] width 7 height 7
click at [419, 116] on div "alarm_off Não compareceu" at bounding box center [424, 120] width 30 height 13
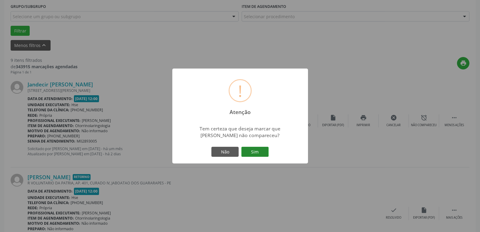
click at [250, 149] on button "Sim" at bounding box center [255, 152] width 27 height 10
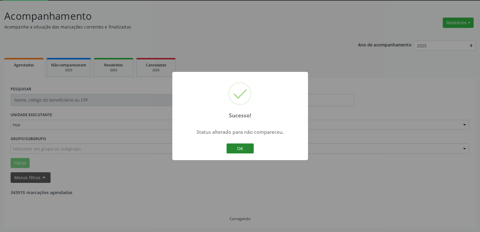
click at [229, 145] on button "OK" at bounding box center [240, 148] width 27 height 10
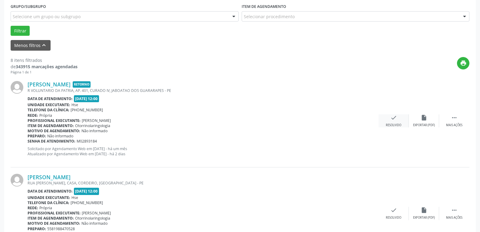
click at [392, 120] on icon "check" at bounding box center [394, 117] width 7 height 7
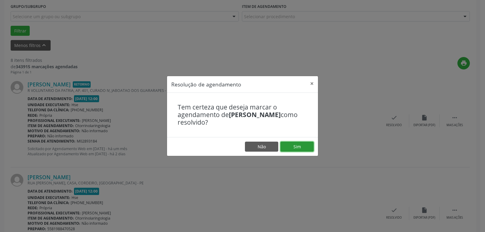
click at [302, 145] on button "Sim" at bounding box center [296, 147] width 33 height 10
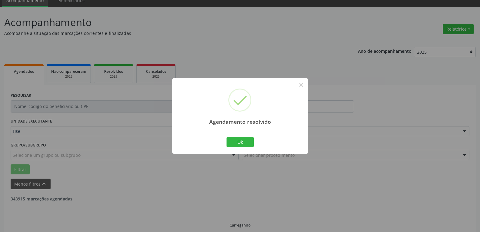
scroll to position [33, 0]
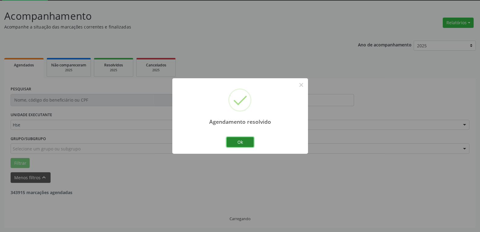
click at [238, 141] on button "Ok" at bounding box center [240, 142] width 27 height 10
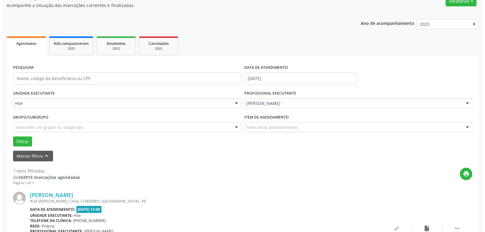
scroll to position [124, 0]
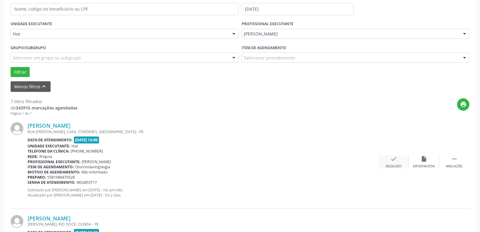
click at [389, 158] on div "check Resolvido" at bounding box center [394, 161] width 30 height 13
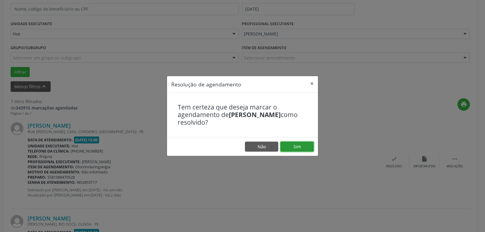
click at [309, 149] on button "Sim" at bounding box center [296, 147] width 33 height 10
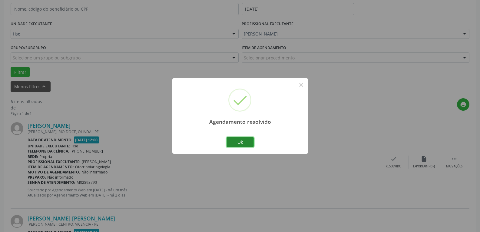
click at [238, 141] on button "Ok" at bounding box center [240, 142] width 27 height 10
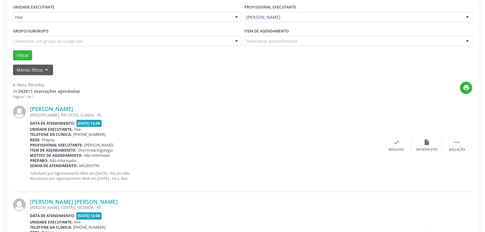
scroll to position [154, 0]
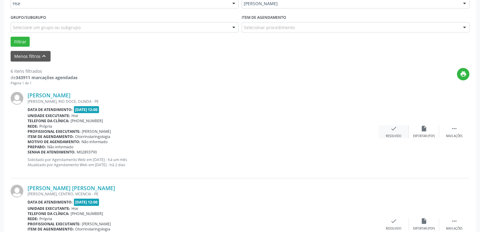
click at [393, 130] on icon "check" at bounding box center [394, 128] width 7 height 7
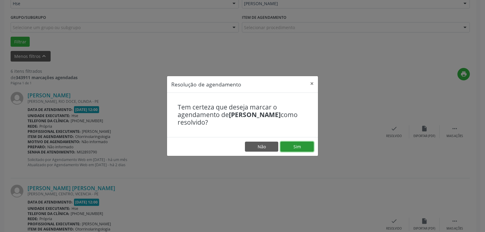
click at [294, 145] on button "Sim" at bounding box center [296, 147] width 33 height 10
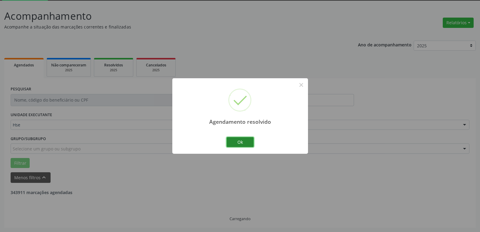
click at [239, 138] on button "Ok" at bounding box center [240, 142] width 27 height 10
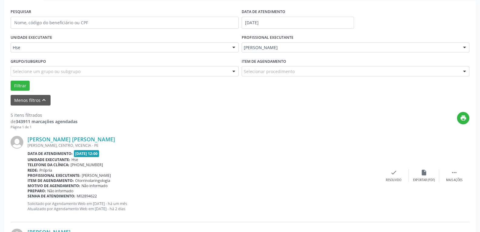
scroll to position [124, 0]
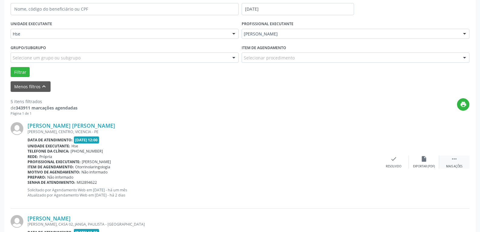
click at [453, 158] on icon "" at bounding box center [454, 158] width 7 height 7
click at [428, 163] on div "alarm_off Não compareceu" at bounding box center [424, 161] width 30 height 13
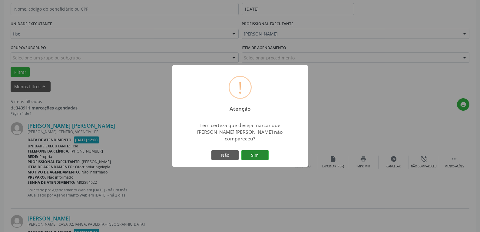
click at [255, 150] on button "Sim" at bounding box center [255, 155] width 27 height 10
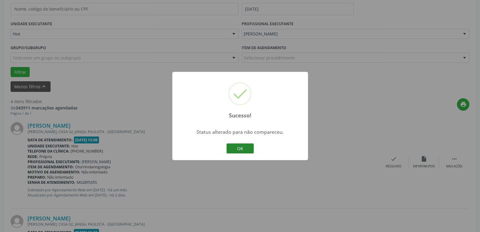
click at [228, 148] on button "OK" at bounding box center [240, 148] width 27 height 10
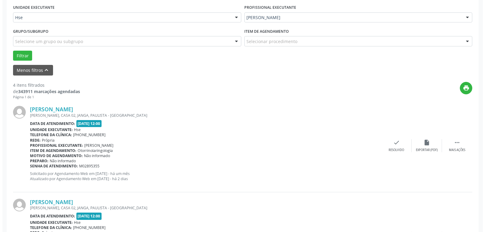
scroll to position [154, 0]
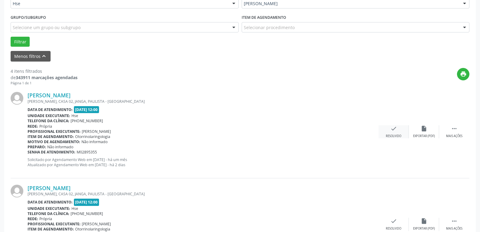
click at [390, 129] on div "check Resolvido" at bounding box center [394, 131] width 30 height 13
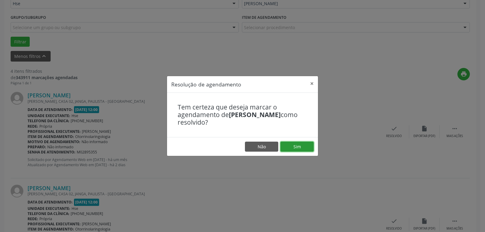
click at [304, 149] on button "Sim" at bounding box center [296, 147] width 33 height 10
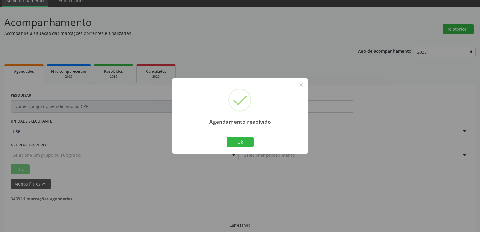
scroll to position [33, 0]
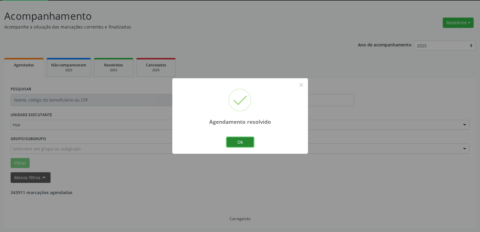
click at [246, 146] on button "Ok" at bounding box center [240, 142] width 27 height 10
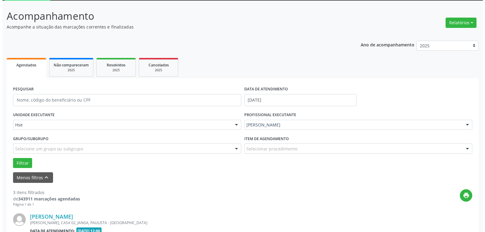
scroll to position [63, 0]
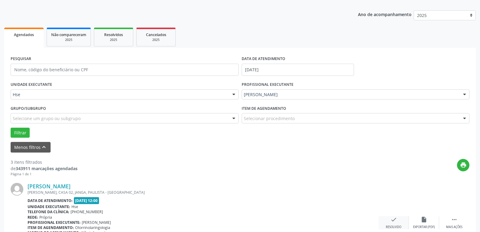
click at [394, 217] on icon "check" at bounding box center [394, 219] width 7 height 7
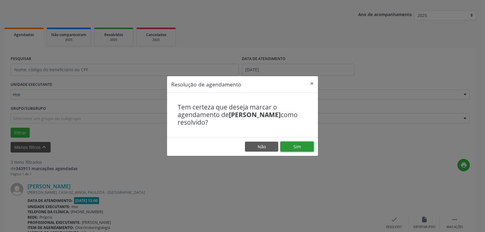
click at [297, 148] on button "Sim" at bounding box center [296, 147] width 33 height 10
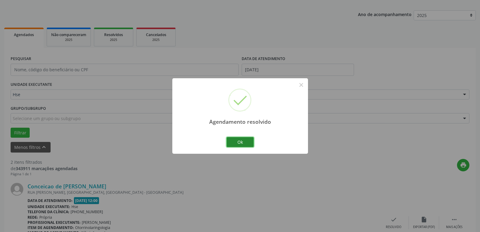
click at [240, 144] on button "Ok" at bounding box center [240, 142] width 27 height 10
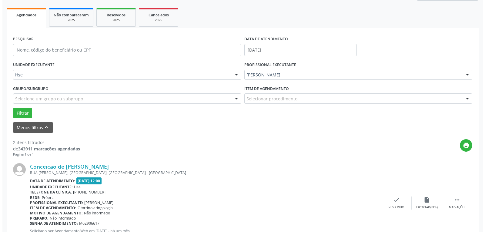
scroll to position [93, 0]
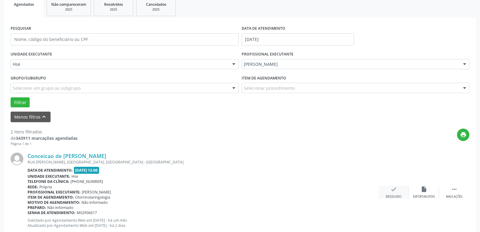
click at [396, 191] on icon "check" at bounding box center [394, 189] width 7 height 7
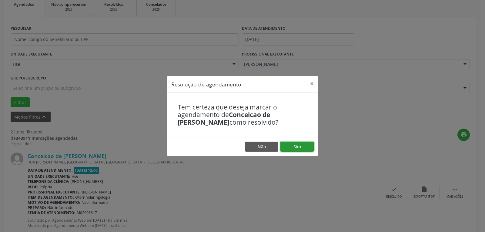
click at [306, 142] on button "Sim" at bounding box center [296, 147] width 33 height 10
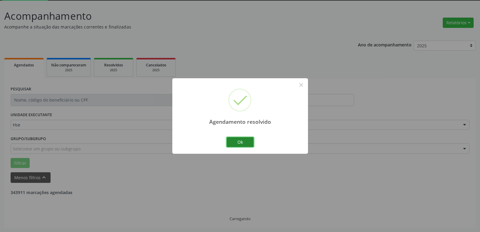
click at [242, 143] on button "Ok" at bounding box center [240, 142] width 27 height 10
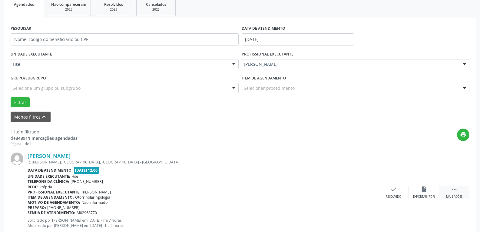
click at [455, 189] on icon "" at bounding box center [454, 189] width 7 height 7
click at [423, 190] on icon "alarm_off" at bounding box center [424, 189] width 7 height 7
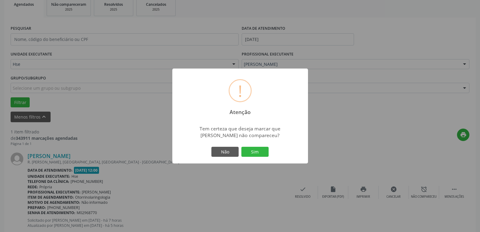
click at [251, 145] on div "! Atenção × Tem certeza que deseja marcar que [PERSON_NAME] não compareceu? Não…" at bounding box center [240, 115] width 136 height 95
click at [256, 151] on button "Sim" at bounding box center [255, 152] width 27 height 10
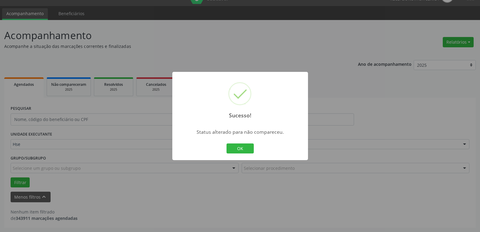
scroll to position [13, 0]
click at [249, 145] on button "OK" at bounding box center [240, 148] width 27 height 10
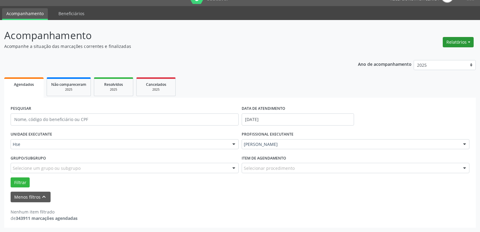
click at [463, 42] on button "Relatórios" at bounding box center [458, 42] width 31 height 10
click at [438, 53] on link "Agendamentos" at bounding box center [441, 55] width 65 height 8
select select "9"
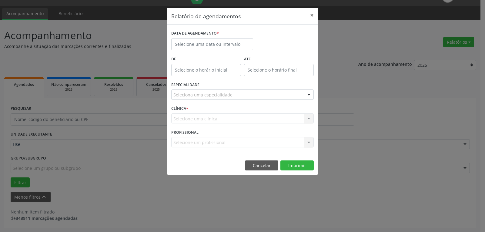
click at [221, 39] on div "DATA DE AGENDAMENTO *" at bounding box center [212, 40] width 82 height 22
click at [220, 40] on input "text" at bounding box center [212, 44] width 82 height 12
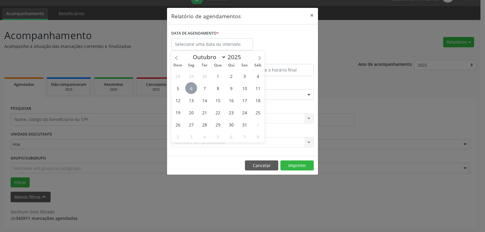
click at [190, 86] on span "6" at bounding box center [191, 88] width 12 height 12
type input "[DATE]"
click at [186, 88] on span "6" at bounding box center [191, 88] width 12 height 12
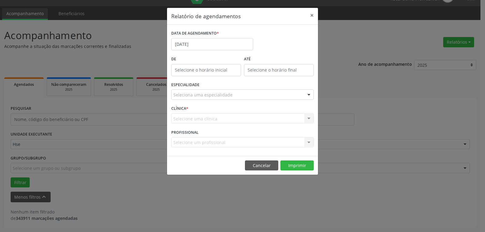
click at [186, 88] on label "ESPECIALIDADE" at bounding box center [185, 84] width 28 height 9
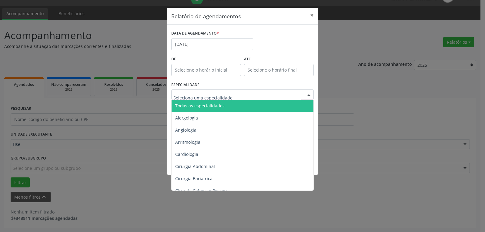
click at [192, 105] on span "Todas as especialidades" at bounding box center [199, 106] width 49 height 6
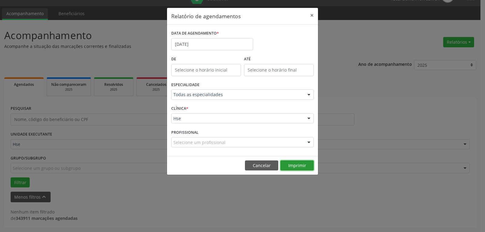
click at [292, 163] on button "Imprimir" at bounding box center [296, 165] width 33 height 10
click at [312, 15] on button "×" at bounding box center [312, 15] width 12 height 15
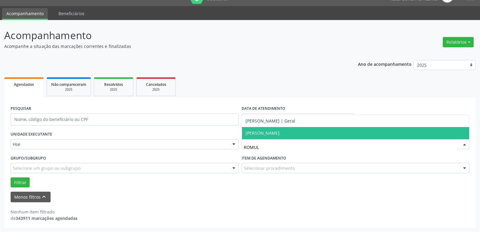
type input "ROMULO"
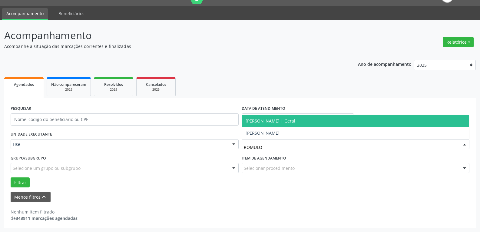
click at [277, 125] on span "[PERSON_NAME] | Geral" at bounding box center [356, 121] width 228 height 12
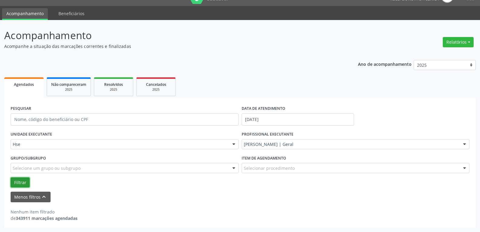
click at [22, 179] on button "Filtrar" at bounding box center [20, 182] width 19 height 10
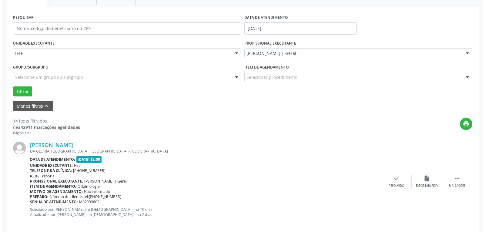
scroll to position [135, 0]
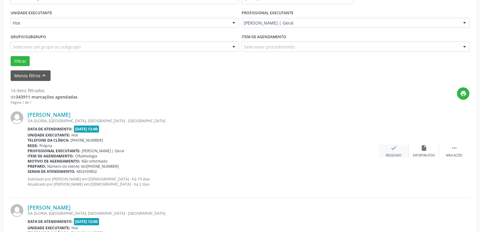
click at [392, 150] on icon "check" at bounding box center [394, 148] width 7 height 7
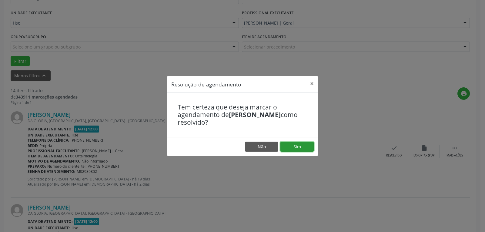
click at [303, 145] on button "Sim" at bounding box center [296, 147] width 33 height 10
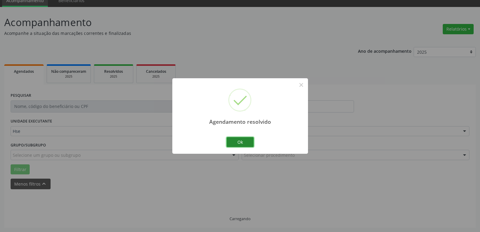
click at [230, 138] on button "Ok" at bounding box center [240, 142] width 27 height 10
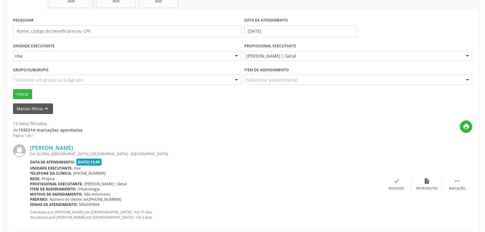
scroll to position [124, 0]
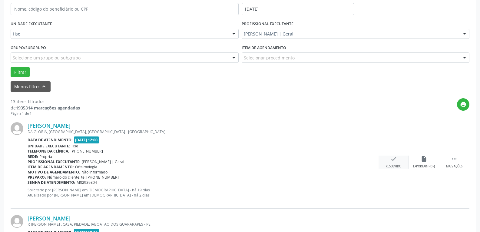
click at [395, 164] on div "Resolvido" at bounding box center [393, 166] width 15 height 4
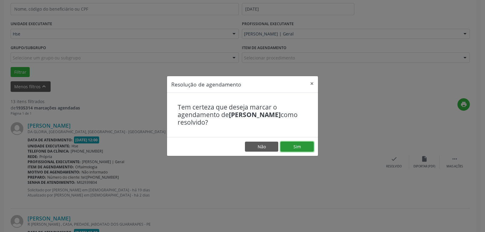
click at [300, 143] on button "Sim" at bounding box center [296, 147] width 33 height 10
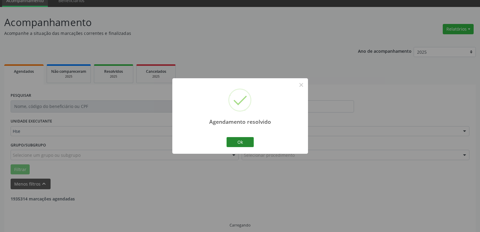
scroll to position [33, 0]
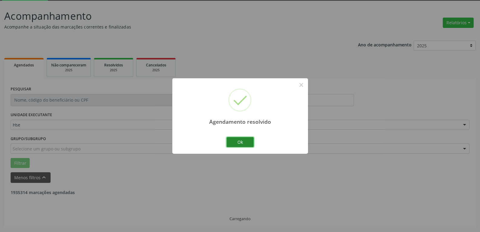
click at [236, 140] on button "Ok" at bounding box center [240, 142] width 27 height 10
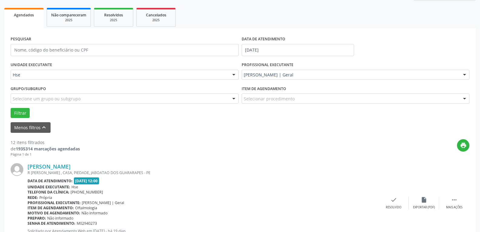
scroll to position [124, 0]
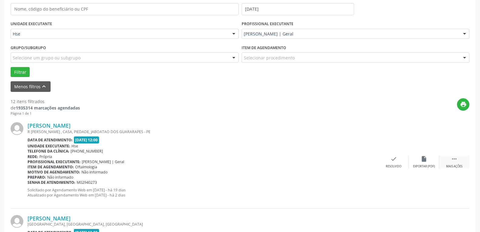
click at [453, 165] on div "Mais ações" at bounding box center [454, 166] width 16 height 4
click at [420, 164] on div "alarm_off Não compareceu" at bounding box center [424, 161] width 30 height 13
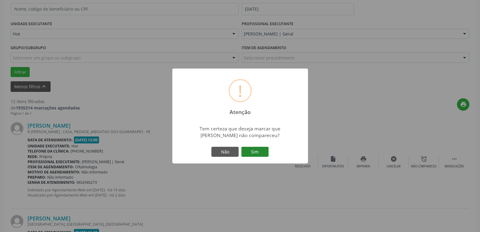
click at [252, 149] on button "Sim" at bounding box center [255, 152] width 27 height 10
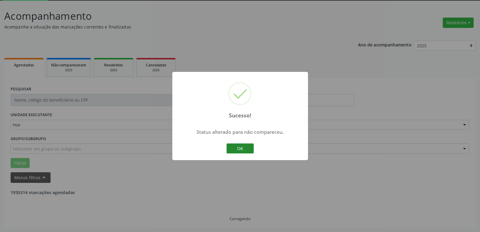
click at [238, 145] on button "OK" at bounding box center [240, 148] width 27 height 10
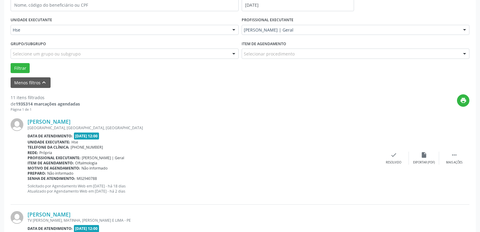
scroll to position [184, 0]
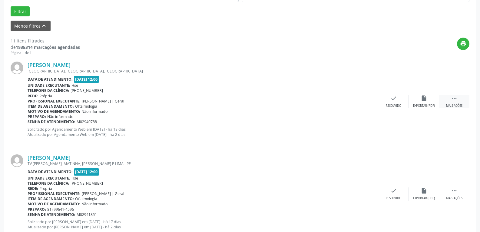
click at [451, 103] on div " Mais ações" at bounding box center [454, 101] width 30 height 13
click at [428, 102] on div "alarm_off Não compareceu" at bounding box center [424, 101] width 30 height 13
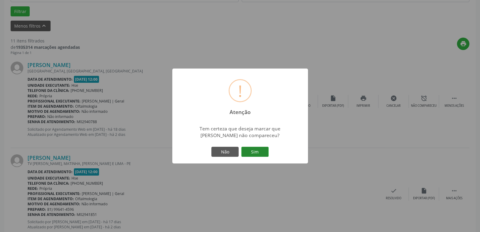
click at [268, 152] on button "Sim" at bounding box center [255, 152] width 27 height 10
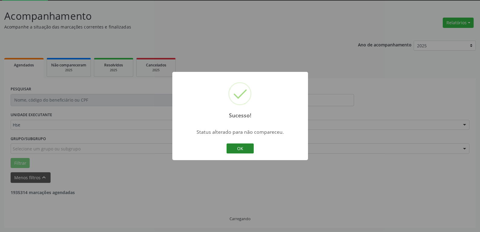
click at [242, 147] on button "OK" at bounding box center [240, 148] width 27 height 10
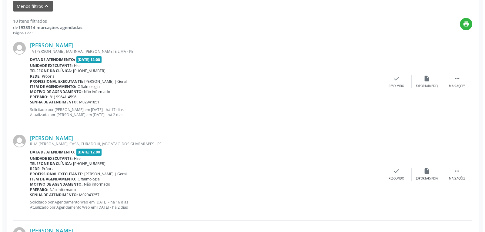
scroll to position [215, 0]
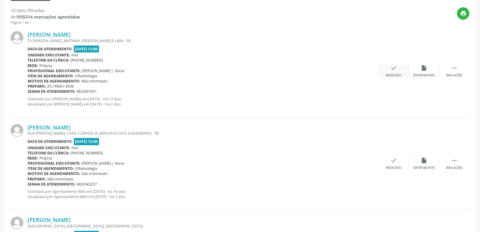
click at [391, 72] on div "check Resolvido" at bounding box center [394, 71] width 30 height 13
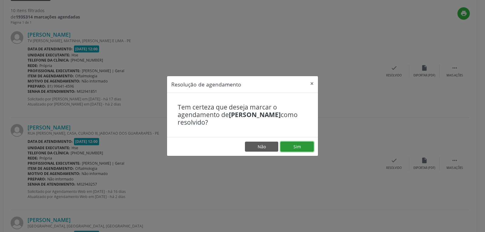
click at [299, 146] on button "Sim" at bounding box center [296, 147] width 33 height 10
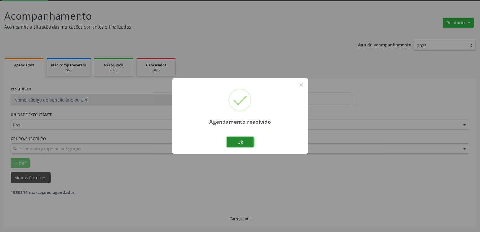
click at [238, 141] on button "Ok" at bounding box center [240, 142] width 27 height 10
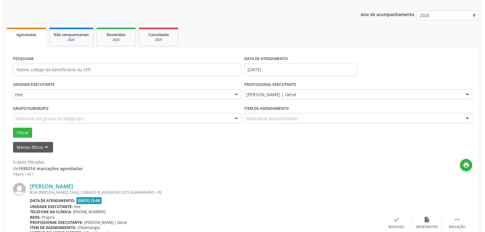
scroll to position [93, 0]
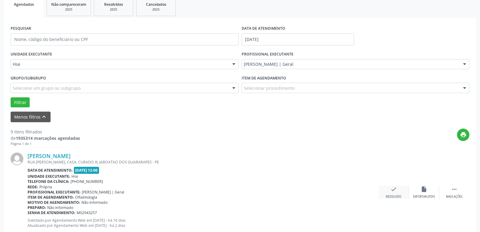
click at [392, 186] on icon "check" at bounding box center [394, 189] width 7 height 7
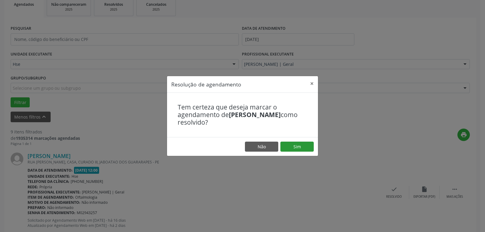
drag, startPoint x: 273, startPoint y: 140, endPoint x: 291, endPoint y: 146, distance: 19.0
click at [273, 140] on footer "Não Sim" at bounding box center [242, 146] width 151 height 19
click at [302, 147] on button "Sim" at bounding box center [296, 147] width 33 height 10
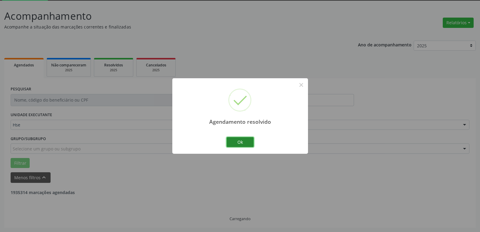
click at [242, 143] on button "Ok" at bounding box center [240, 142] width 27 height 10
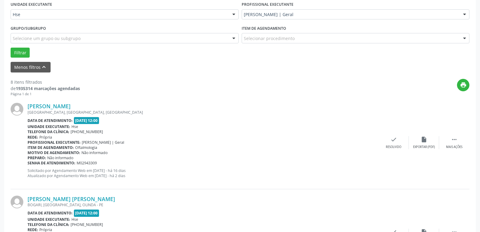
scroll to position [154, 0]
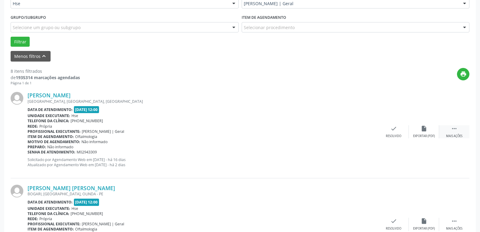
click at [454, 128] on icon "" at bounding box center [454, 128] width 7 height 7
click at [421, 130] on icon "alarm_off" at bounding box center [424, 128] width 7 height 7
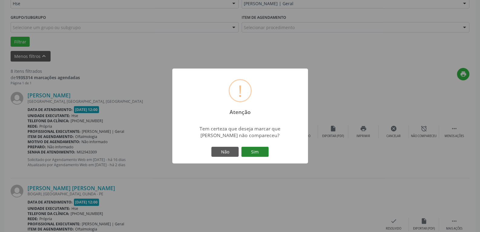
click at [266, 152] on button "Sim" at bounding box center [255, 152] width 27 height 10
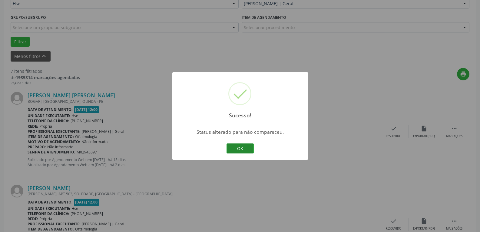
click at [236, 145] on button "OK" at bounding box center [240, 148] width 27 height 10
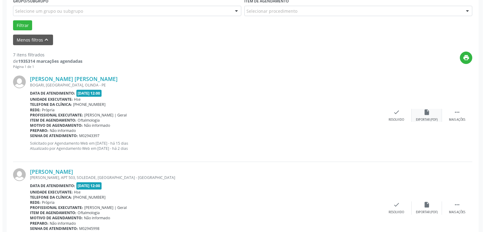
scroll to position [184, 0]
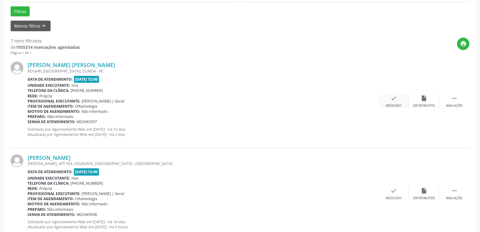
click at [396, 101] on icon "check" at bounding box center [394, 98] width 7 height 7
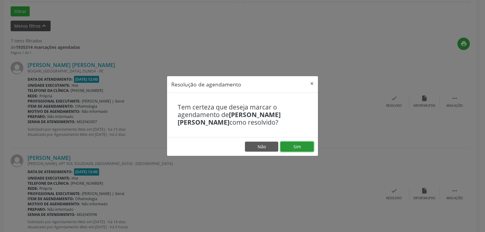
click at [308, 148] on button "Sim" at bounding box center [296, 147] width 33 height 10
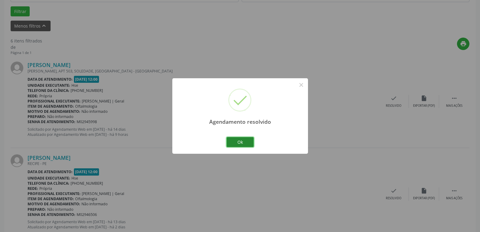
click at [244, 139] on button "Ok" at bounding box center [240, 142] width 27 height 10
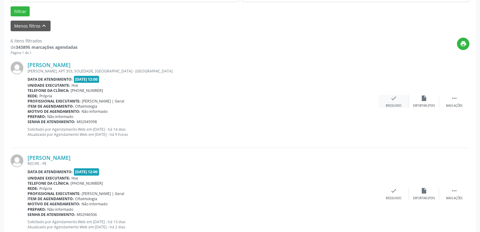
click at [399, 104] on div "Resolvido" at bounding box center [393, 106] width 15 height 4
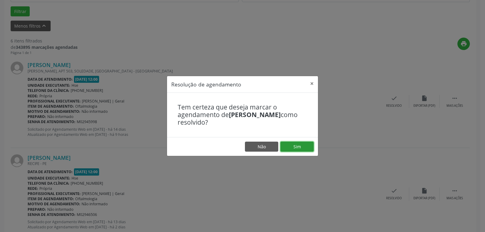
click at [295, 151] on button "Sim" at bounding box center [296, 147] width 33 height 10
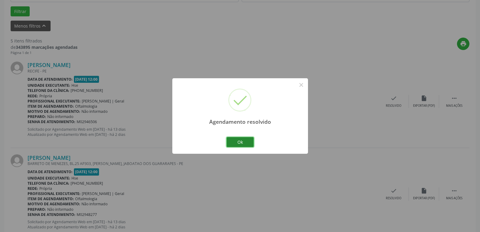
click at [242, 143] on button "Ok" at bounding box center [240, 142] width 27 height 10
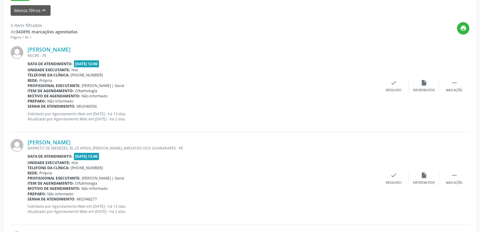
scroll to position [215, 0]
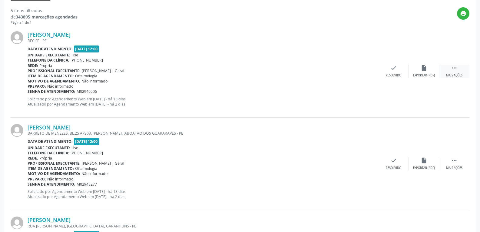
click at [451, 73] on div "Mais ações" at bounding box center [454, 75] width 16 height 4
click at [428, 74] on div "Não compareceu" at bounding box center [424, 75] width 26 height 4
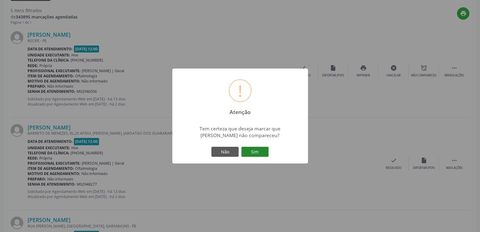
click at [255, 152] on button "Sim" at bounding box center [255, 152] width 27 height 10
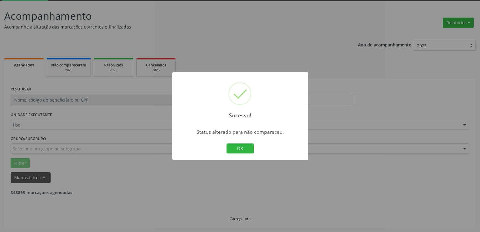
scroll to position [33, 0]
click at [243, 146] on button "OK" at bounding box center [240, 148] width 27 height 10
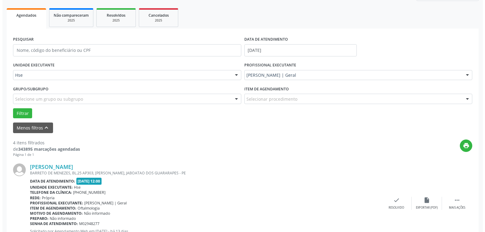
scroll to position [93, 0]
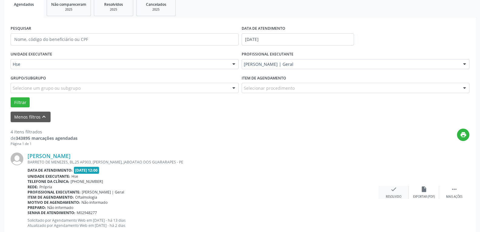
click at [398, 188] on div "check Resolvido" at bounding box center [394, 192] width 30 height 13
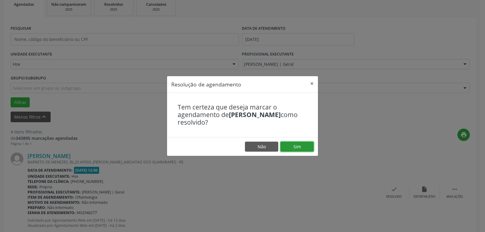
click at [288, 147] on button "Sim" at bounding box center [296, 147] width 33 height 10
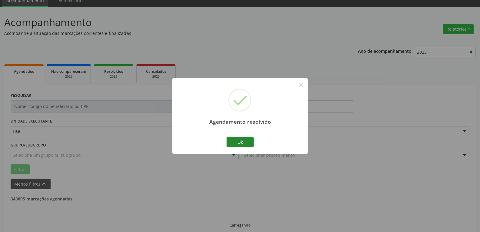
scroll to position [33, 0]
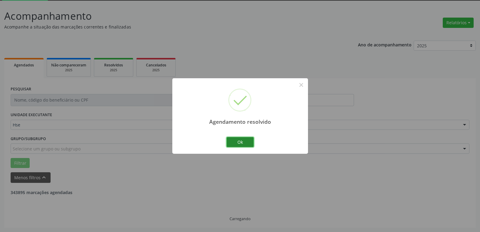
click at [243, 143] on button "Ok" at bounding box center [240, 142] width 27 height 10
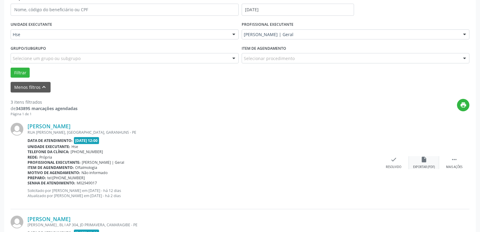
scroll to position [124, 0]
click at [449, 155] on div " Mais ações" at bounding box center [454, 161] width 30 height 13
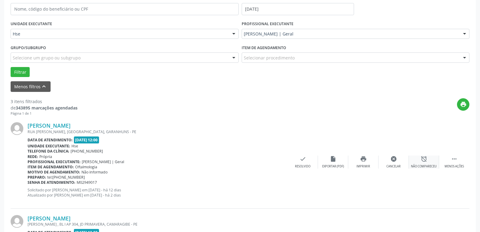
click at [419, 160] on div "alarm_off Não compareceu" at bounding box center [424, 161] width 30 height 13
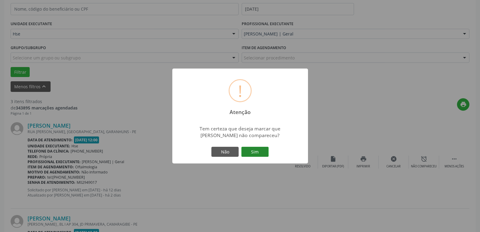
click at [259, 153] on button "Sim" at bounding box center [255, 152] width 27 height 10
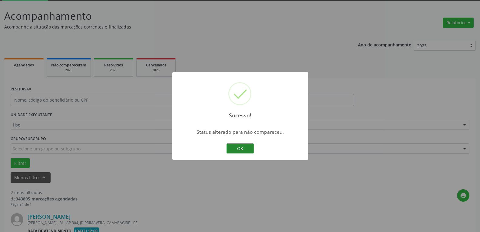
click at [240, 149] on button "OK" at bounding box center [240, 148] width 27 height 10
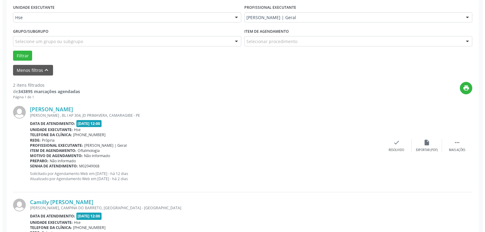
scroll to position [154, 0]
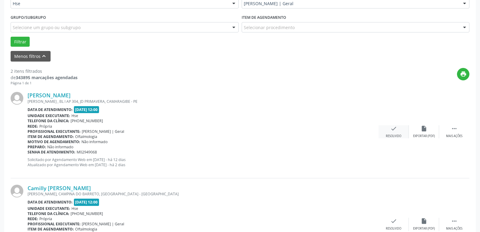
click at [396, 129] on icon "check" at bounding box center [394, 128] width 7 height 7
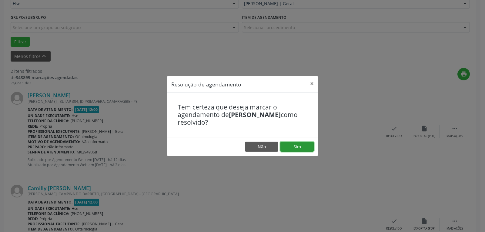
click at [303, 147] on button "Sim" at bounding box center [296, 147] width 33 height 10
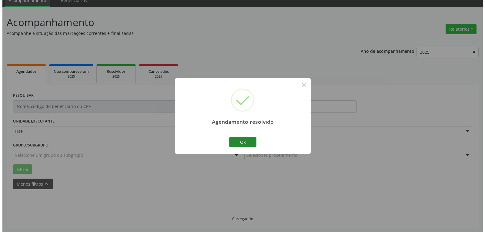
scroll to position [111, 0]
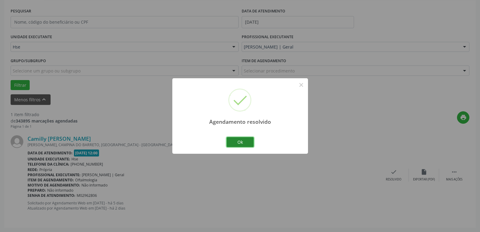
click at [242, 141] on button "Ok" at bounding box center [240, 142] width 27 height 10
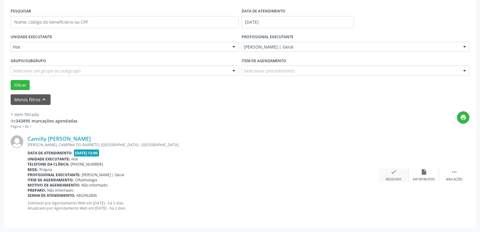
click at [396, 175] on div "check Resolvido" at bounding box center [394, 174] width 30 height 13
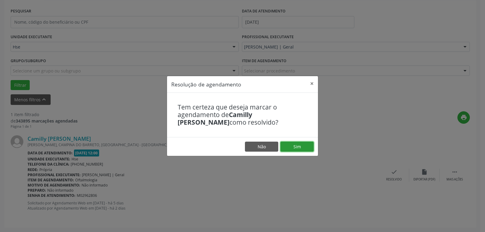
click at [298, 143] on button "Sim" at bounding box center [296, 147] width 33 height 10
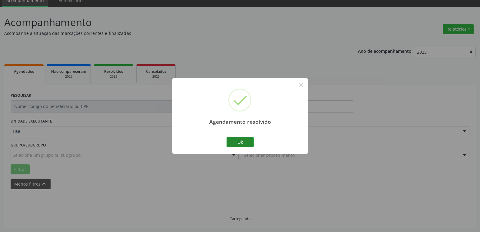
scroll to position [13, 0]
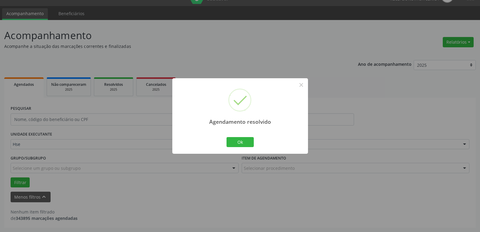
click at [240, 151] on div "Agendamento resolvido × Ok Cancel" at bounding box center [240, 115] width 136 height 75
click at [241, 142] on button "Ok" at bounding box center [240, 142] width 27 height 10
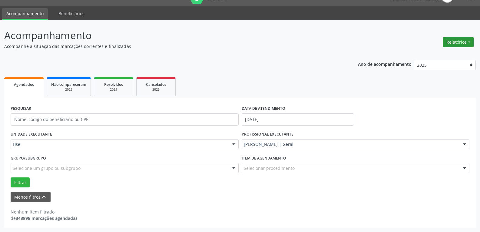
click at [465, 43] on button "Relatórios" at bounding box center [458, 42] width 31 height 10
click at [442, 54] on link "Agendamentos" at bounding box center [441, 55] width 65 height 8
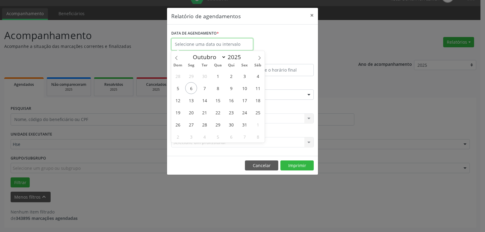
click at [205, 46] on input "text" at bounding box center [212, 44] width 82 height 12
click at [190, 84] on span "6" at bounding box center [191, 88] width 12 height 12
type input "[DATE]"
click at [193, 89] on span "6" at bounding box center [191, 88] width 12 height 12
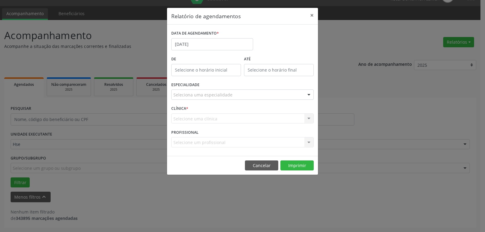
click at [197, 90] on div "Seleciona uma especialidade" at bounding box center [242, 94] width 142 height 10
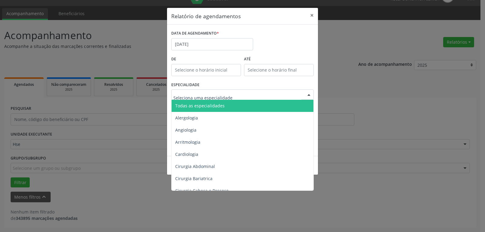
click at [198, 105] on span "Todas as especialidades" at bounding box center [199, 106] width 49 height 6
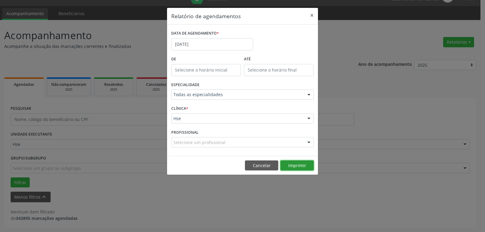
click at [295, 164] on button "Imprimir" at bounding box center [296, 165] width 33 height 10
click at [312, 13] on button "×" at bounding box center [312, 15] width 12 height 15
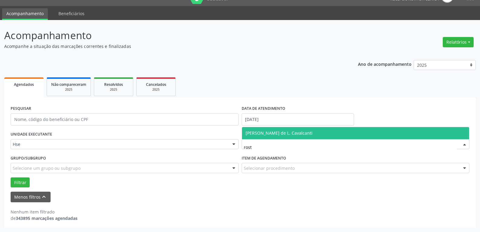
type input "rost"
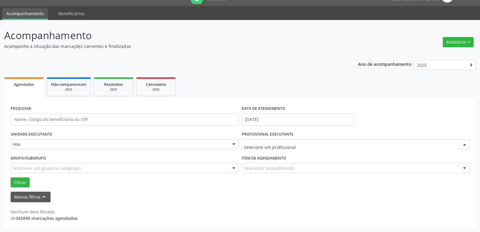
drag, startPoint x: 282, startPoint y: 139, endPoint x: 286, endPoint y: 135, distance: 5.4
click at [284, 139] on div "Todos os profissionais [PERSON_NAME] Interaminense Junior [PERSON_NAME] [PERSON…" at bounding box center [356, 144] width 228 height 10
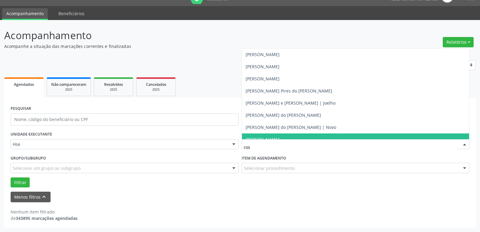
type input "rost"
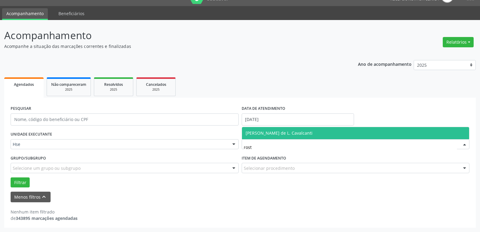
click at [272, 132] on span "[PERSON_NAME] de L. Cavalcanti" at bounding box center [279, 133] width 67 height 6
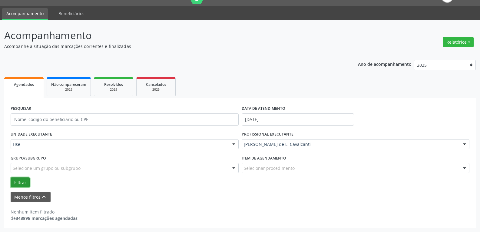
click at [21, 179] on button "Filtrar" at bounding box center [20, 182] width 19 height 10
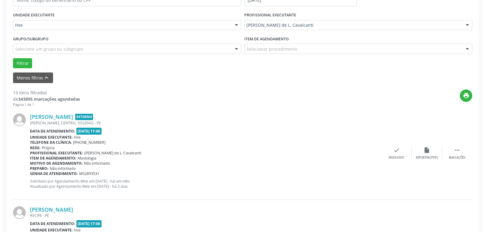
scroll to position [135, 0]
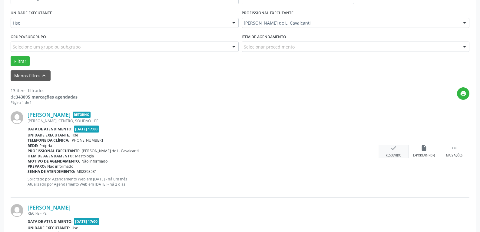
click at [399, 151] on div "check Resolvido" at bounding box center [394, 151] width 30 height 13
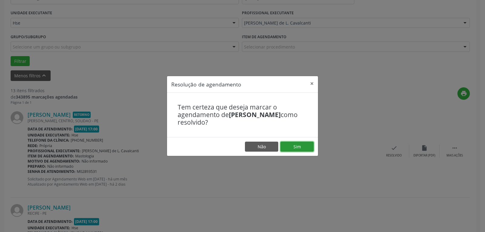
click at [293, 143] on button "Sim" at bounding box center [296, 147] width 33 height 10
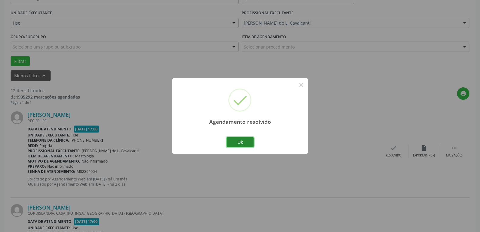
click at [235, 139] on button "Ok" at bounding box center [240, 142] width 27 height 10
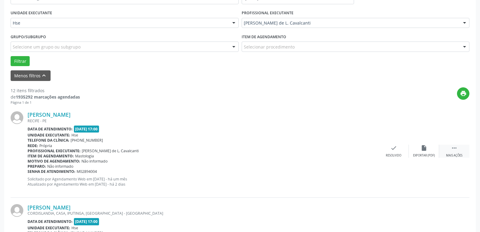
click at [457, 148] on icon "" at bounding box center [454, 148] width 7 height 7
click at [424, 148] on icon "alarm_off" at bounding box center [424, 148] width 7 height 7
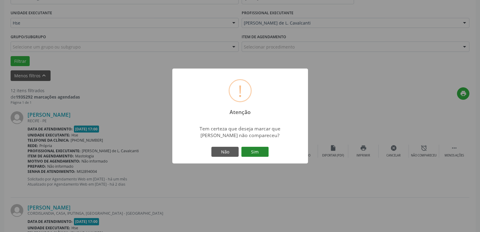
click at [246, 151] on button "Sim" at bounding box center [255, 152] width 27 height 10
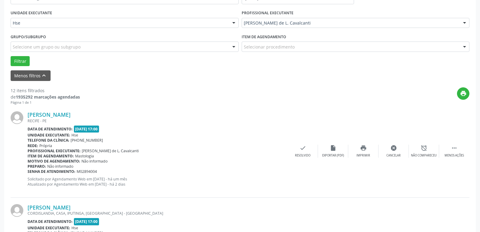
scroll to position [33, 0]
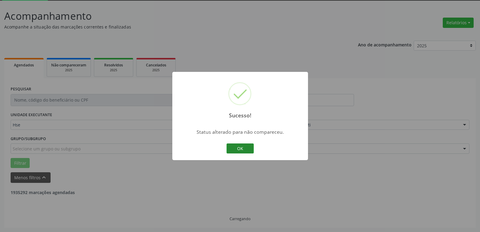
click at [238, 146] on button "OK" at bounding box center [240, 148] width 27 height 10
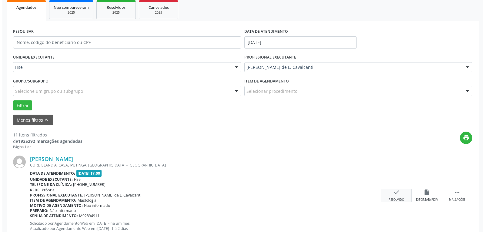
scroll to position [124, 0]
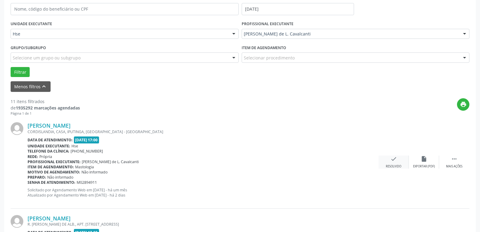
click at [394, 156] on icon "check" at bounding box center [394, 158] width 7 height 7
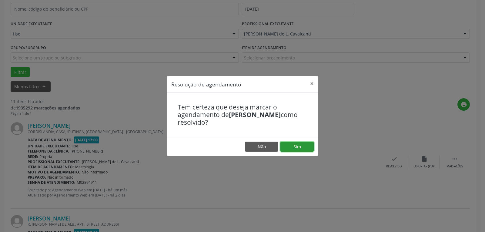
click at [285, 146] on button "Sim" at bounding box center [296, 147] width 33 height 10
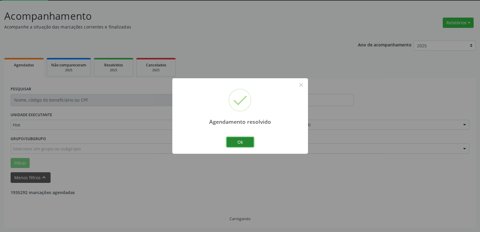
click at [236, 142] on button "Ok" at bounding box center [240, 142] width 27 height 10
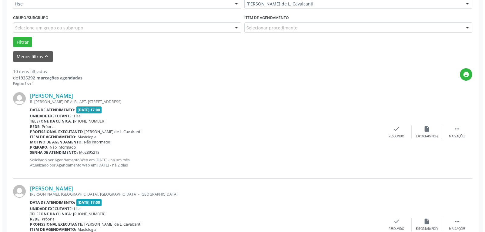
scroll to position [154, 0]
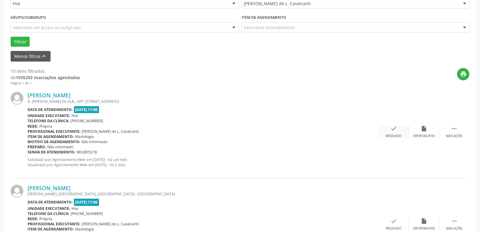
click at [394, 133] on div "check Resolvido" at bounding box center [394, 131] width 30 height 13
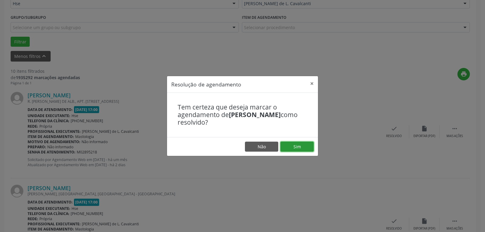
click at [302, 142] on button "Sim" at bounding box center [296, 147] width 33 height 10
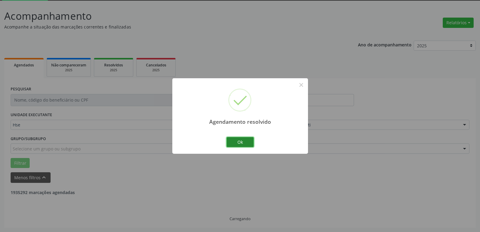
click at [232, 142] on button "Ok" at bounding box center [240, 142] width 27 height 10
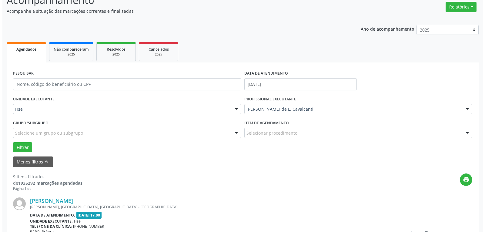
scroll to position [93, 0]
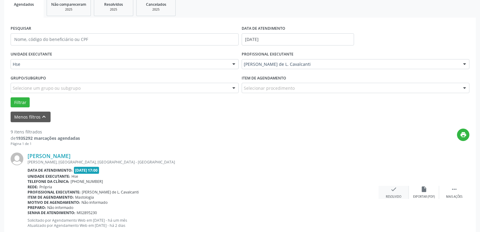
click at [393, 194] on div "check Resolvido" at bounding box center [394, 192] width 30 height 13
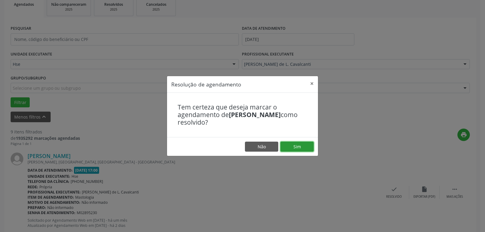
click at [301, 148] on button "Sim" at bounding box center [296, 147] width 33 height 10
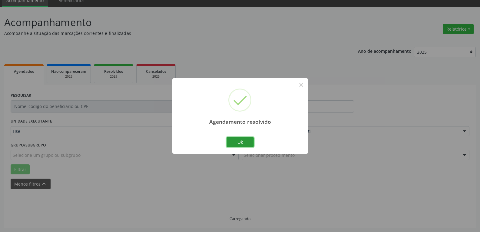
click at [243, 141] on button "Ok" at bounding box center [240, 142] width 27 height 10
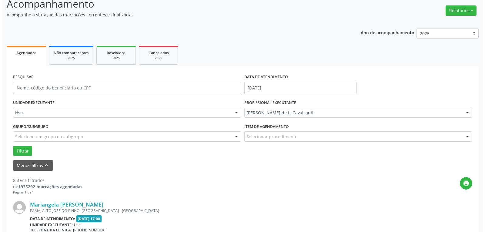
scroll to position [63, 0]
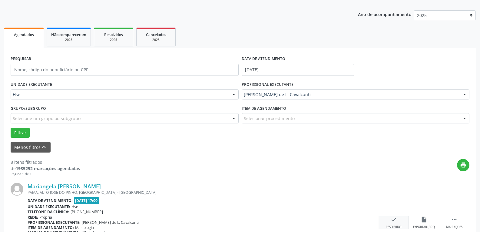
click at [392, 221] on icon "check" at bounding box center [394, 219] width 7 height 7
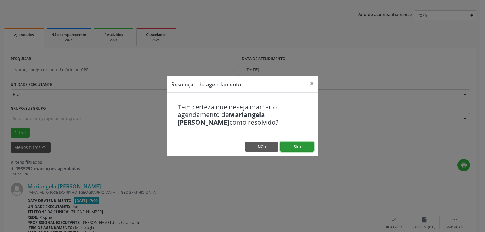
click at [289, 146] on button "Sim" at bounding box center [296, 147] width 33 height 10
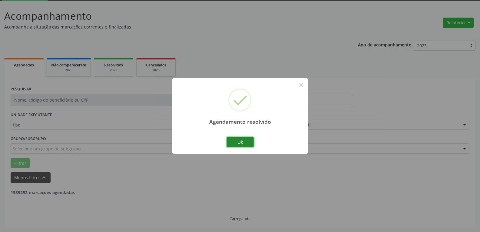
click at [245, 141] on button "Ok" at bounding box center [240, 142] width 27 height 10
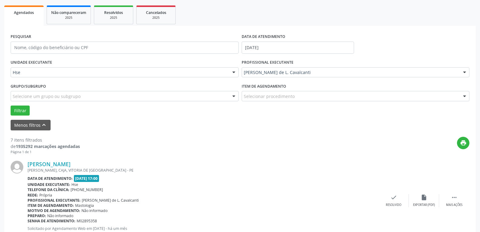
scroll to position [93, 0]
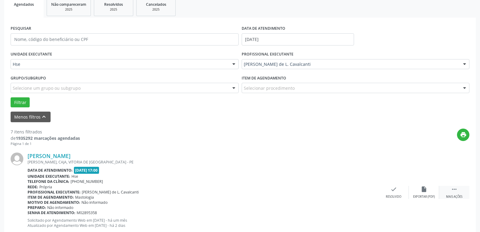
click at [459, 194] on div " Mais ações" at bounding box center [454, 192] width 30 height 13
click at [426, 188] on icon "alarm_off" at bounding box center [424, 189] width 7 height 7
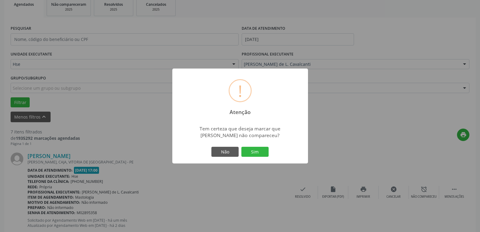
click at [258, 159] on div "! Atenção × Tem certeza que deseja marcar que [PERSON_NAME] não compareceu? Não…" at bounding box center [240, 115] width 136 height 95
click at [259, 155] on button "Sim" at bounding box center [255, 152] width 27 height 10
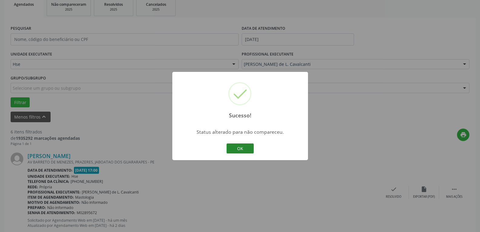
click at [244, 151] on button "OK" at bounding box center [240, 148] width 27 height 10
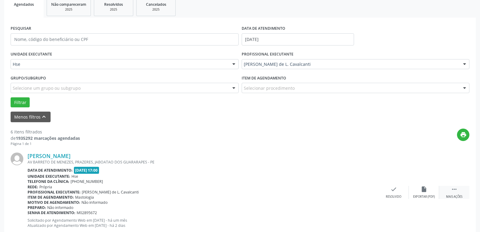
click at [446, 190] on div " Mais ações" at bounding box center [454, 192] width 30 height 13
click at [418, 194] on div "alarm_off Não compareceu" at bounding box center [424, 192] width 30 height 13
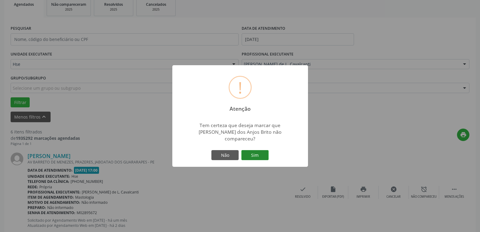
click at [258, 152] on button "Sim" at bounding box center [255, 155] width 27 height 10
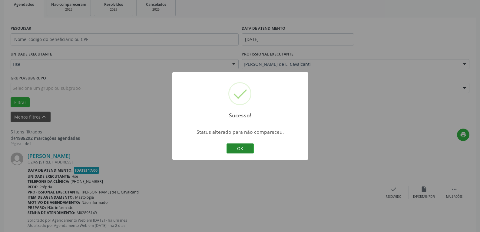
click at [227, 149] on button "OK" at bounding box center [240, 148] width 27 height 10
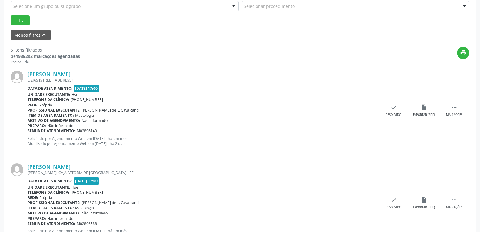
scroll to position [175, 0]
click at [451, 111] on icon "" at bounding box center [454, 107] width 7 height 7
click at [422, 113] on div "alarm_off Não compareceu" at bounding box center [424, 110] width 30 height 13
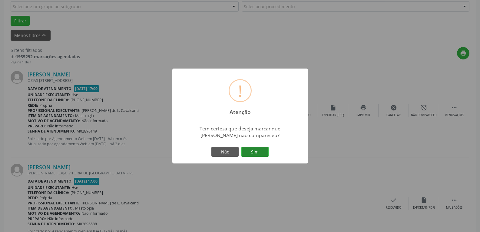
click at [256, 155] on button "Sim" at bounding box center [255, 152] width 27 height 10
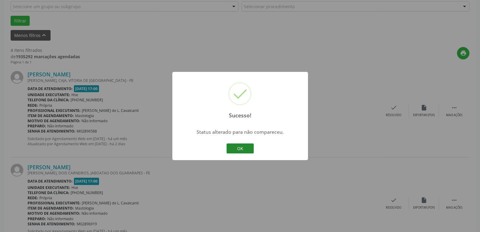
click at [242, 150] on button "OK" at bounding box center [240, 148] width 27 height 10
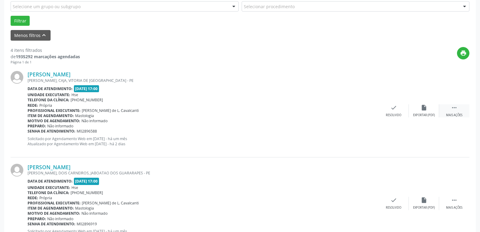
click at [445, 113] on div " Mais ações" at bounding box center [454, 110] width 30 height 13
click at [409, 113] on div "alarm_off Não compareceu" at bounding box center [424, 110] width 30 height 13
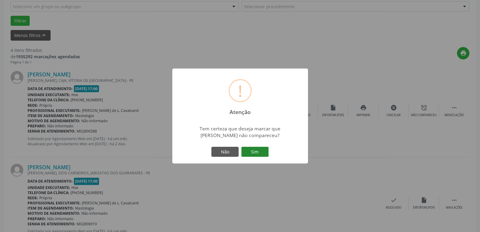
click at [262, 151] on button "Sim" at bounding box center [255, 152] width 27 height 10
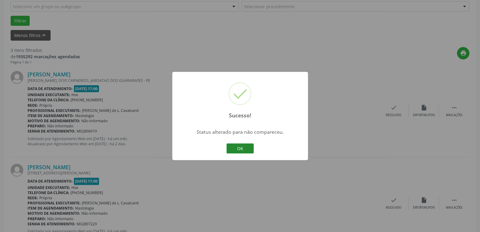
click at [239, 146] on button "OK" at bounding box center [240, 148] width 27 height 10
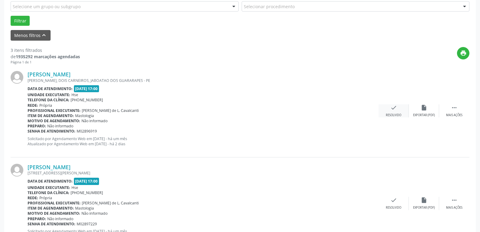
click at [395, 114] on div "Resolvido" at bounding box center [393, 115] width 15 height 4
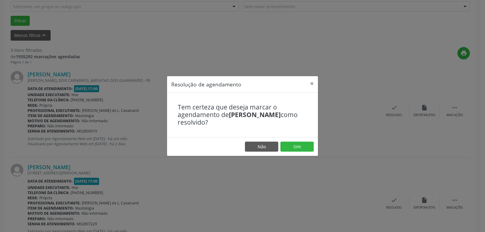
click at [307, 140] on footer "Não Sim" at bounding box center [242, 146] width 151 height 19
click at [307, 142] on button "Sim" at bounding box center [296, 147] width 33 height 10
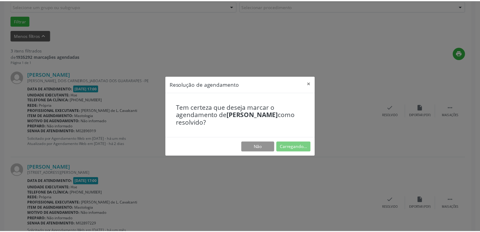
scroll to position [26, 0]
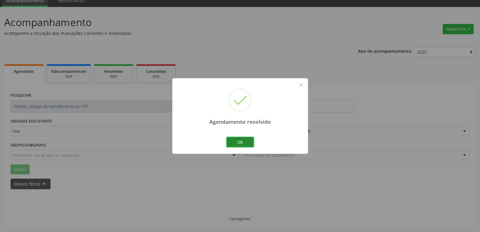
click at [240, 145] on button "Ok" at bounding box center [240, 142] width 27 height 10
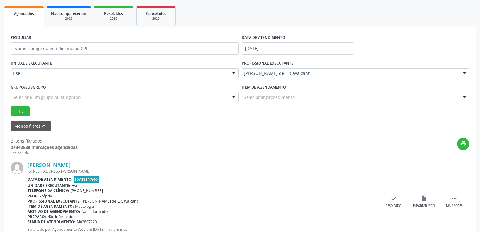
scroll to position [87, 0]
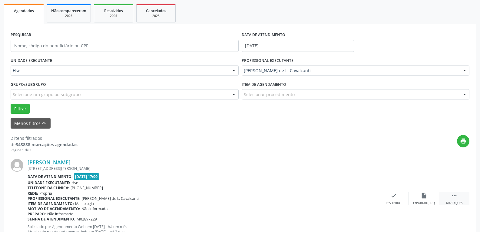
click at [461, 193] on div " Mais ações" at bounding box center [454, 198] width 30 height 13
click at [426, 197] on icon "alarm_off" at bounding box center [424, 195] width 7 height 7
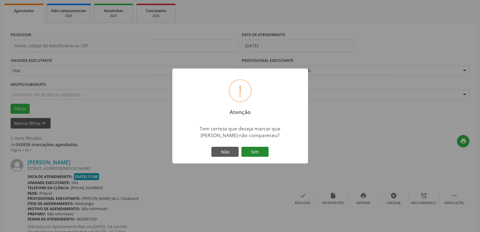
click at [265, 152] on button "Sim" at bounding box center [255, 152] width 27 height 10
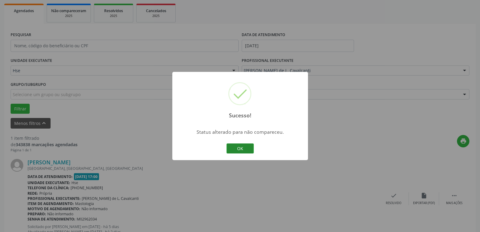
click at [245, 147] on button "OK" at bounding box center [240, 148] width 27 height 10
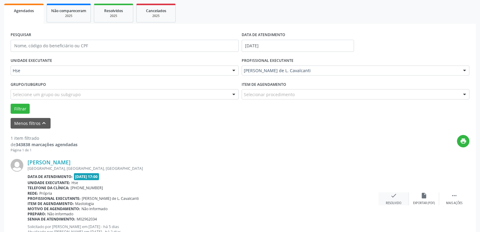
click at [392, 199] on div "check Resolvido" at bounding box center [394, 198] width 30 height 13
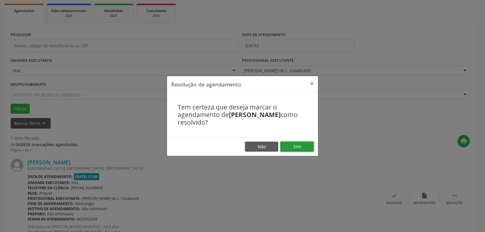
click at [299, 145] on button "Sim" at bounding box center [296, 147] width 33 height 10
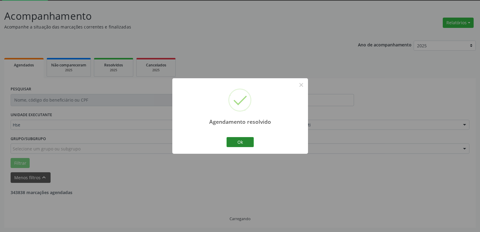
scroll to position [13, 0]
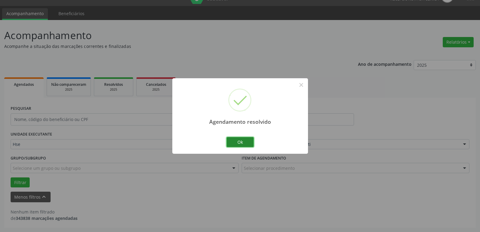
click at [239, 142] on button "Ok" at bounding box center [240, 142] width 27 height 10
